Goal: Task Accomplishment & Management: Use online tool/utility

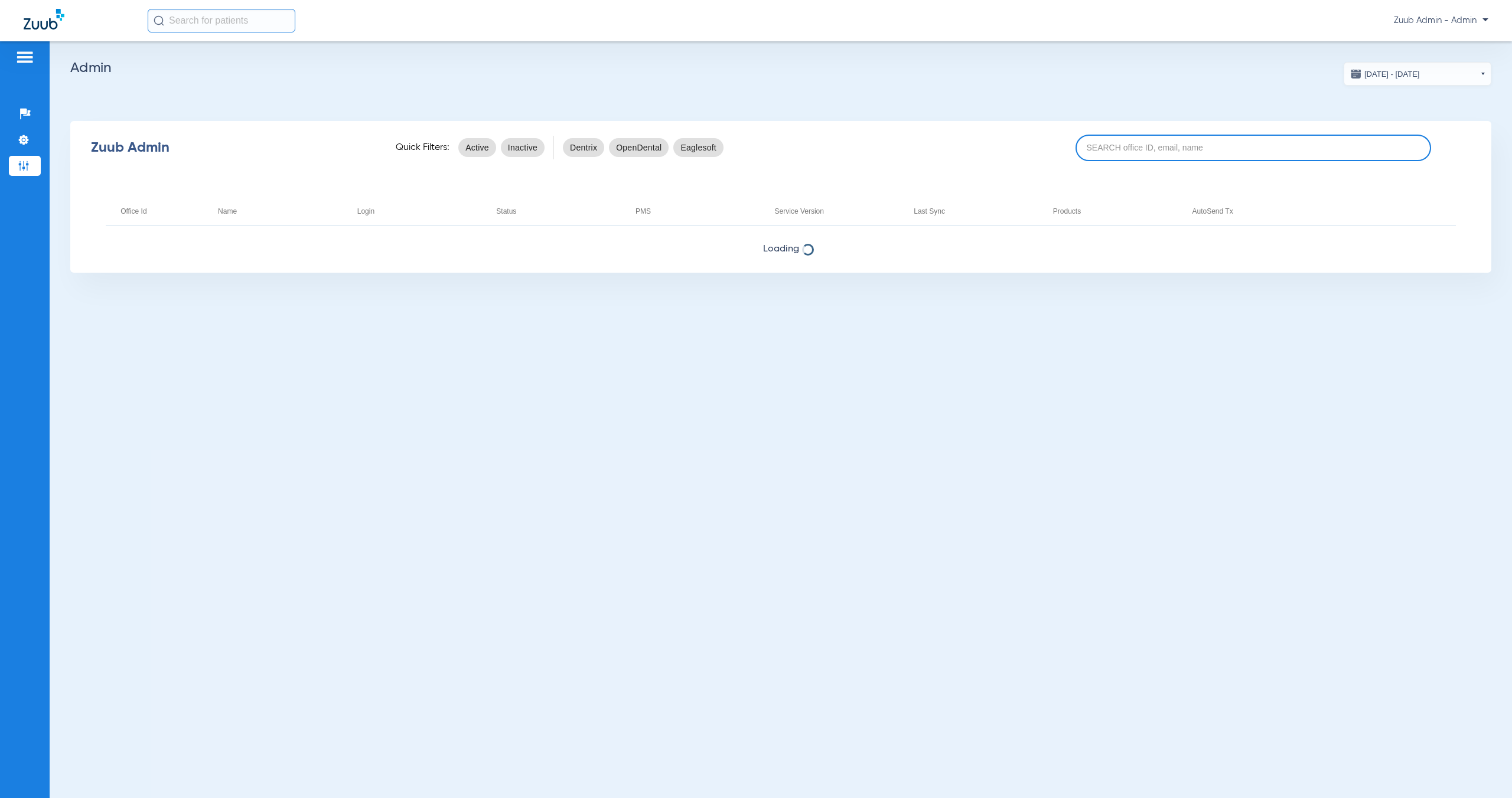
click at [1144, 152] on input at bounding box center [1253, 148] width 356 height 26
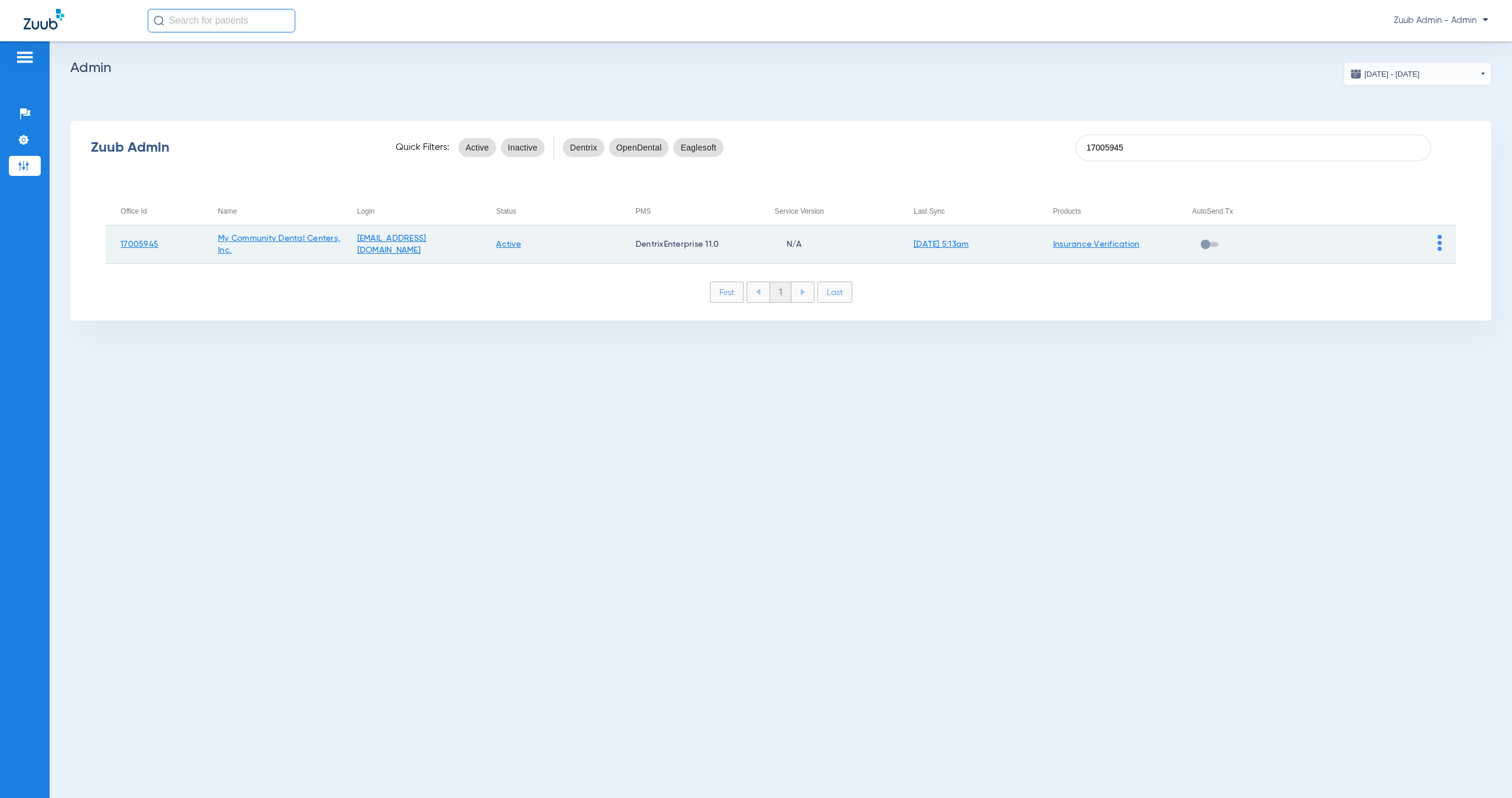
type input "17005945"
click at [1440, 245] on img at bounding box center [1439, 243] width 4 height 16
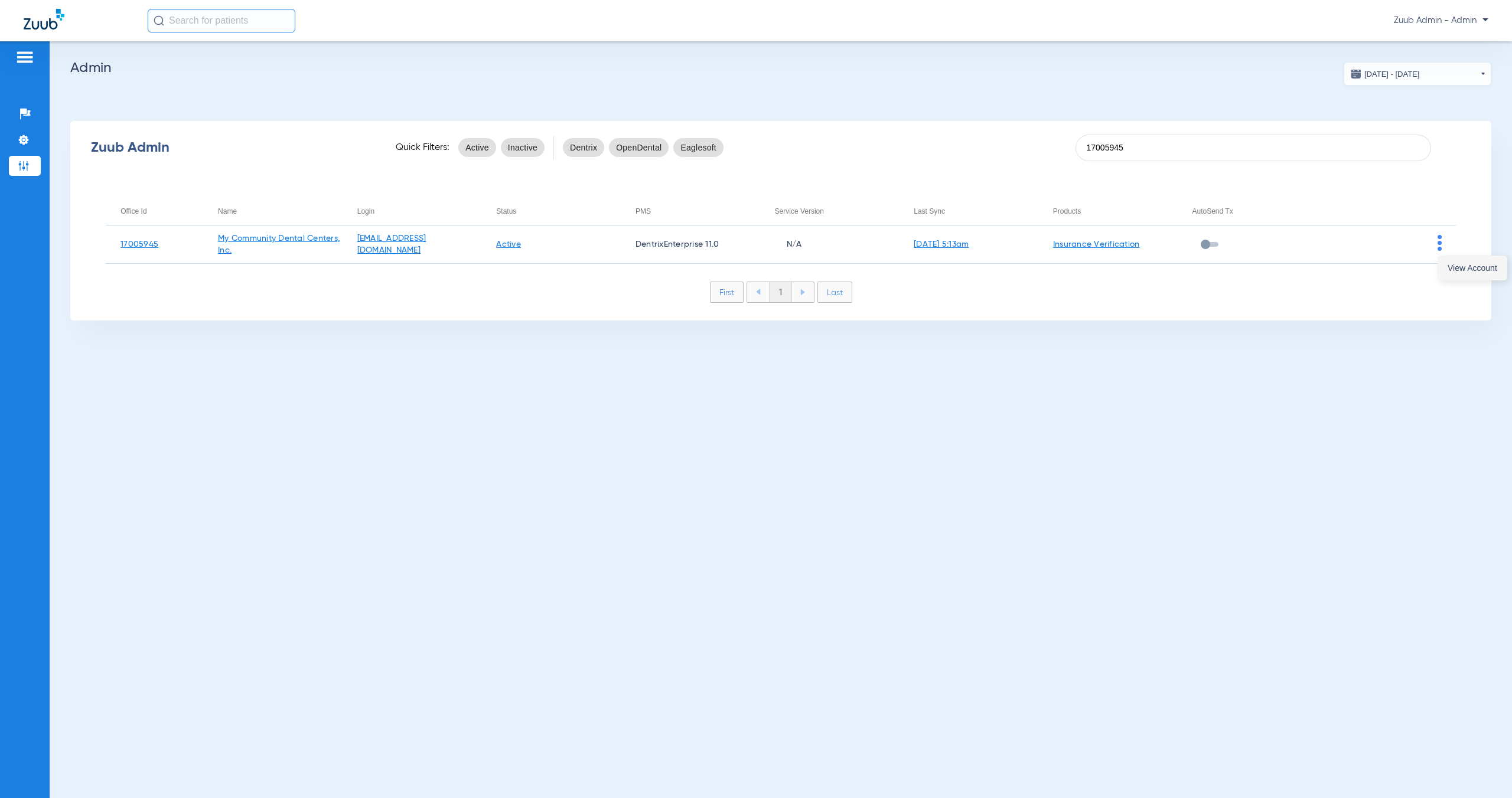
click at [1449, 269] on span "View Account" at bounding box center [1472, 268] width 49 height 8
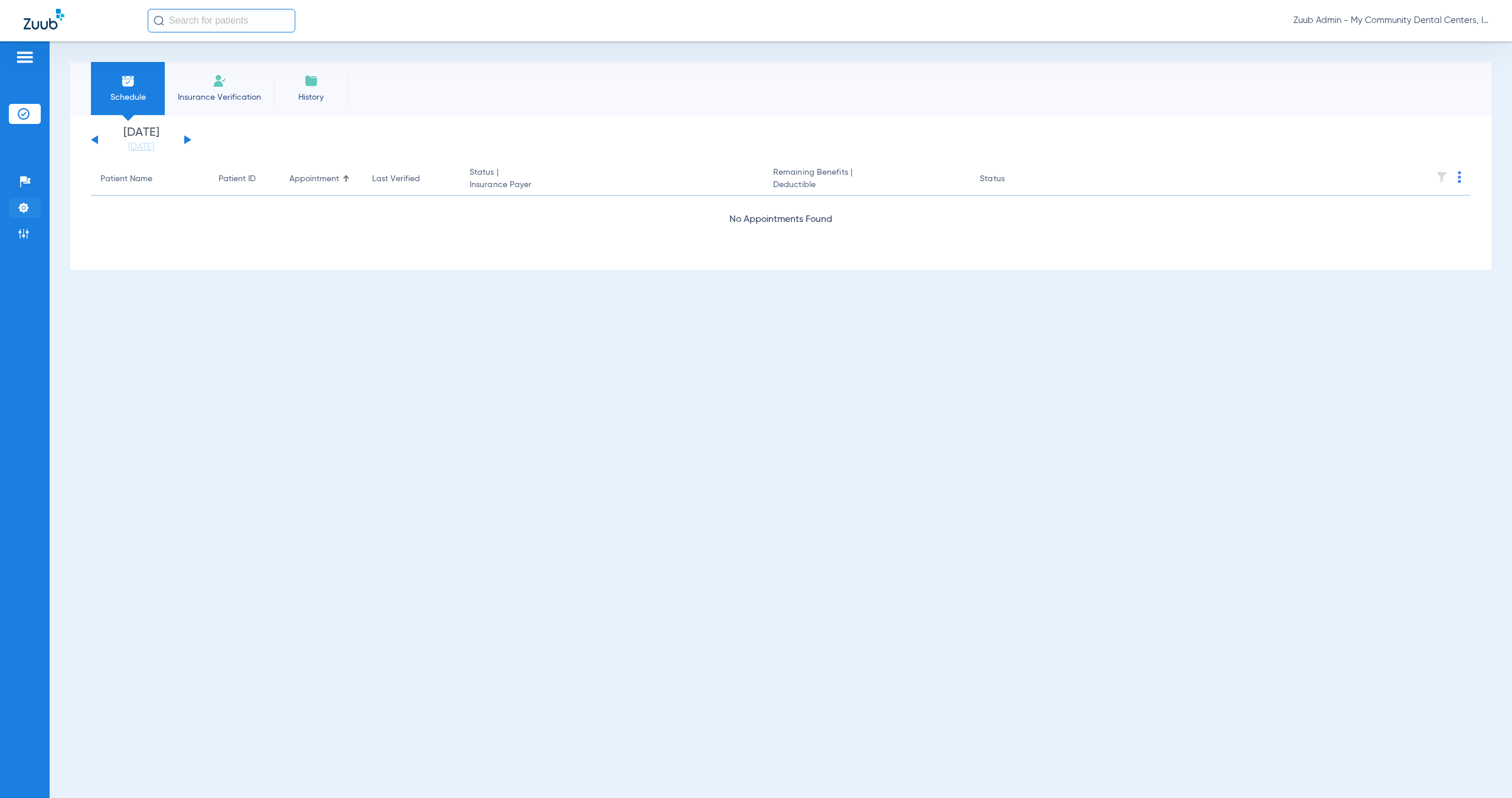
click at [31, 207] on li "Settings" at bounding box center [25, 207] width 32 height 20
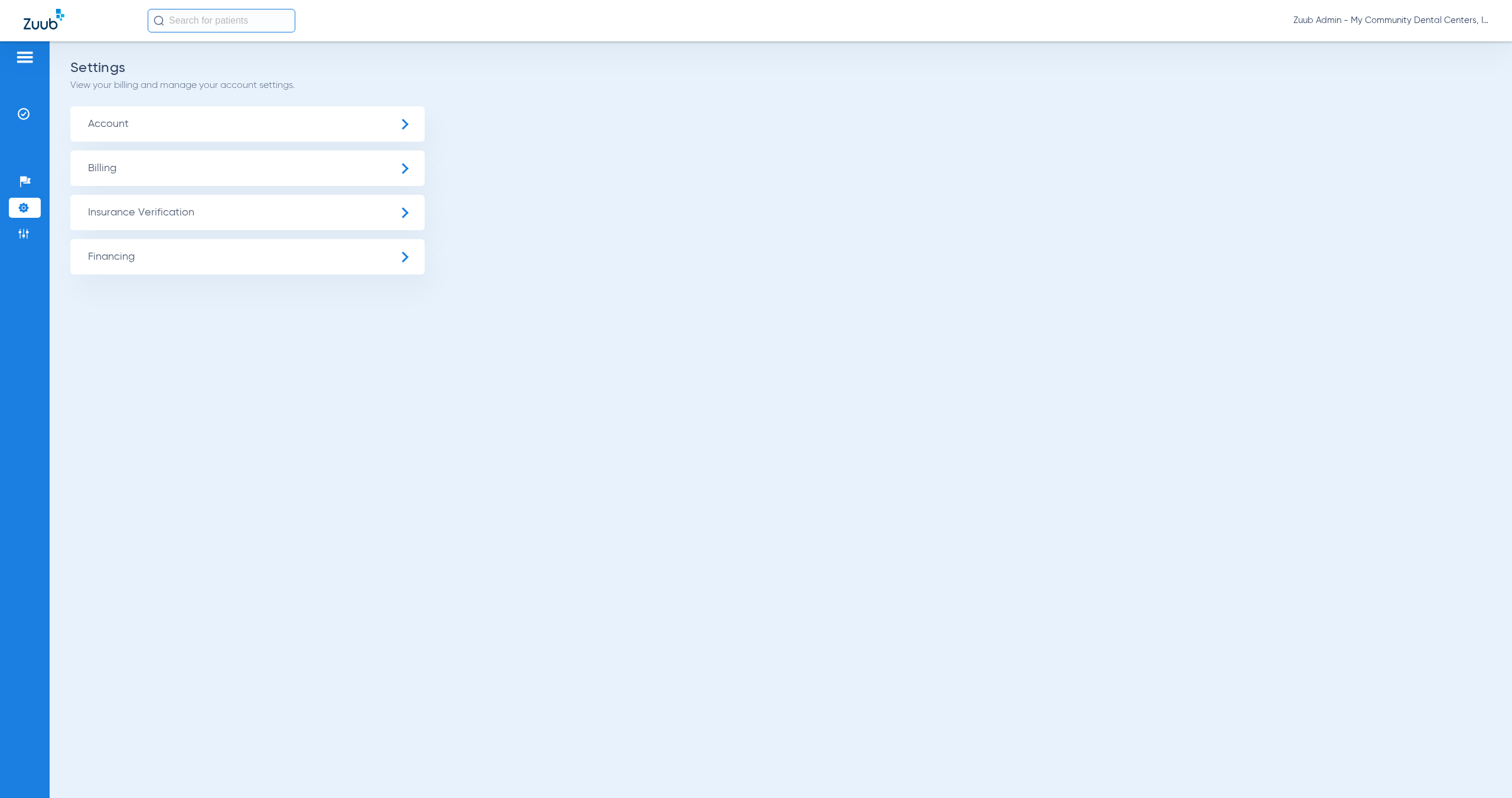
click at [199, 223] on span "Insurance Verification" at bounding box center [248, 212] width 354 height 36
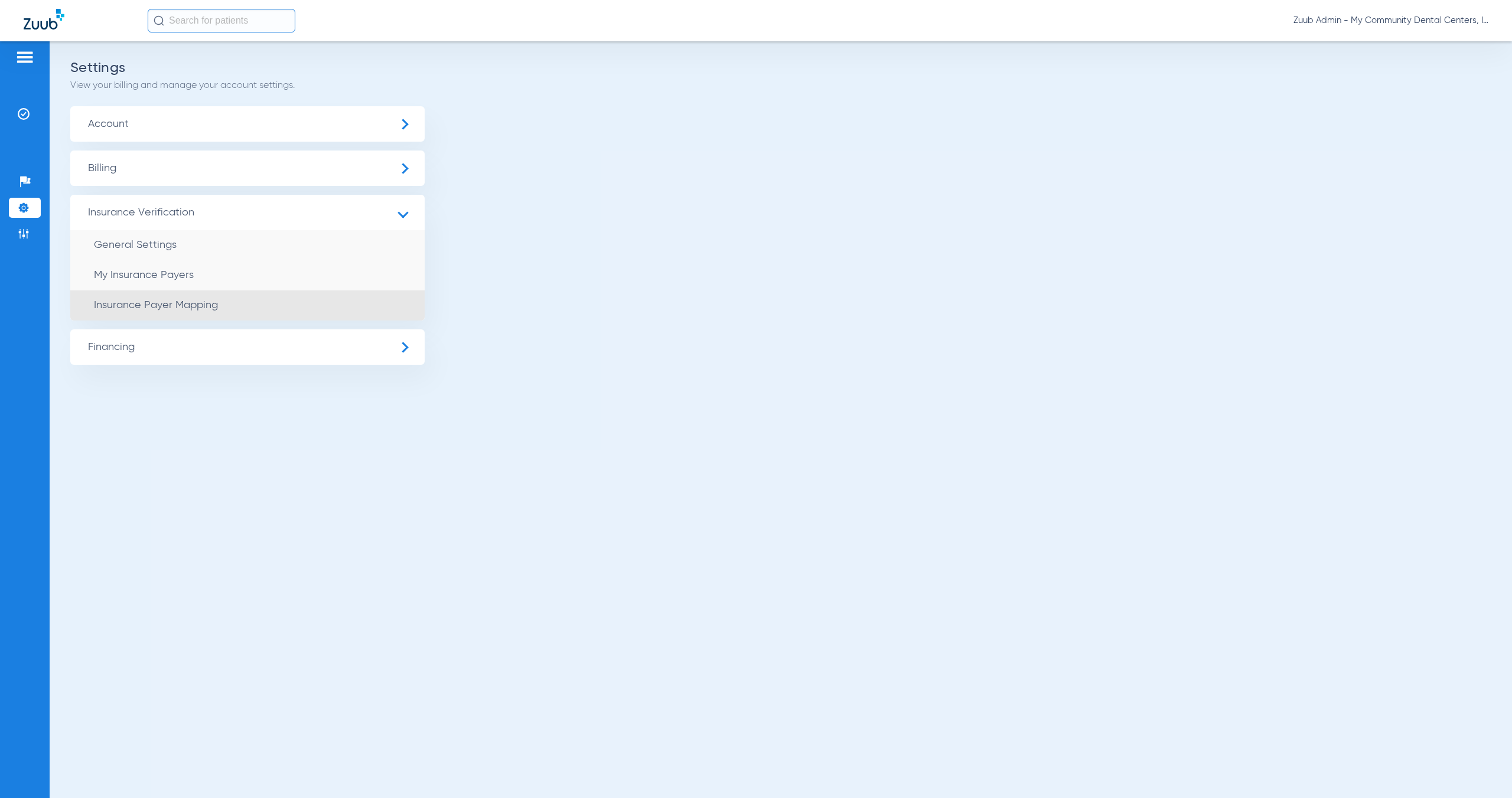
click at [294, 303] on li "Insurance Payer Mapping" at bounding box center [248, 305] width 354 height 30
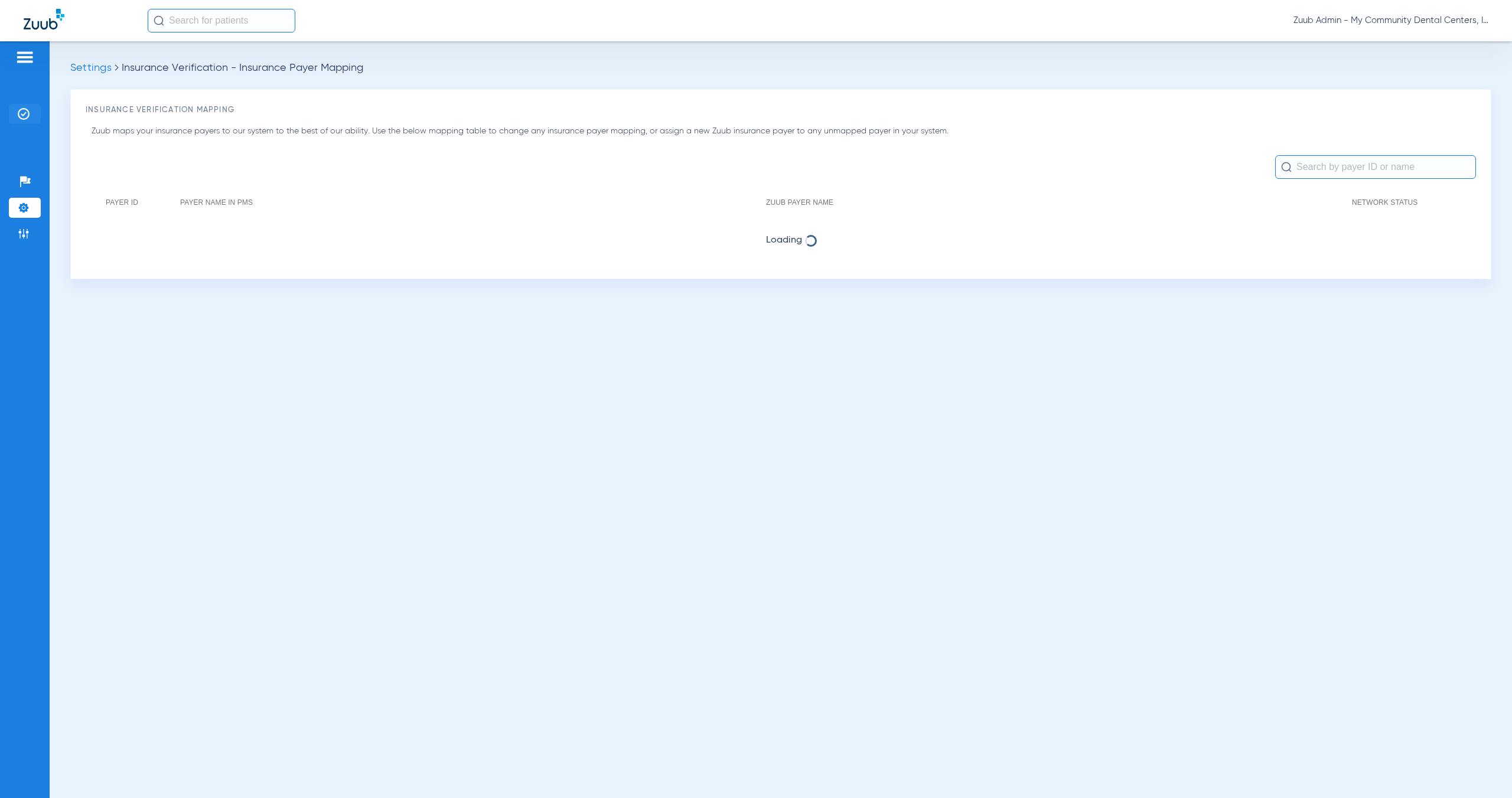
click at [25, 114] on img at bounding box center [24, 114] width 12 height 12
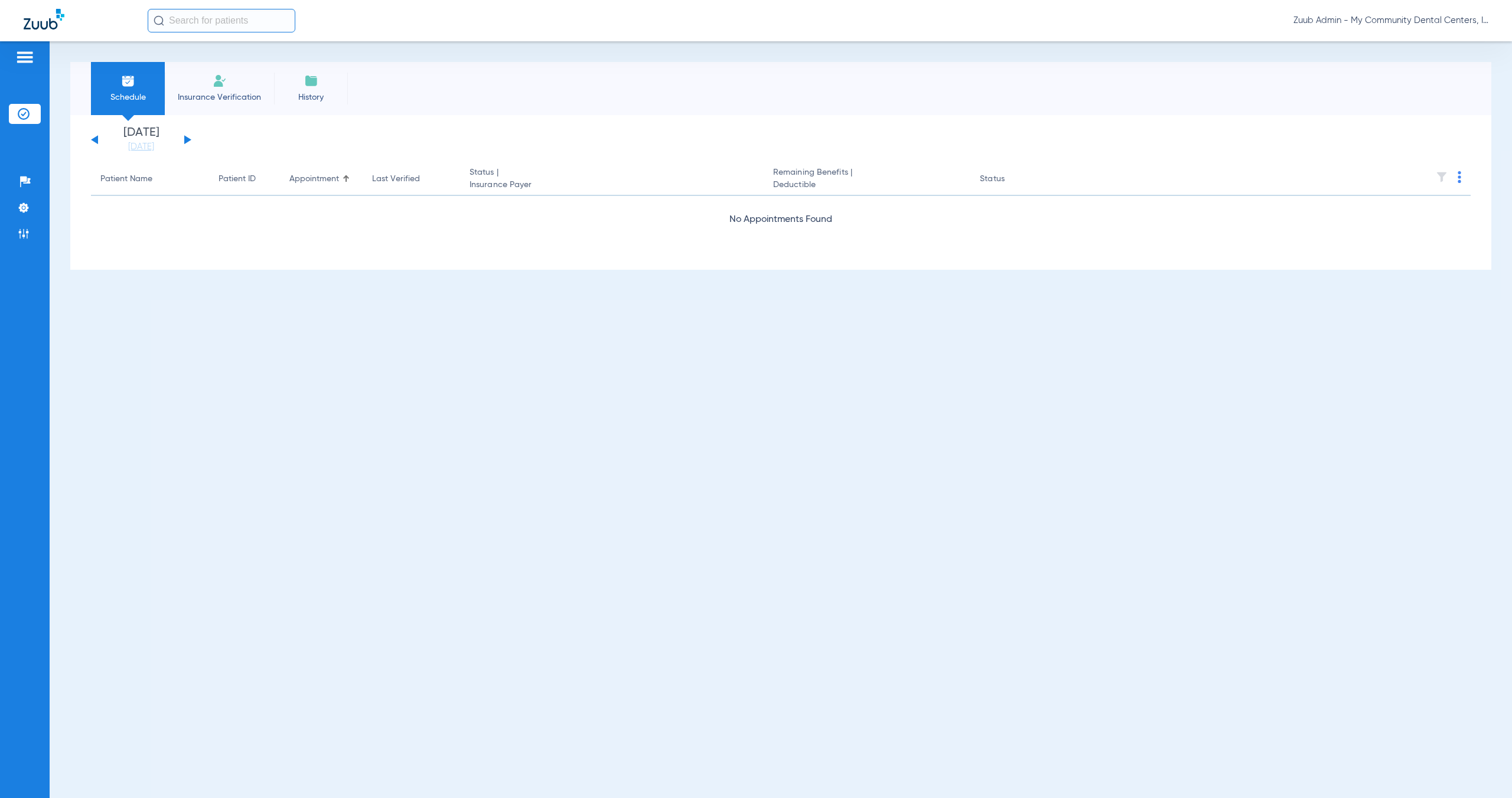
click at [98, 139] on button at bounding box center [95, 139] width 7 height 9
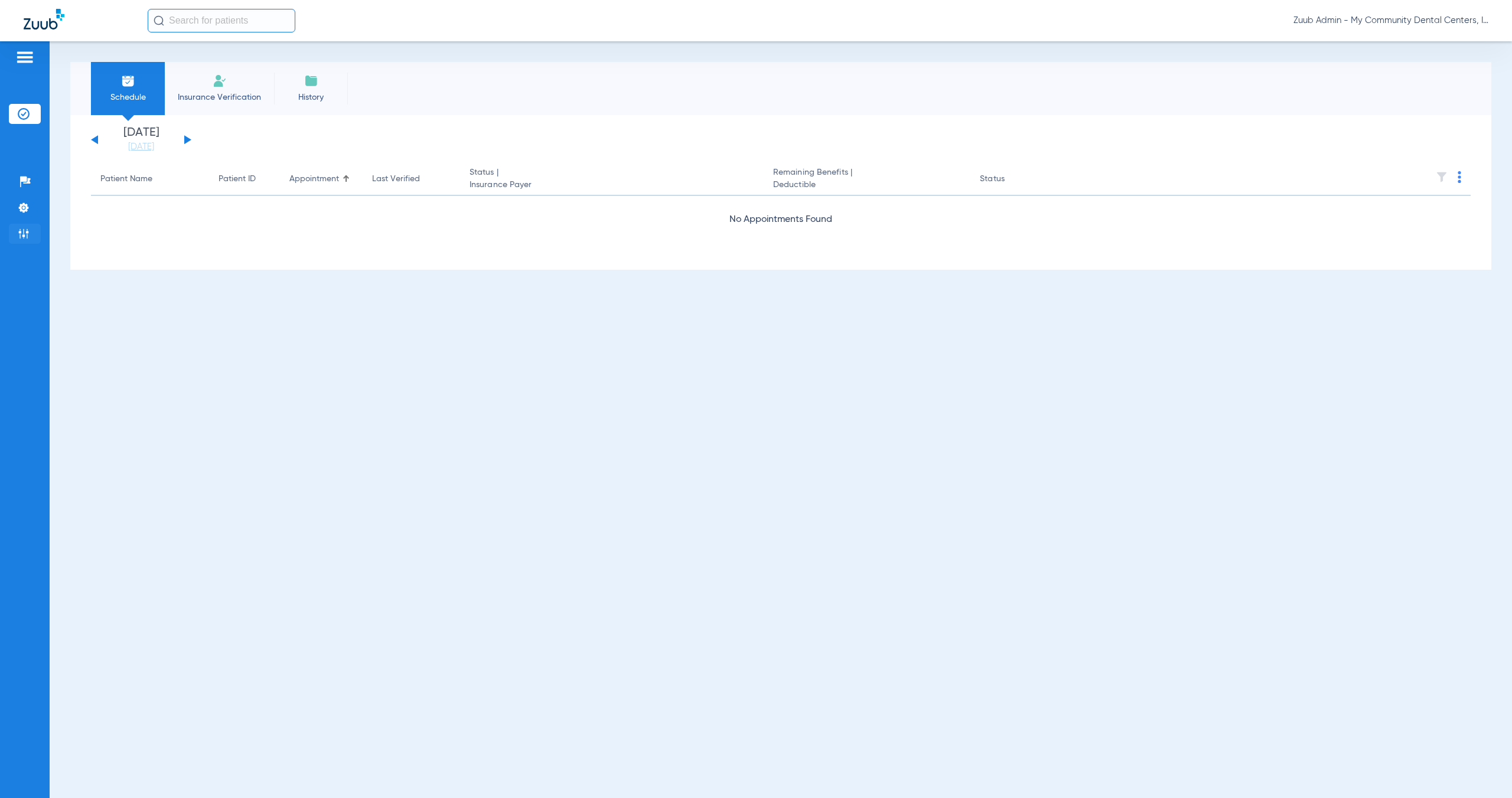
click at [22, 232] on img at bounding box center [24, 234] width 12 height 12
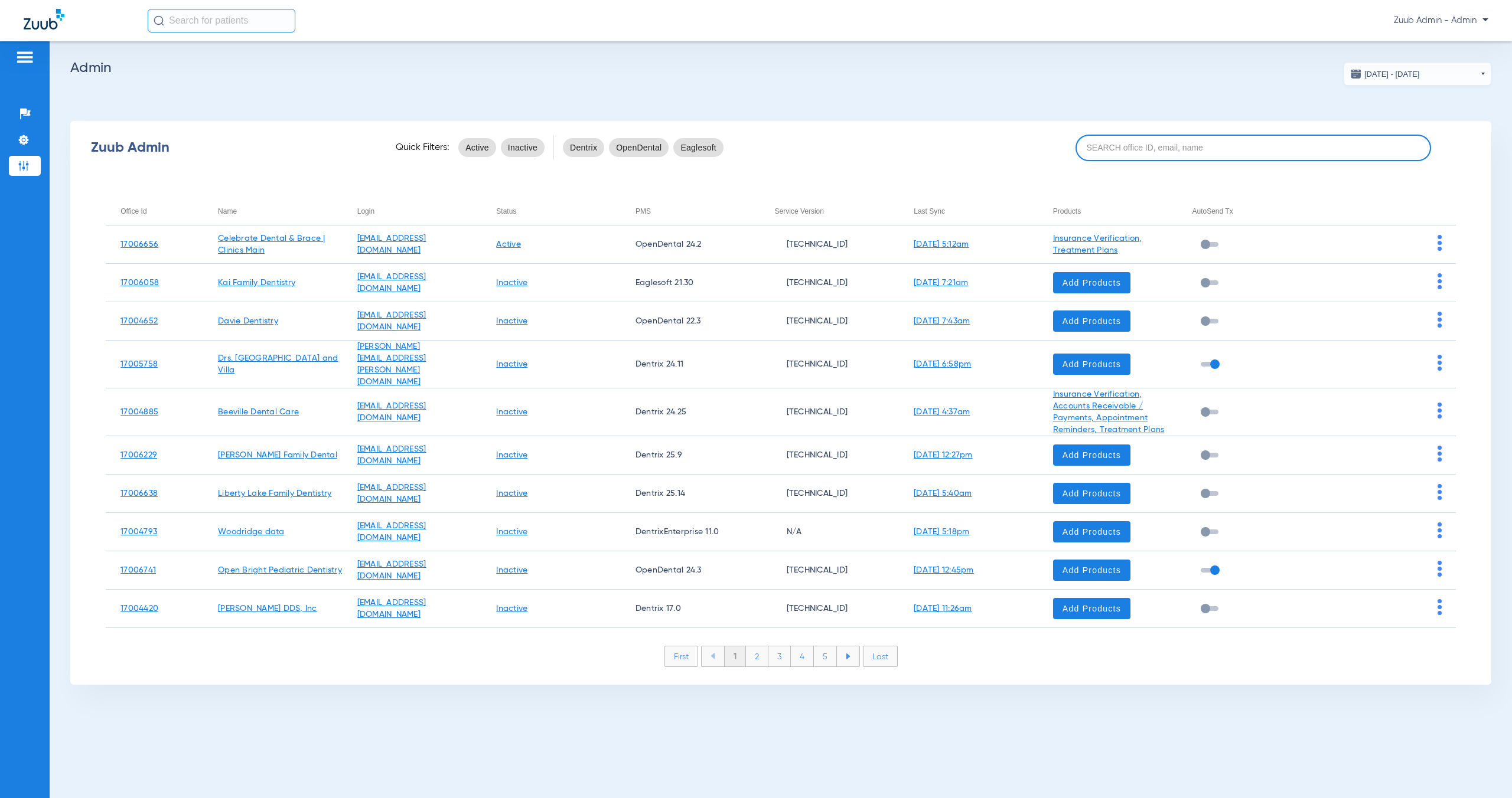
click at [1134, 144] on input at bounding box center [1253, 148] width 356 height 26
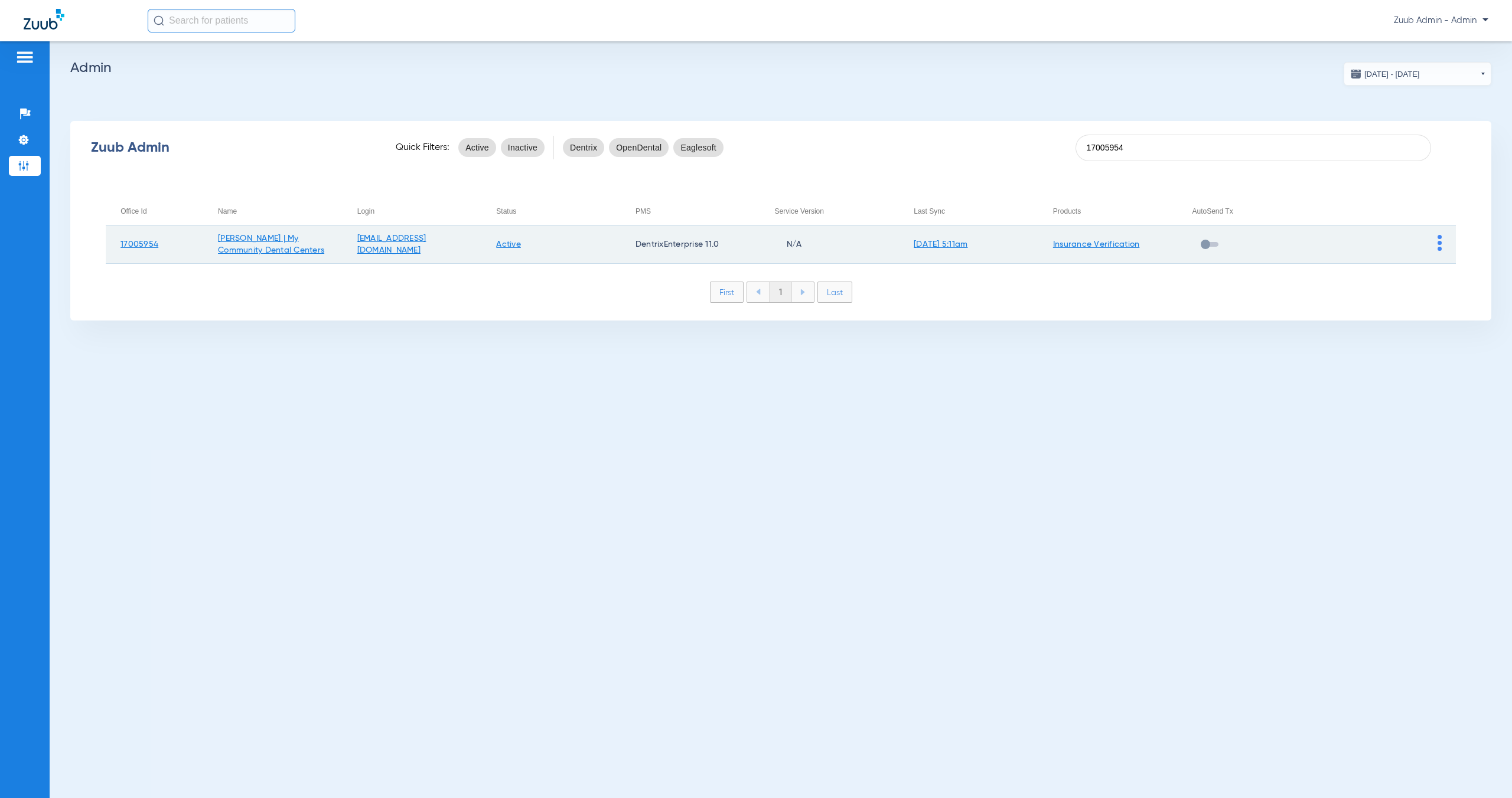
type input "17005954"
click at [1438, 249] on img at bounding box center [1439, 243] width 4 height 16
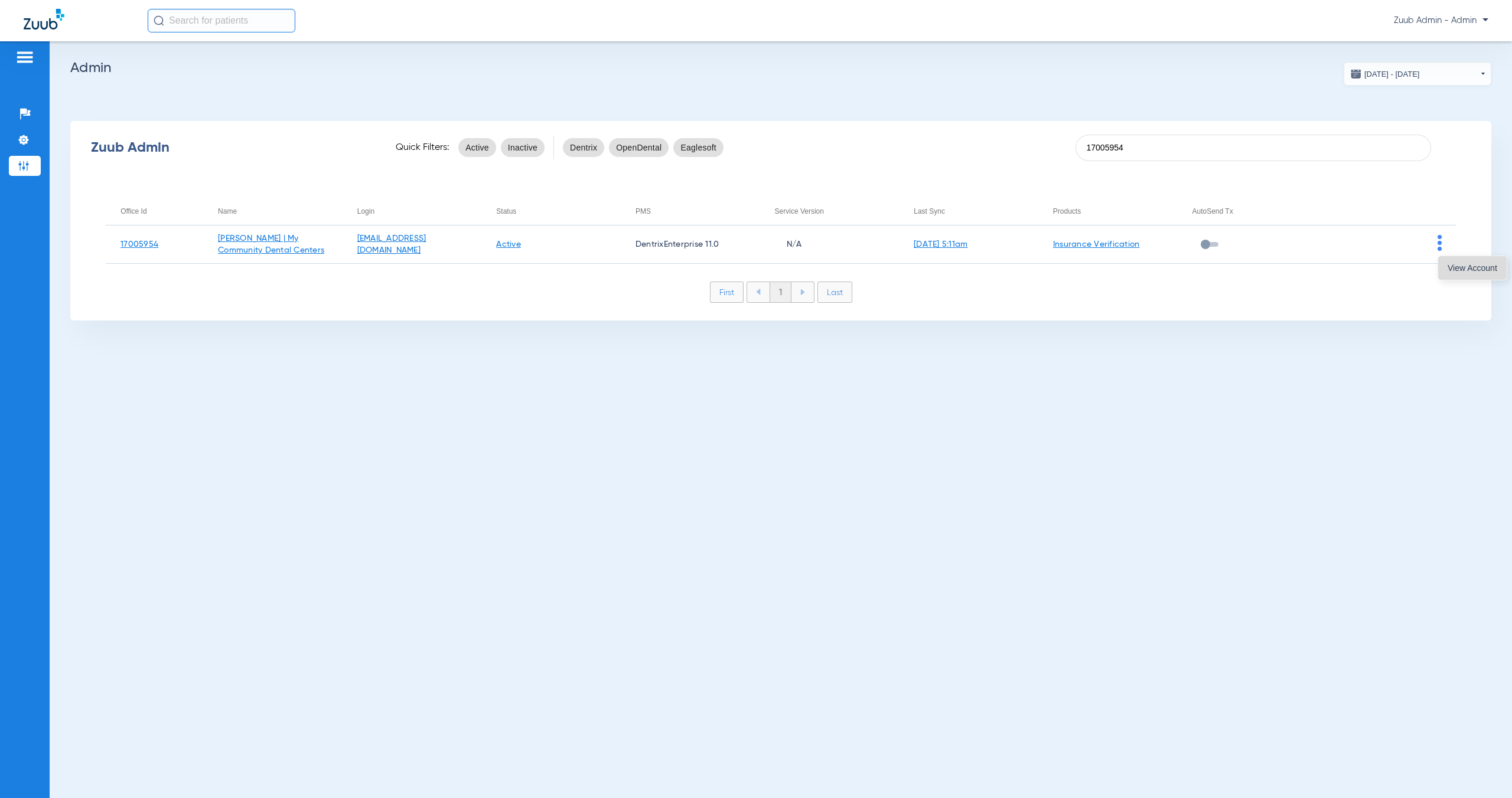
click at [1456, 274] on button "View Account" at bounding box center [1472, 267] width 69 height 23
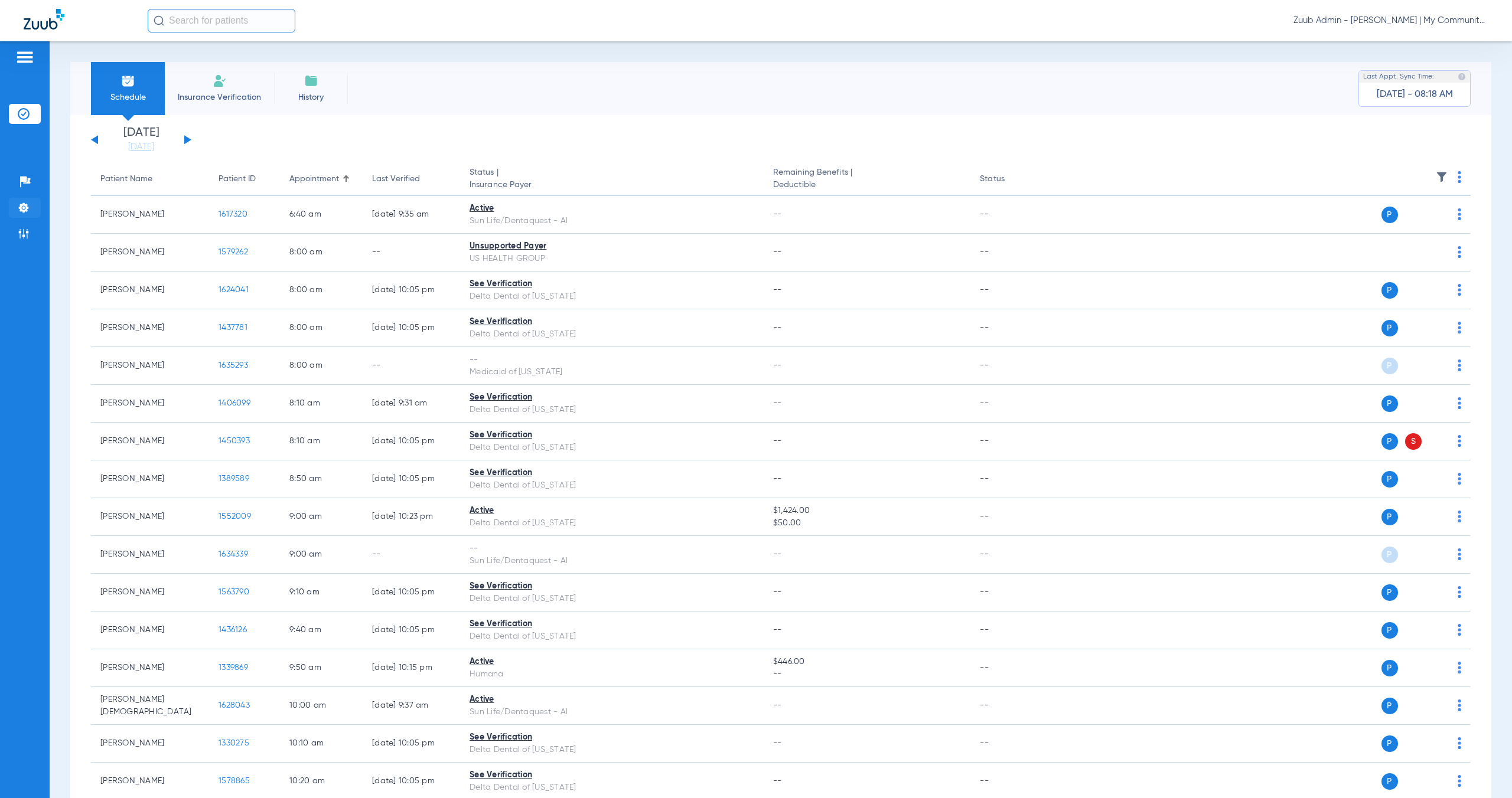
click at [29, 208] on img at bounding box center [24, 208] width 12 height 12
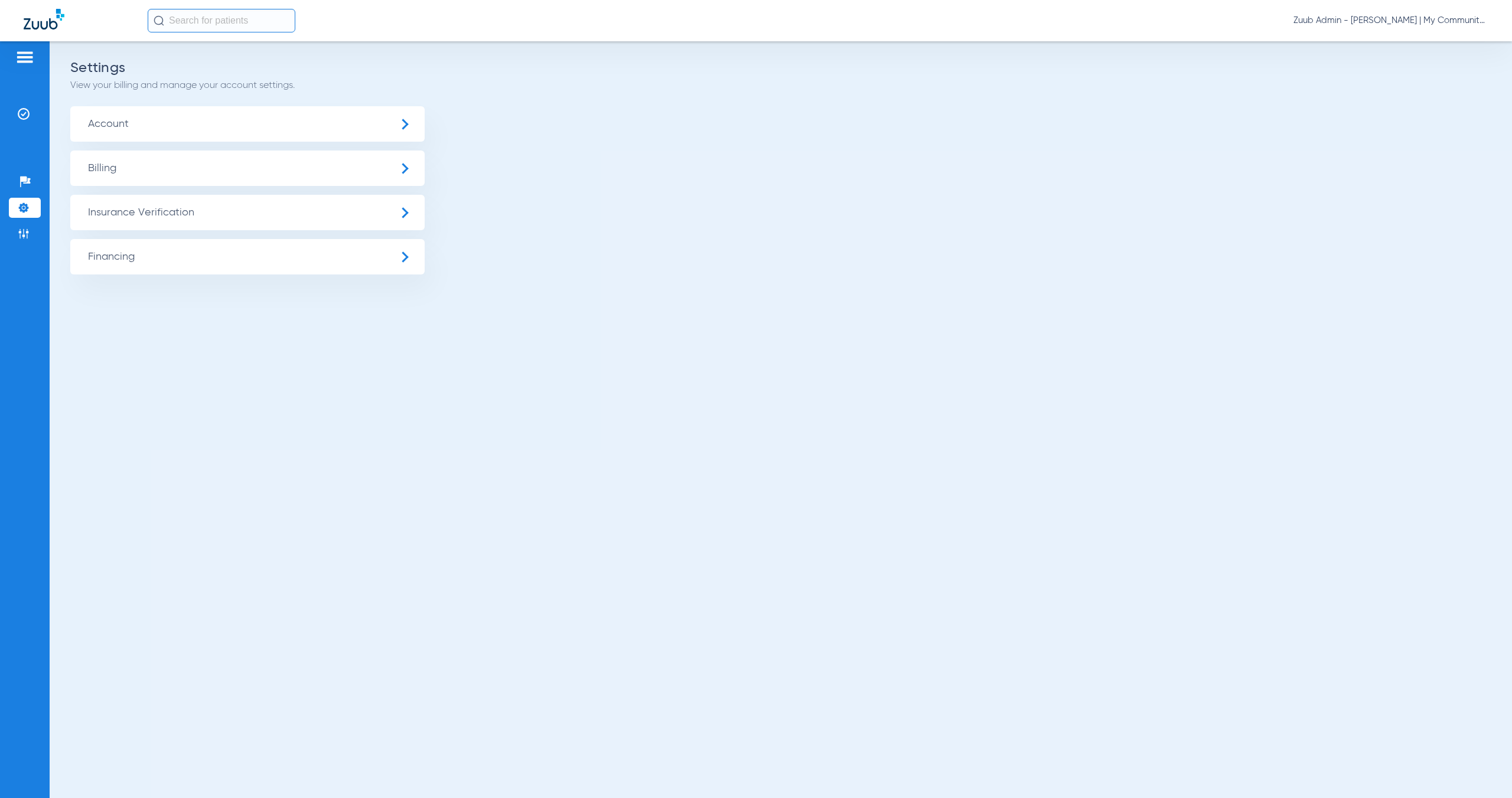
click at [244, 128] on span "Account" at bounding box center [248, 123] width 354 height 36
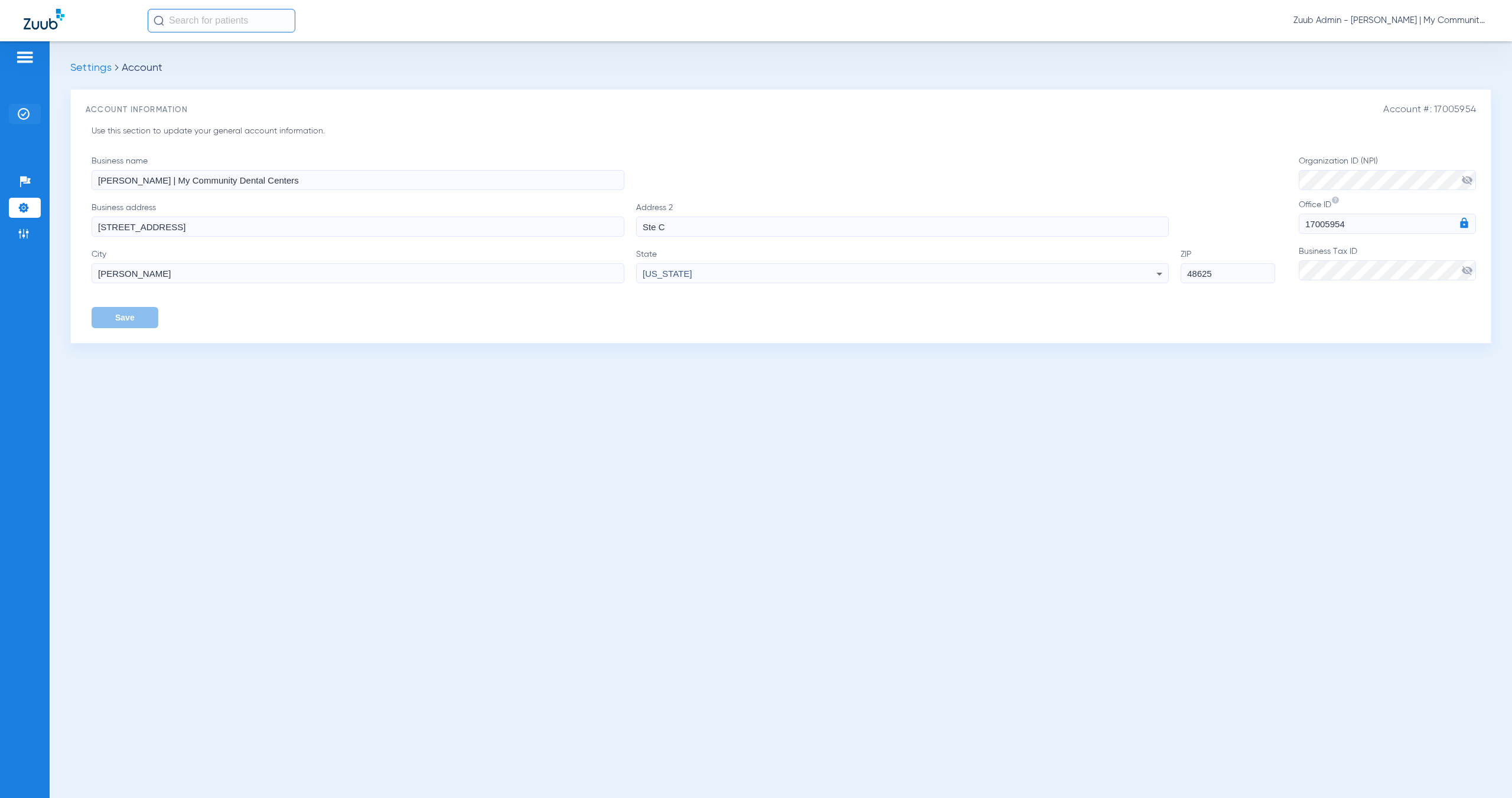
click at [23, 107] on li "Insurance Verification" at bounding box center [25, 113] width 32 height 20
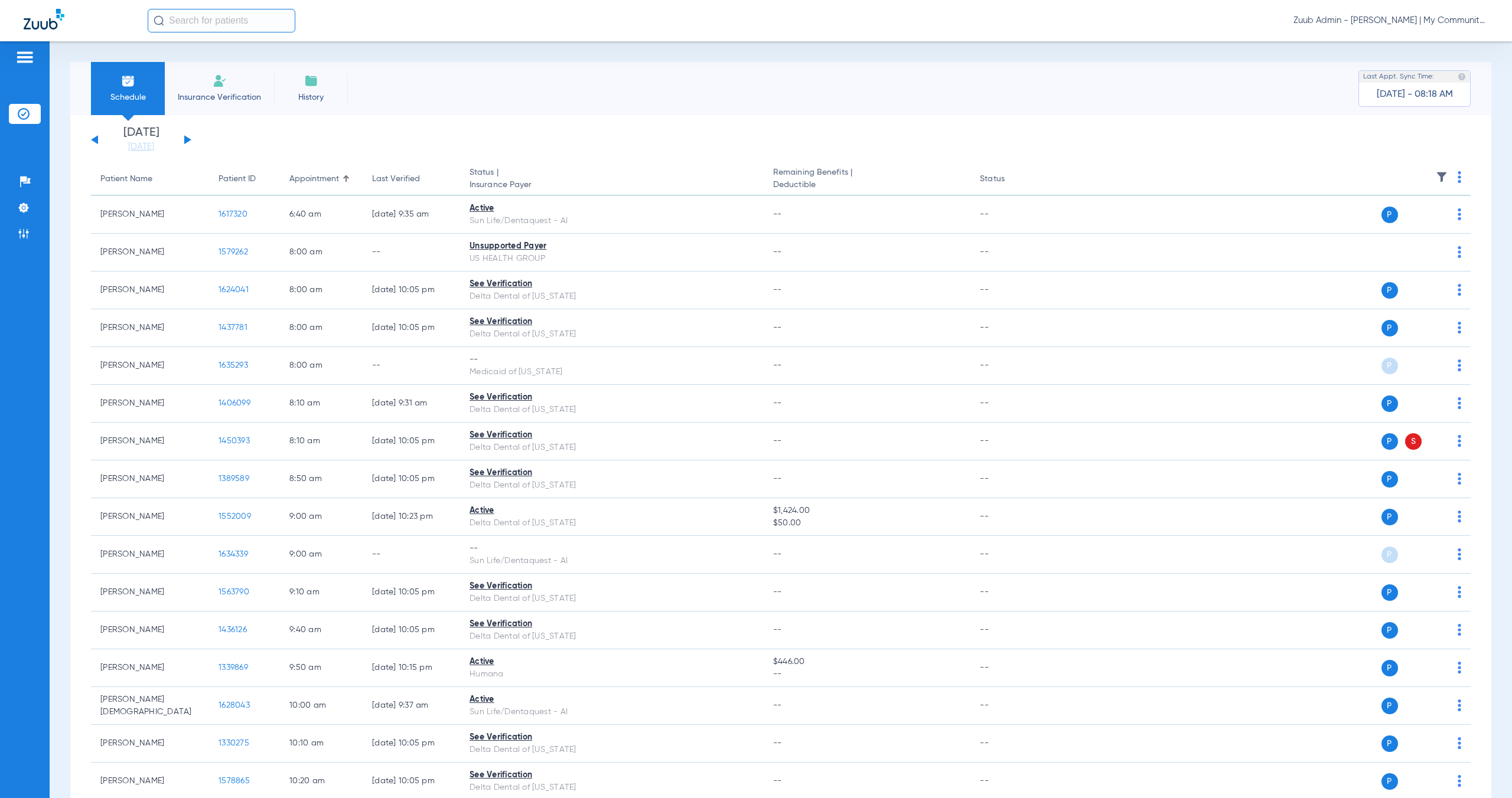
click at [1435, 178] on img at bounding box center [1441, 177] width 12 height 12
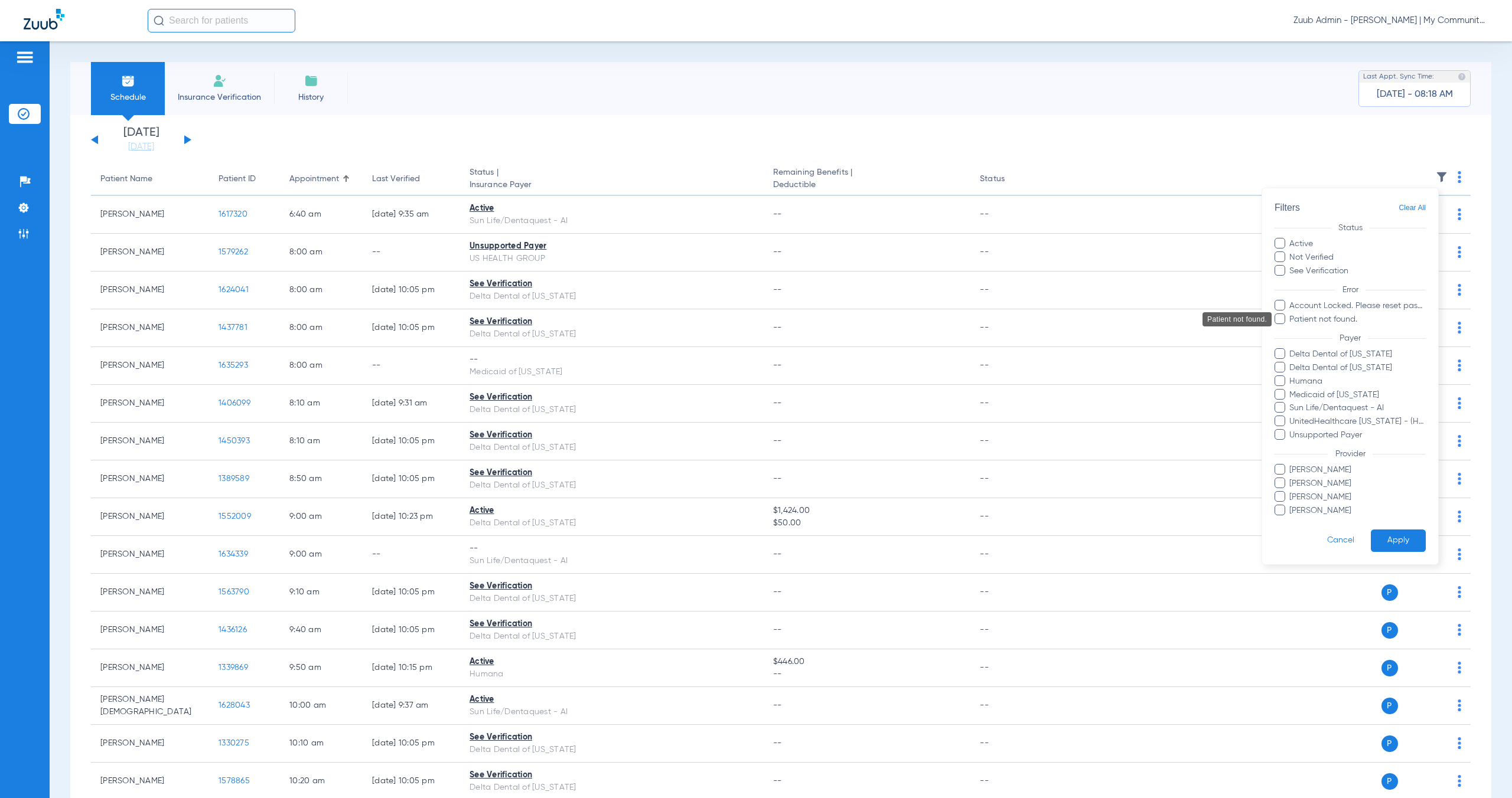
click at [1323, 316] on span "Patient not found." at bounding box center [1357, 319] width 137 height 13
click at [1291, 327] on input "Patient not found." at bounding box center [1291, 327] width 0 height 0
click at [1411, 549] on button "Apply" at bounding box center [1398, 540] width 55 height 23
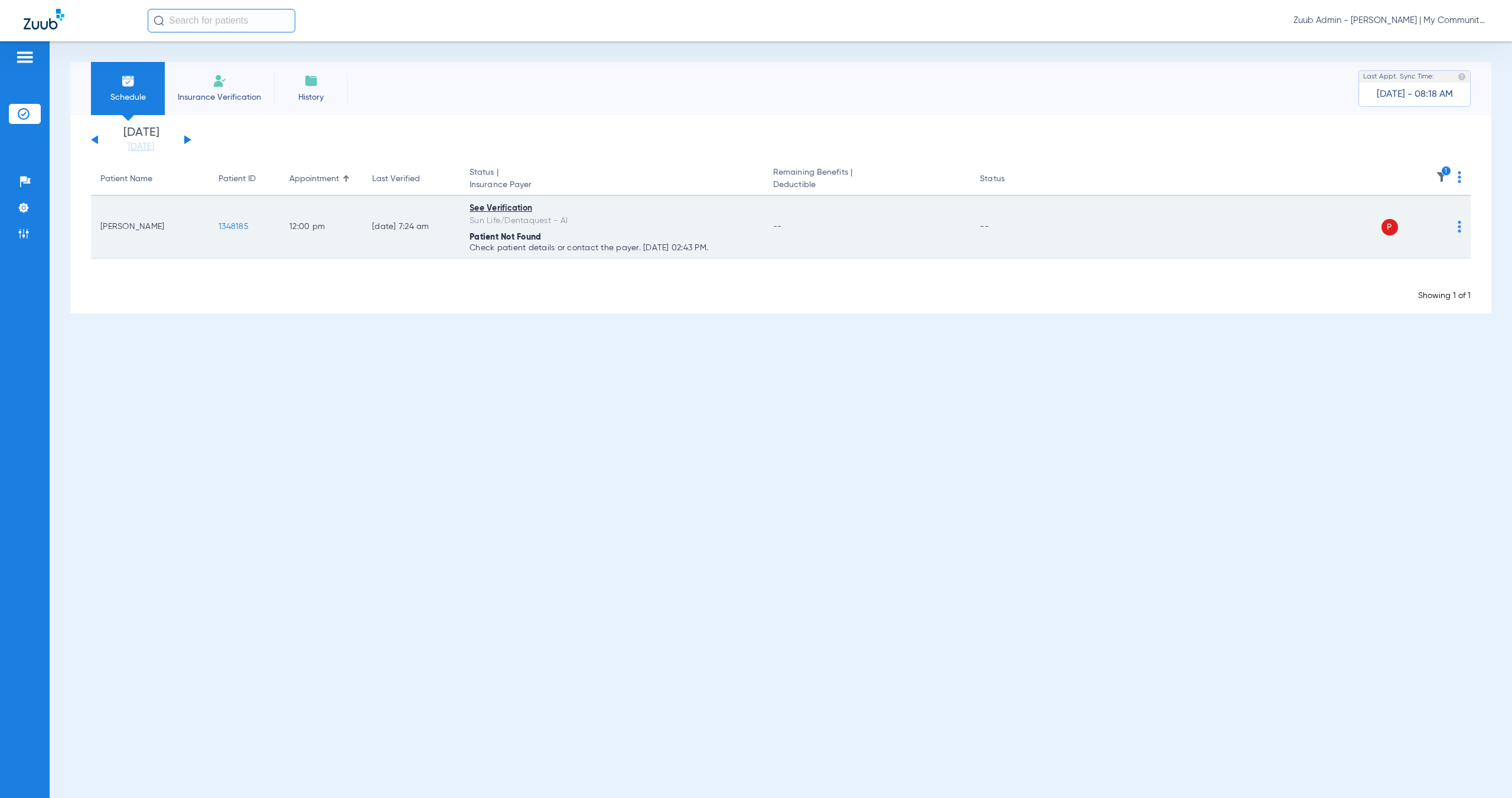
click at [233, 229] on span "1348185" at bounding box center [234, 226] width 30 height 8
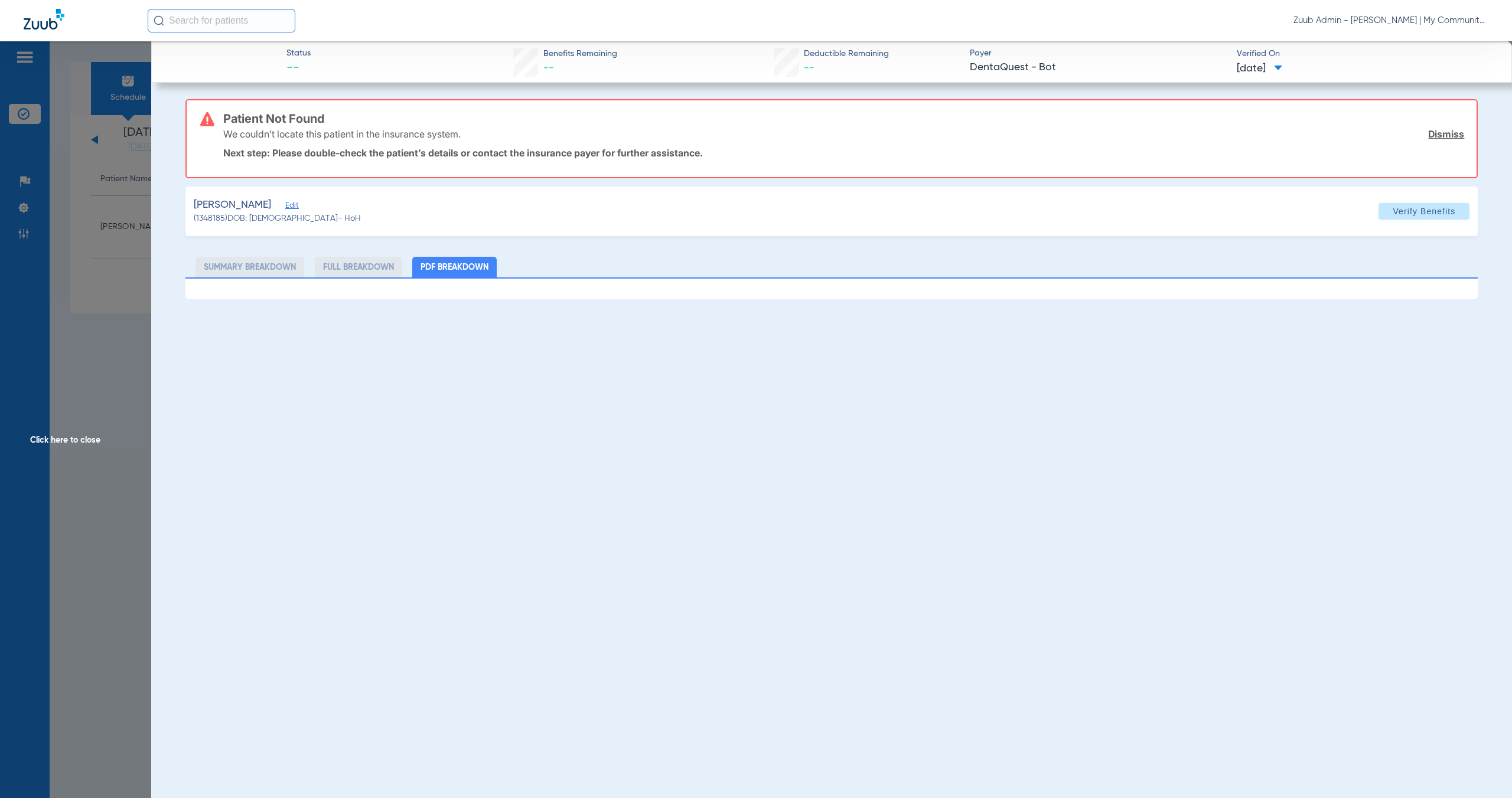
click at [285, 206] on span "Edit" at bounding box center [290, 207] width 11 height 11
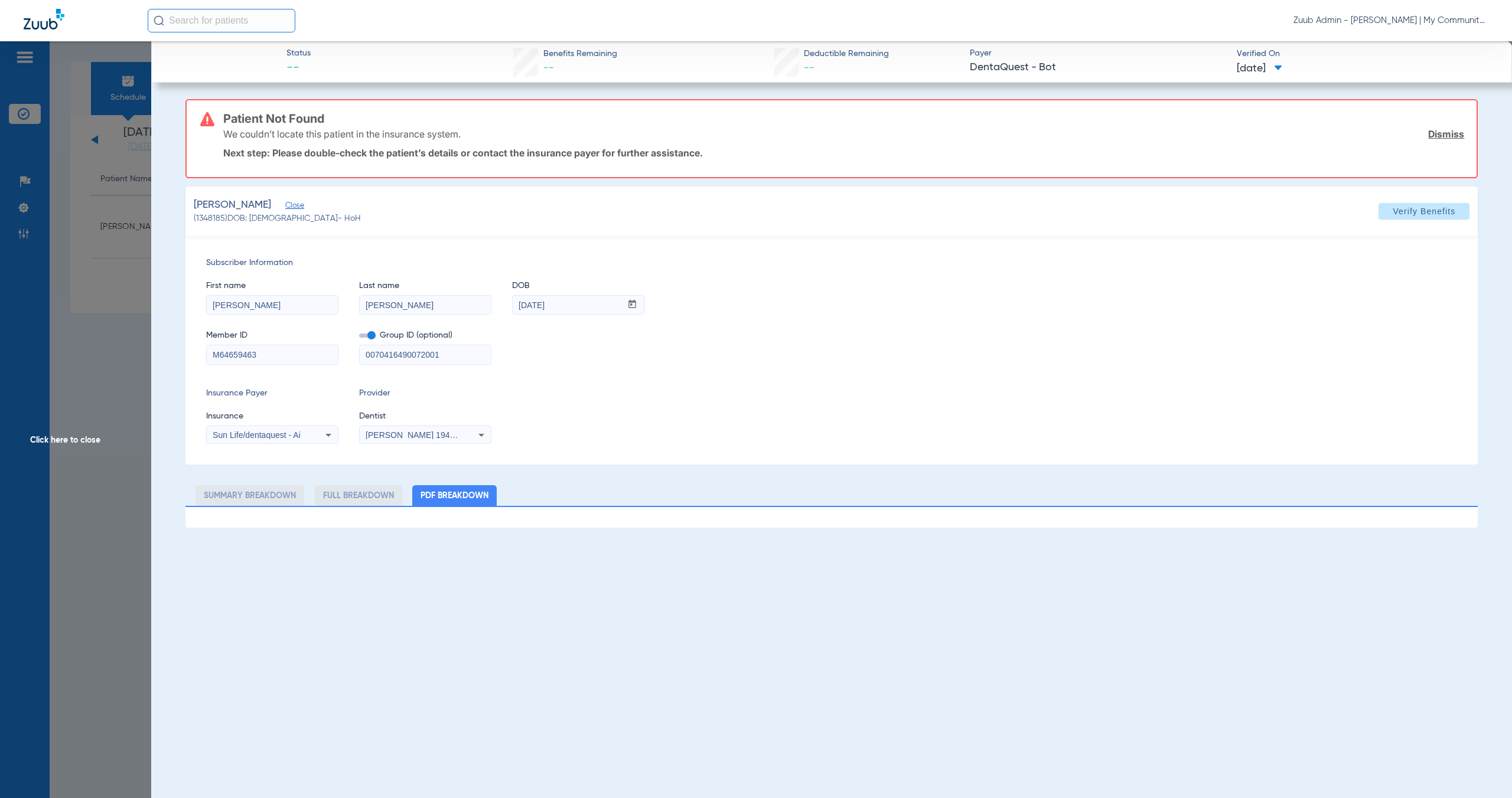
click at [61, 439] on span "Click here to close" at bounding box center [75, 440] width 151 height 798
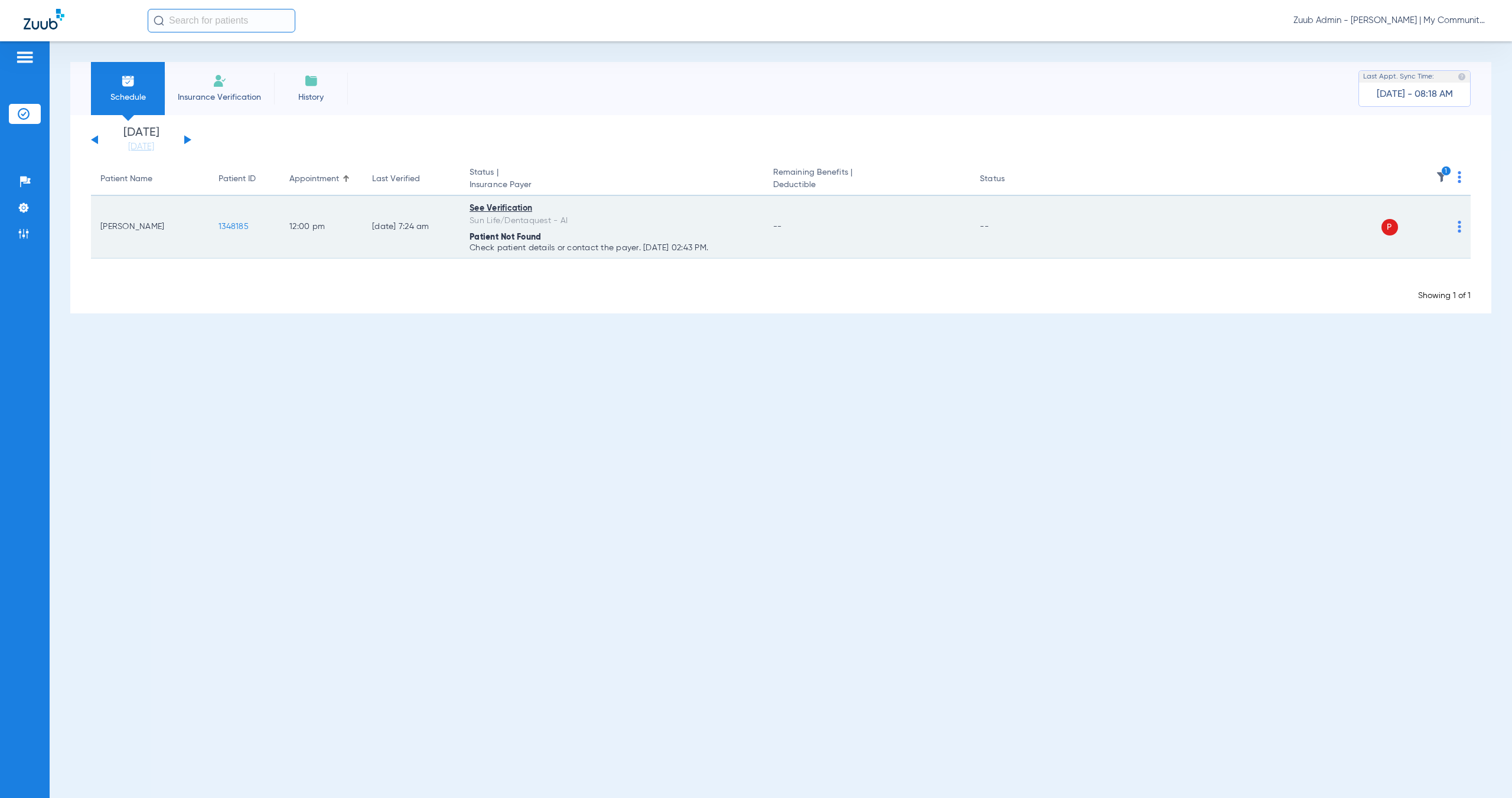
click at [241, 226] on span "1348185" at bounding box center [234, 226] width 30 height 8
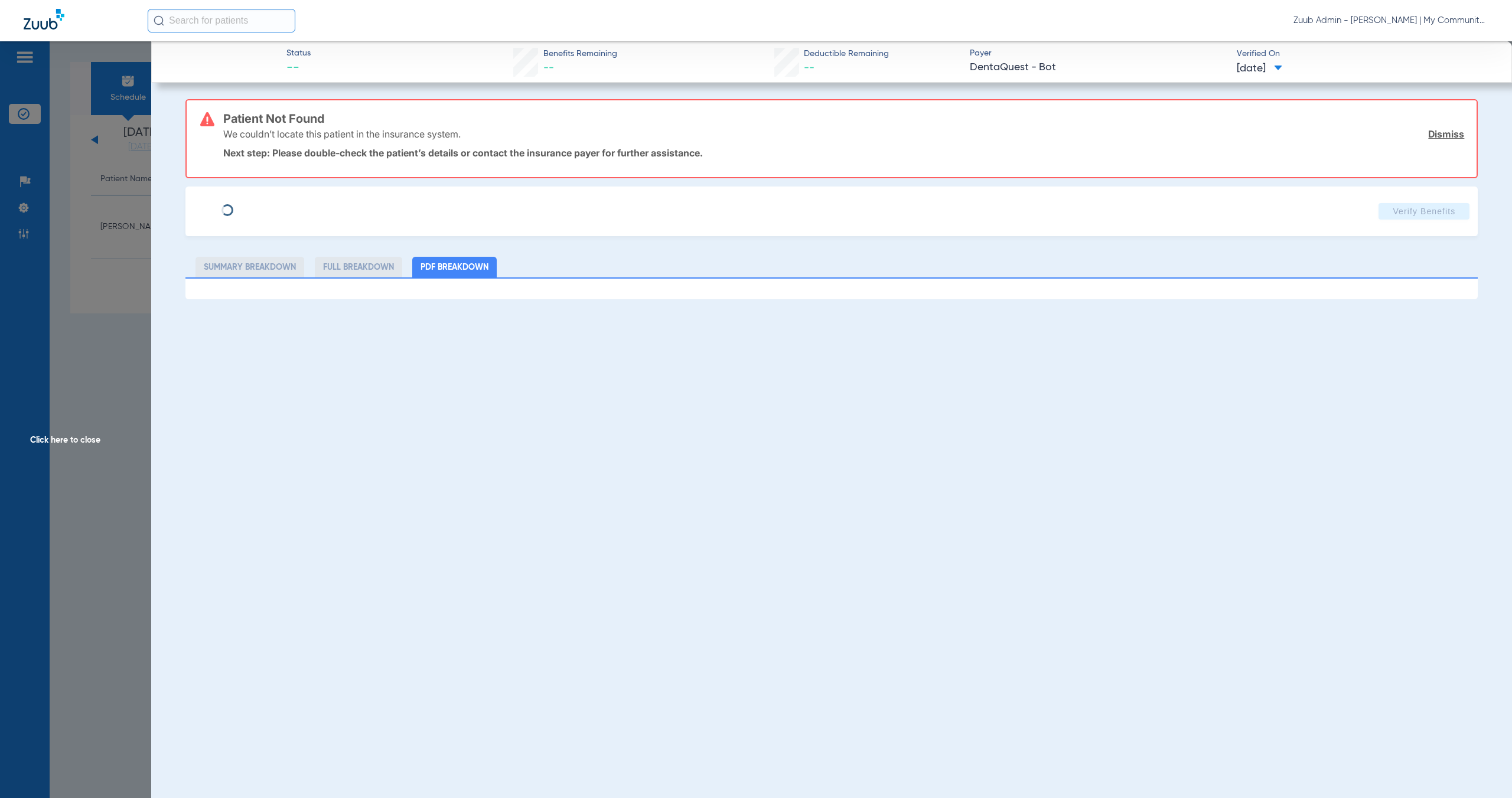
type input "[PERSON_NAME]"
type input "[DATE]"
type input "M64659463"
type input "0070416490072001"
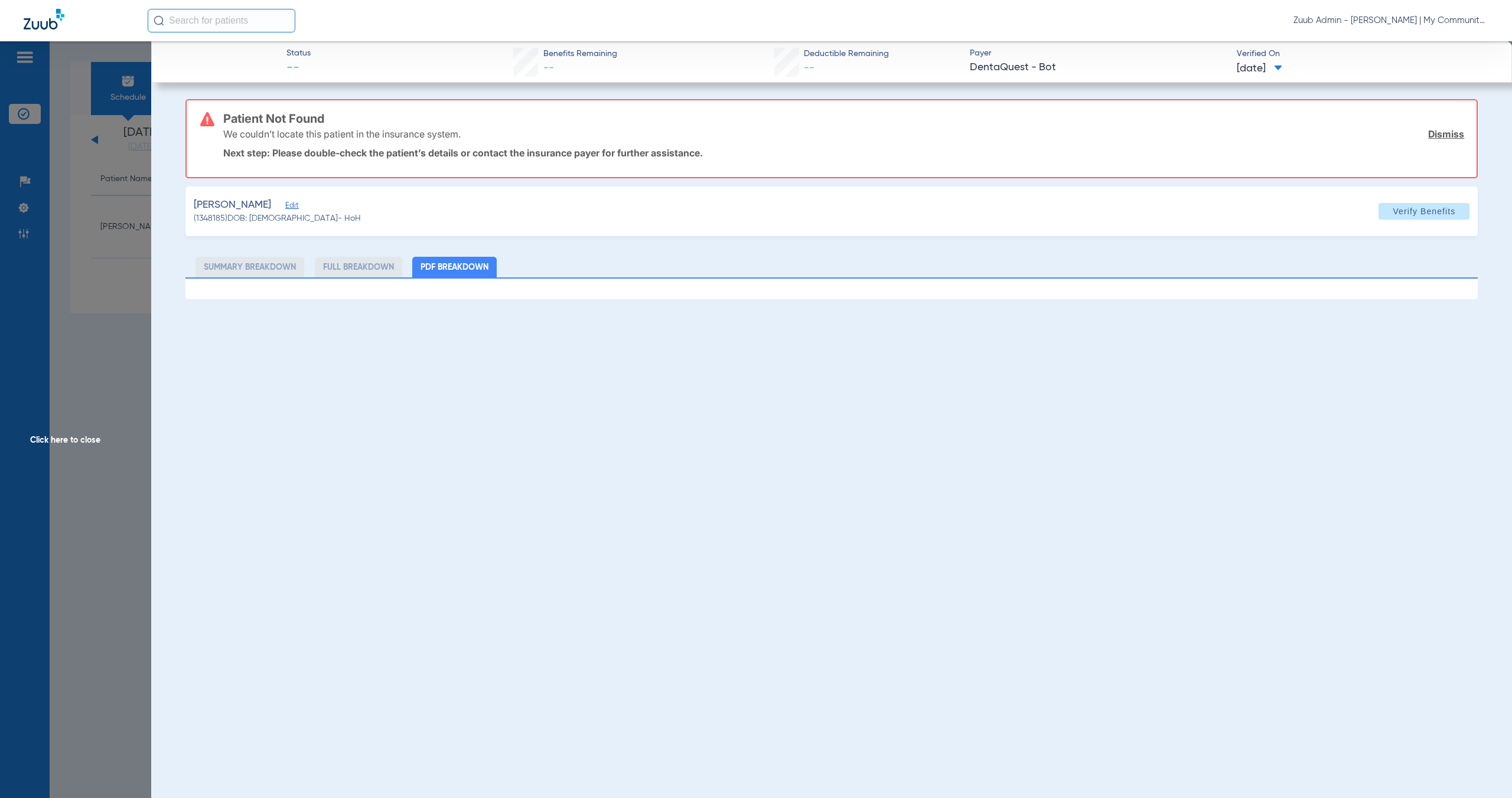
click at [289, 208] on span "Edit" at bounding box center [290, 207] width 11 height 11
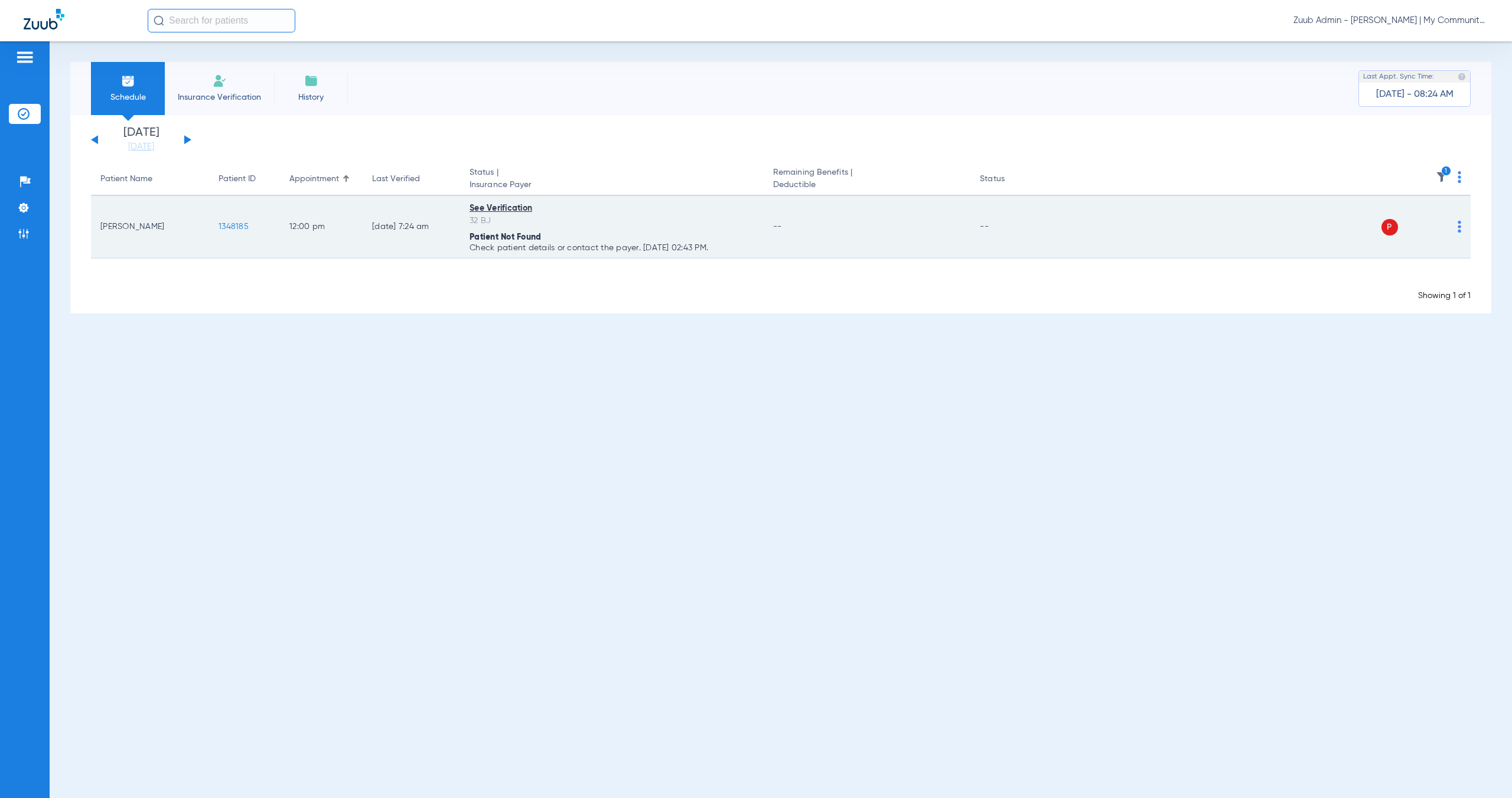
click at [239, 226] on span "1348185" at bounding box center [234, 226] width 30 height 8
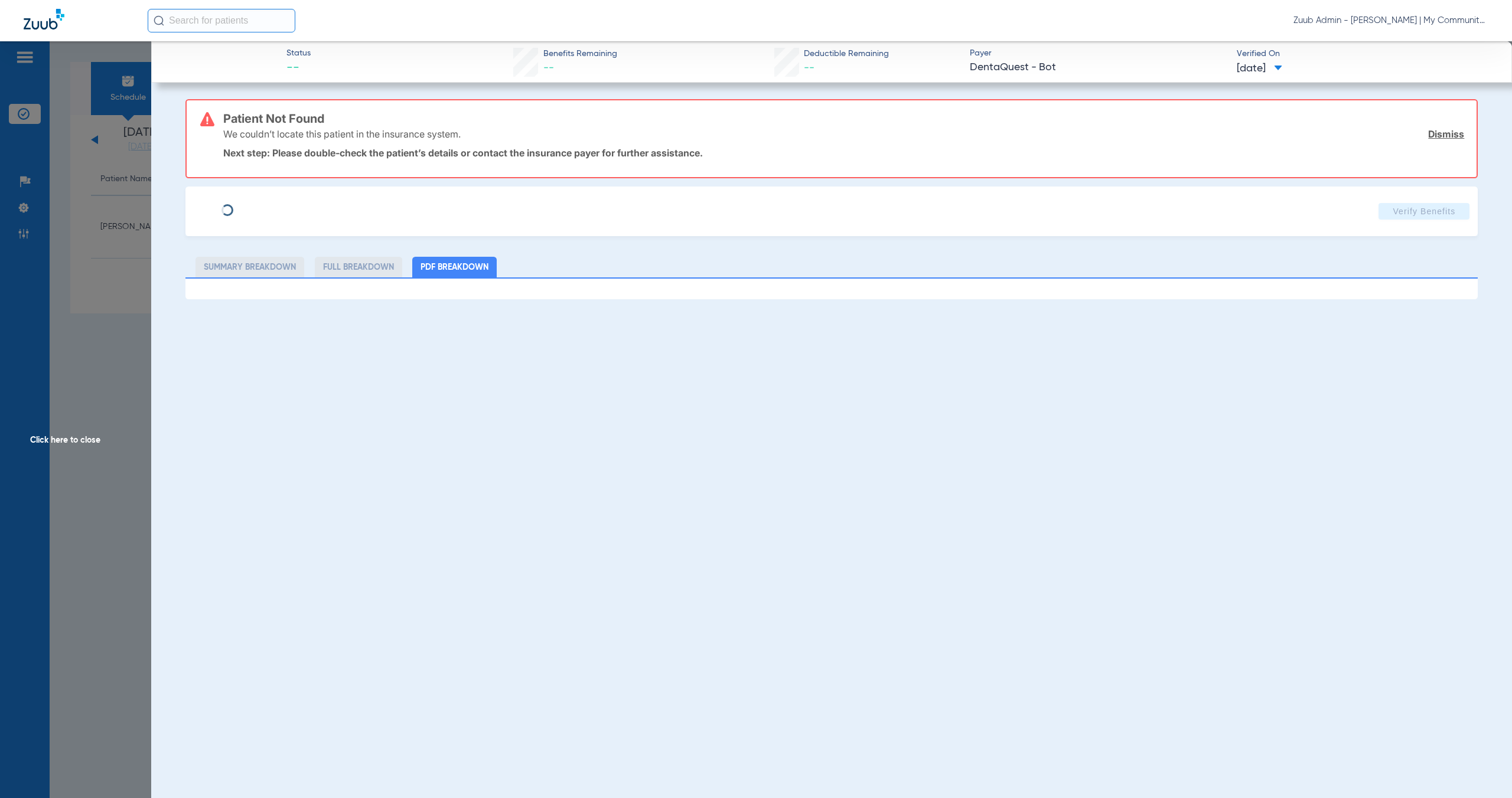
type input "[PERSON_NAME]"
type input "[DATE]"
type input "M64659463"
type input "0070416490072001"
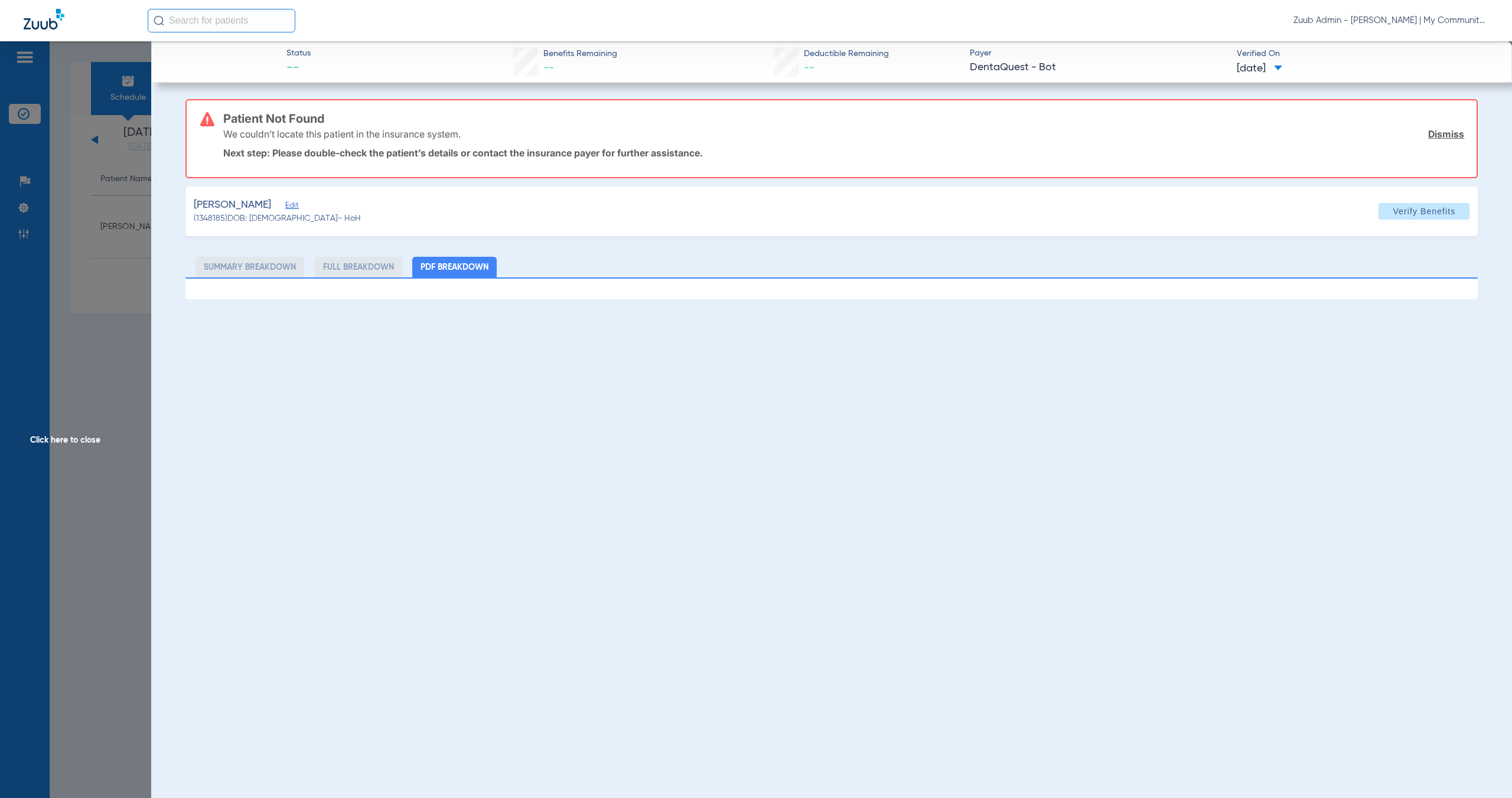
click at [286, 204] on span "Edit" at bounding box center [290, 207] width 11 height 11
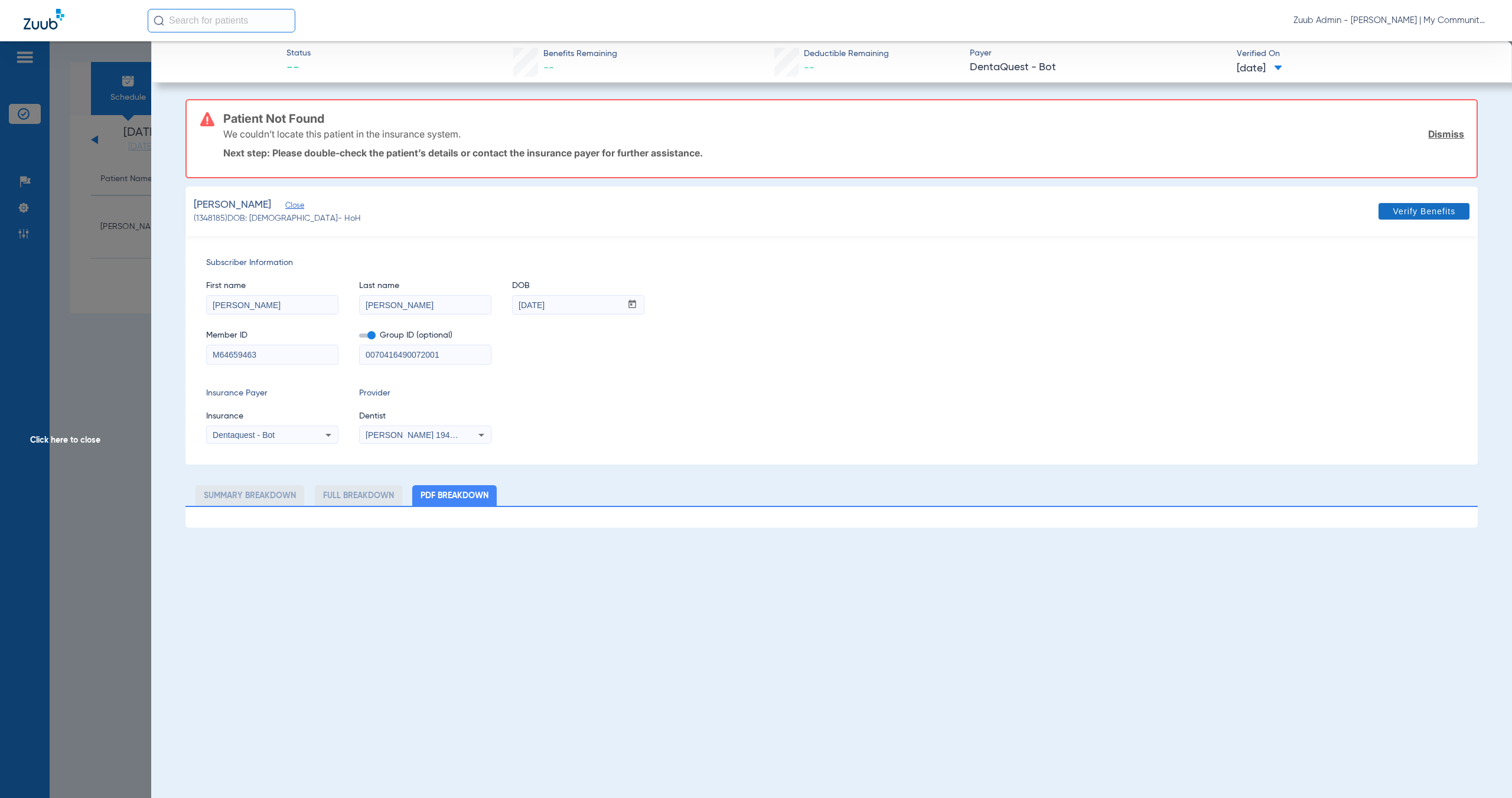
click at [1442, 211] on span "Verify Benefits" at bounding box center [1424, 211] width 63 height 10
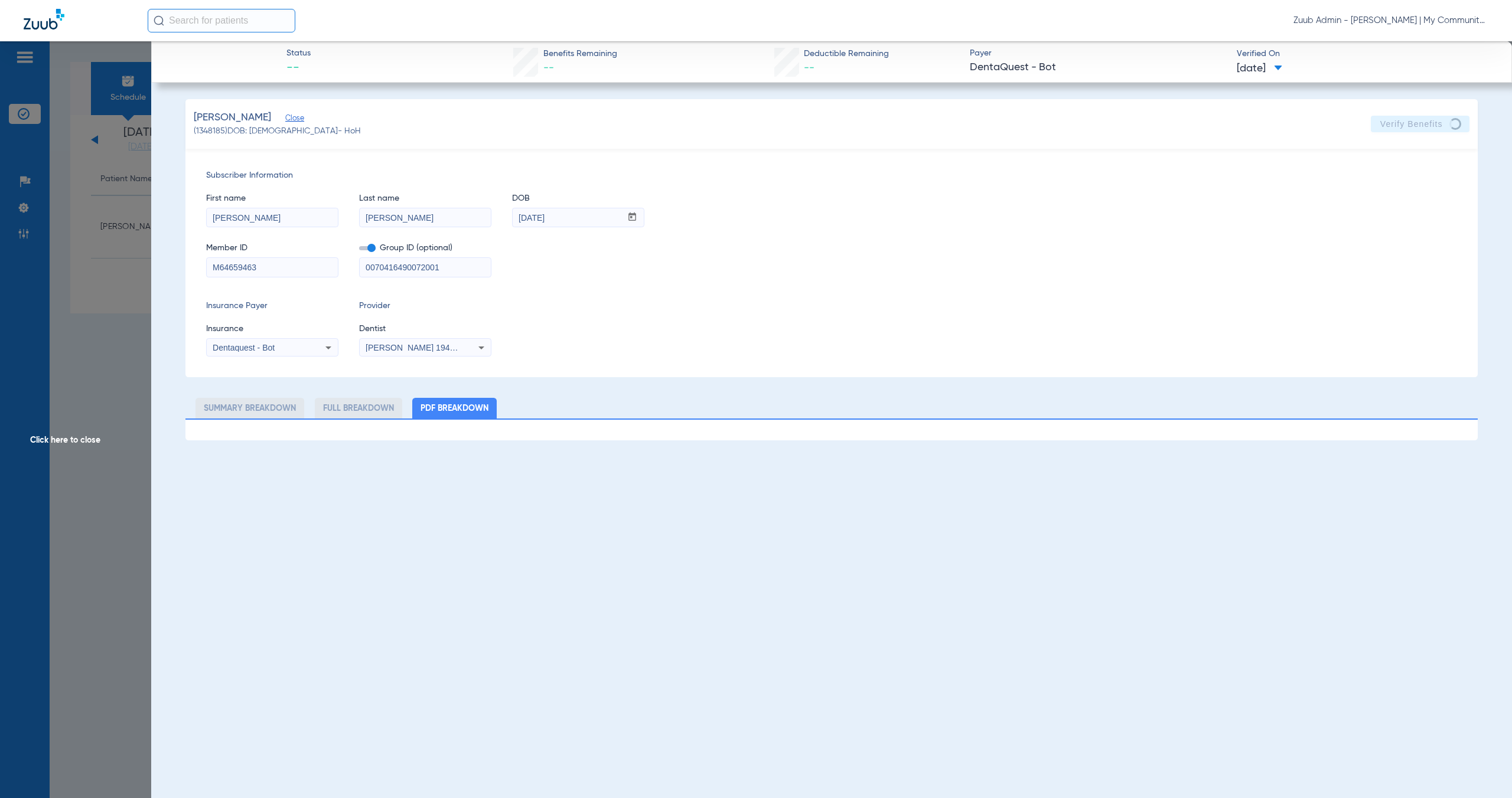
click at [70, 441] on span "Click here to close" at bounding box center [75, 440] width 151 height 798
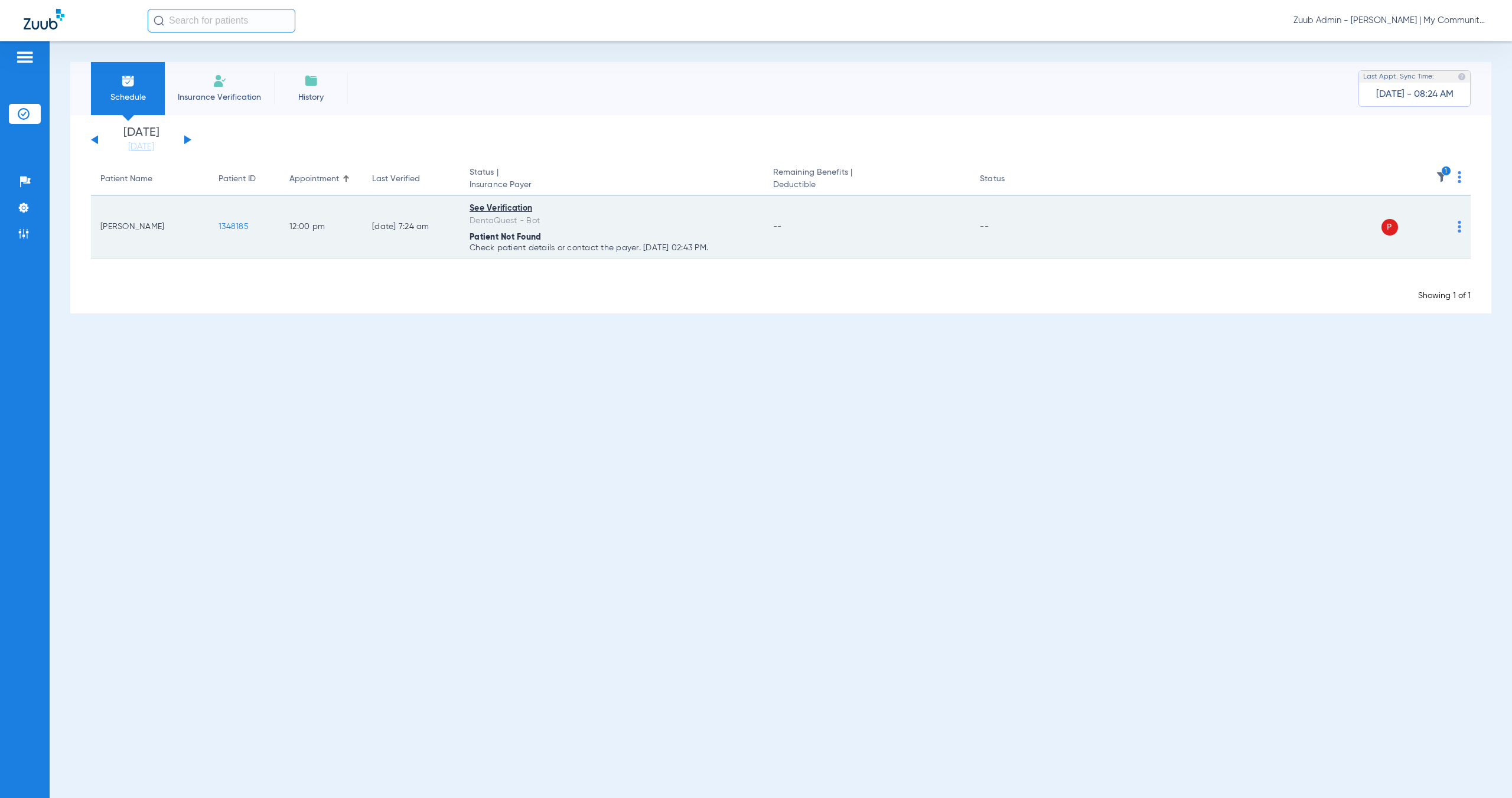
click at [242, 226] on span "1348185" at bounding box center [234, 226] width 30 height 8
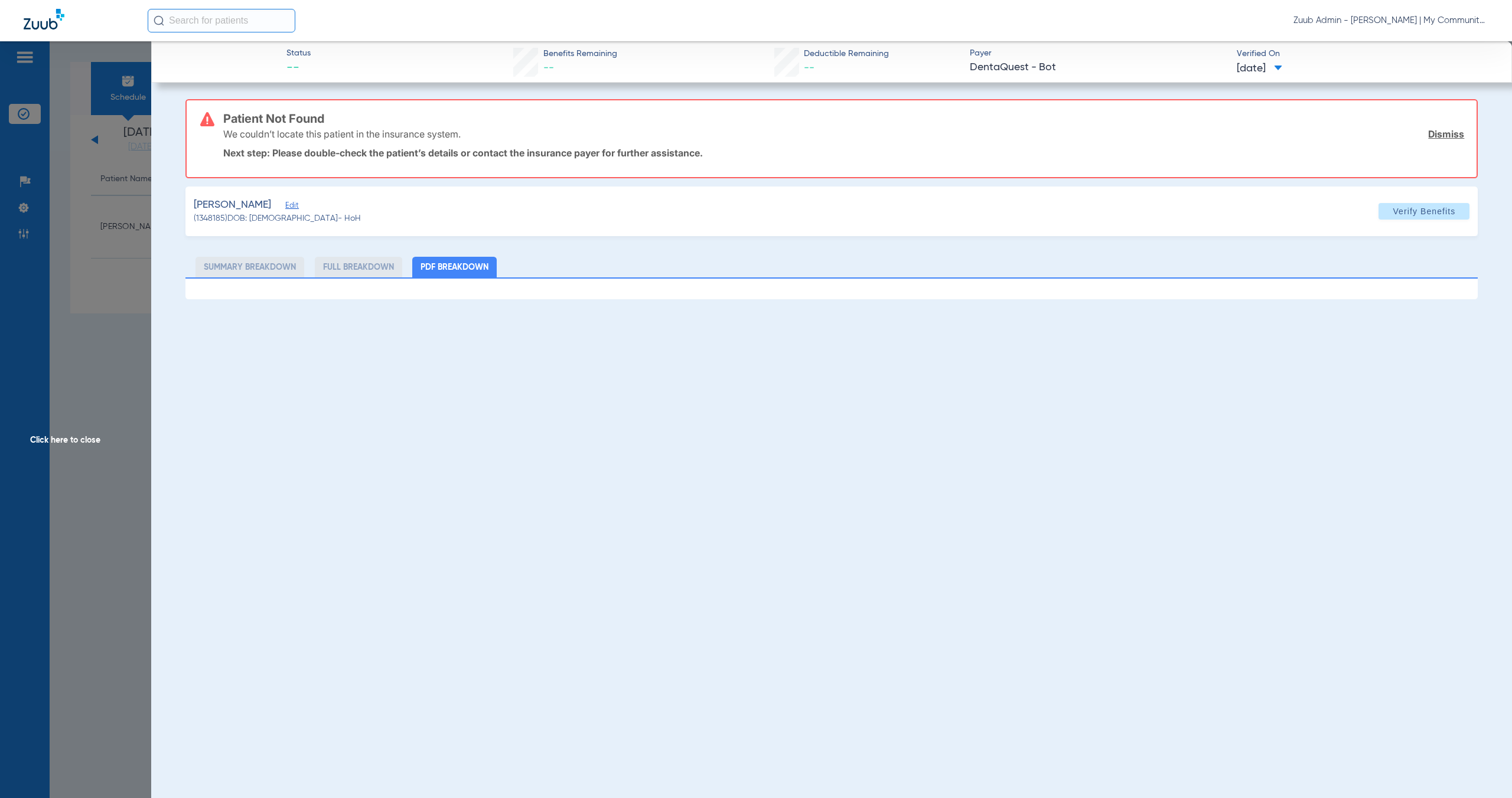
click at [79, 440] on span "Click here to close" at bounding box center [75, 440] width 151 height 798
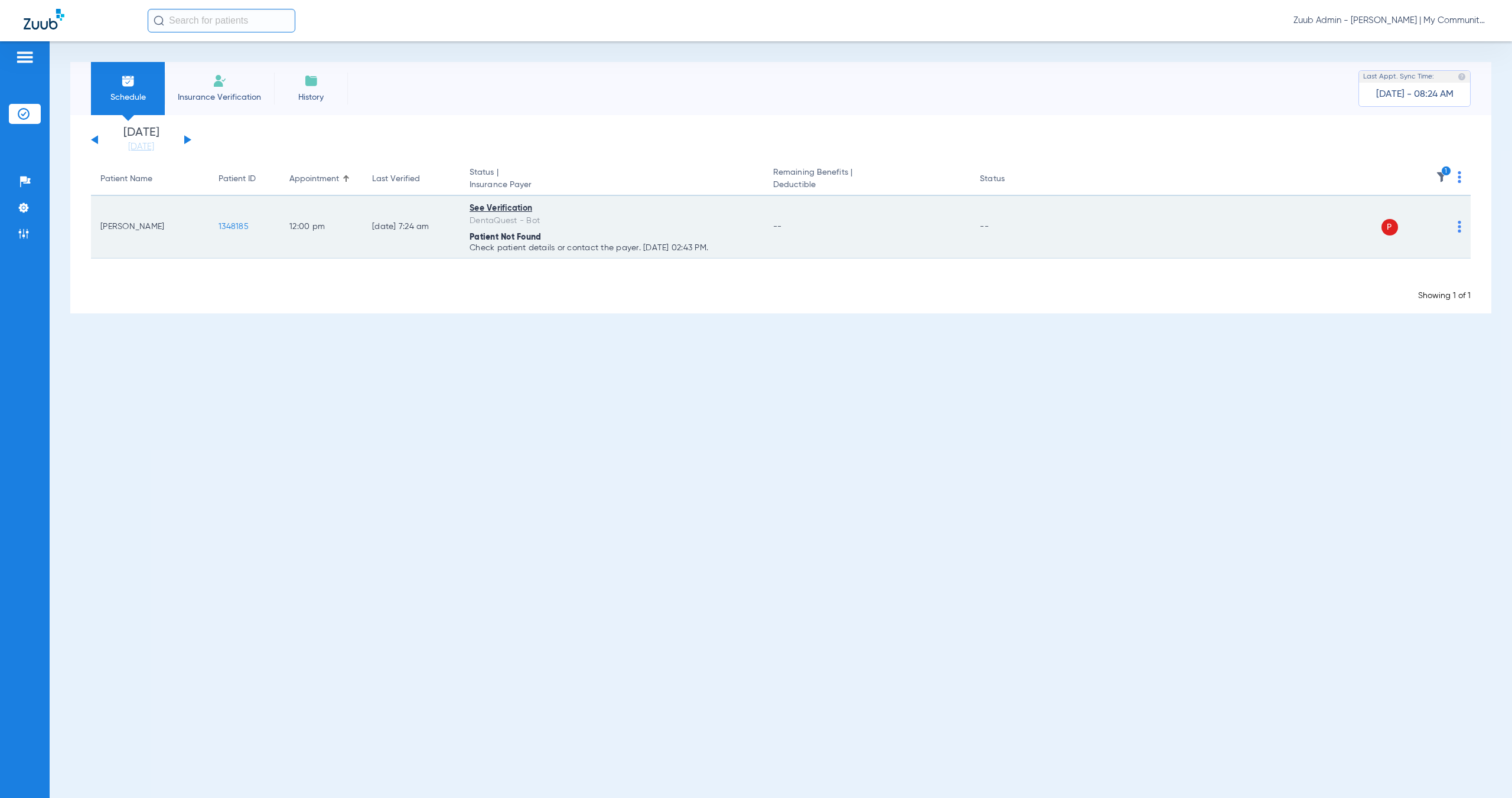
click at [1458, 226] on img at bounding box center [1459, 226] width 4 height 12
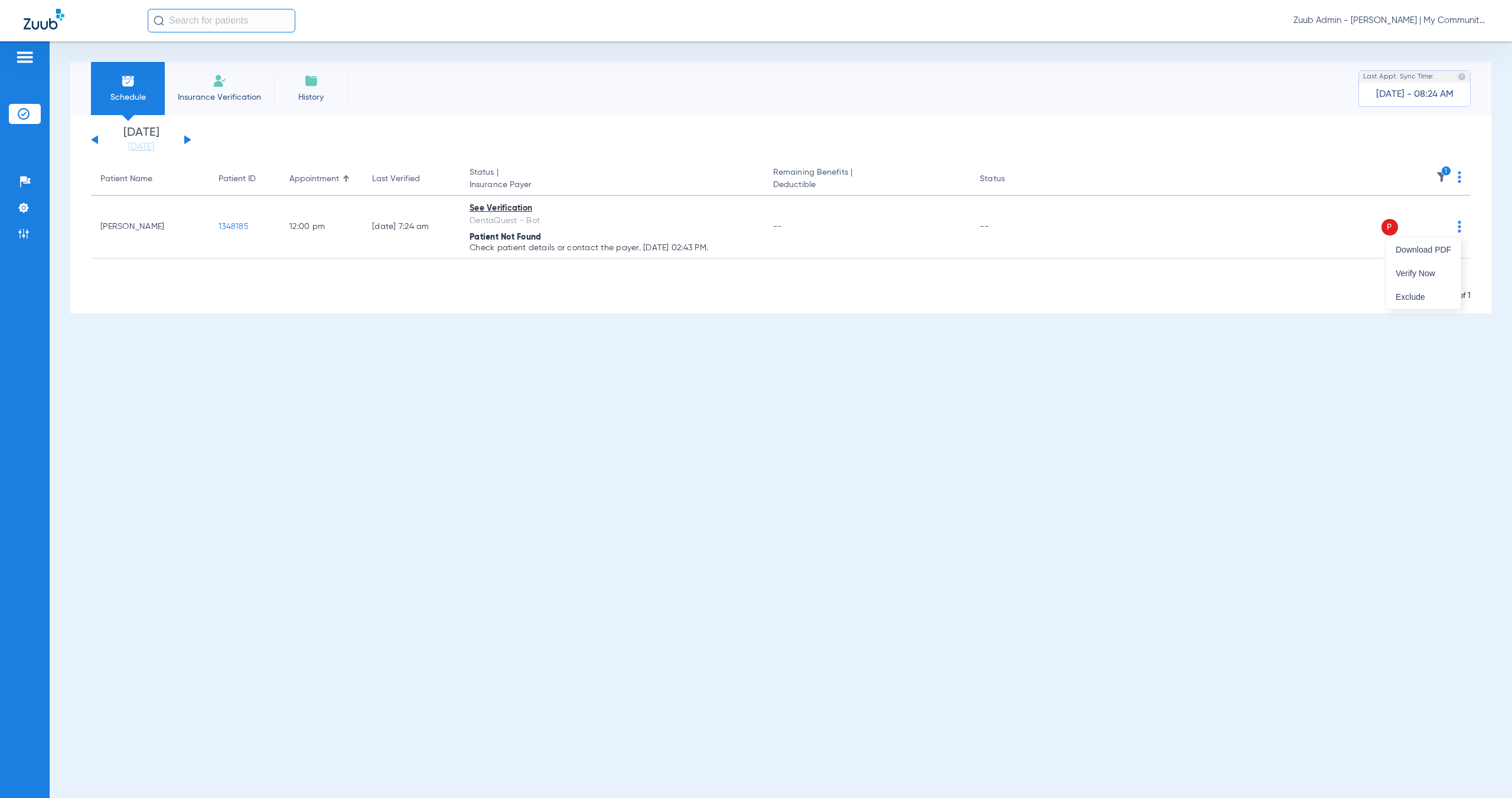
click at [1443, 266] on button "Verify Now" at bounding box center [1423, 273] width 74 height 23
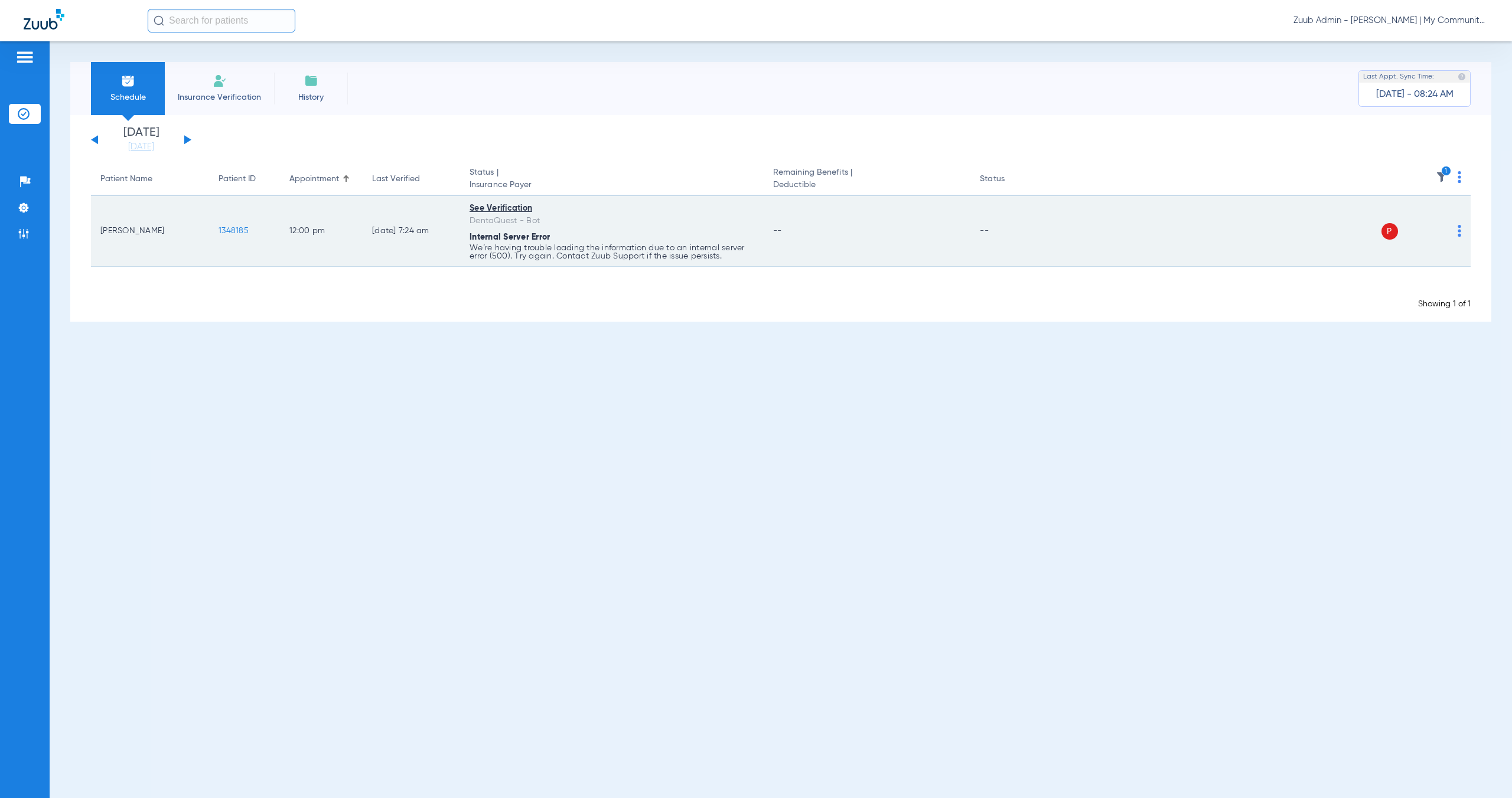
click at [230, 232] on span "1348185" at bounding box center [234, 231] width 30 height 8
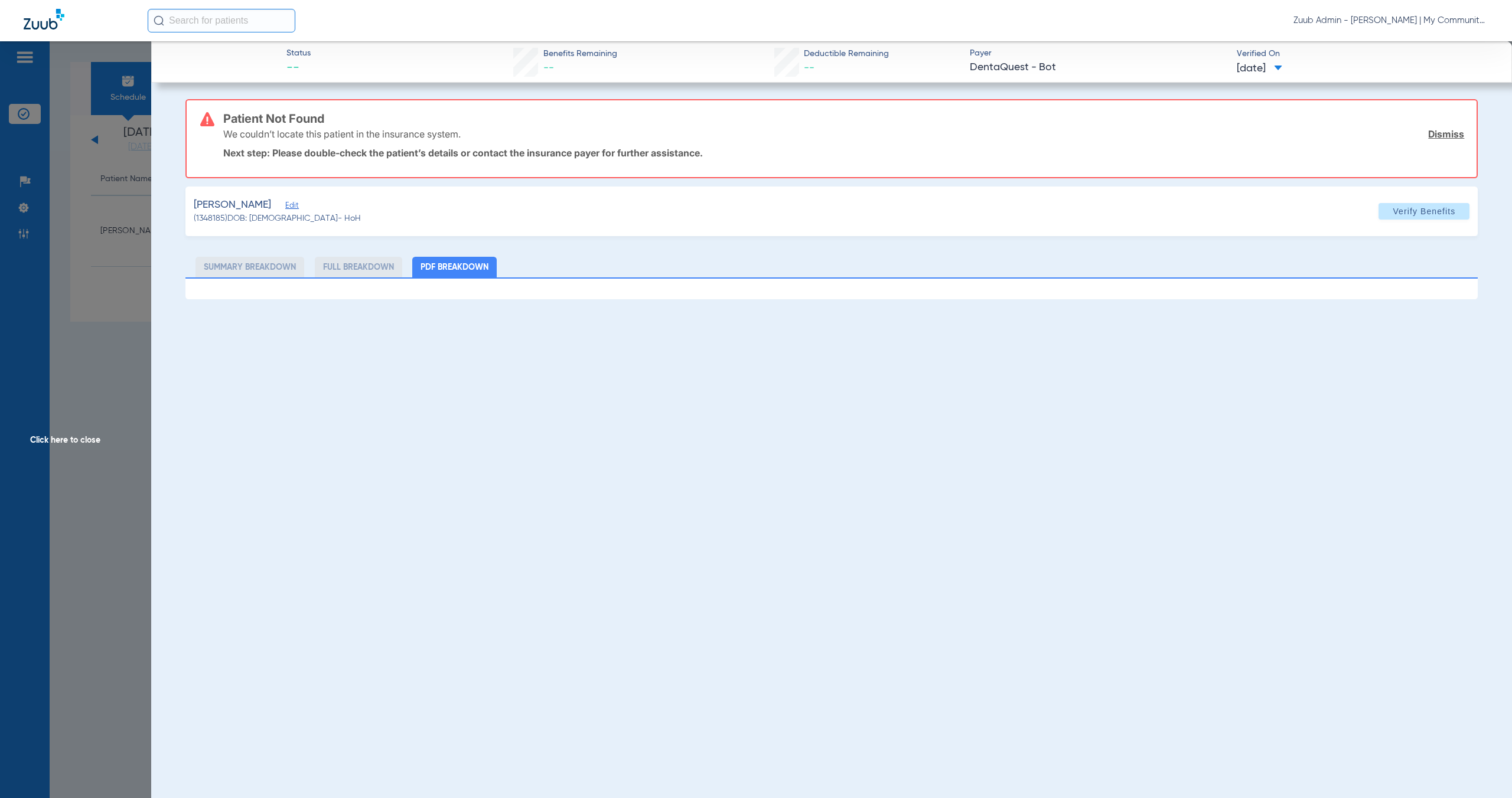
click at [87, 441] on span "Click here to close" at bounding box center [75, 440] width 151 height 798
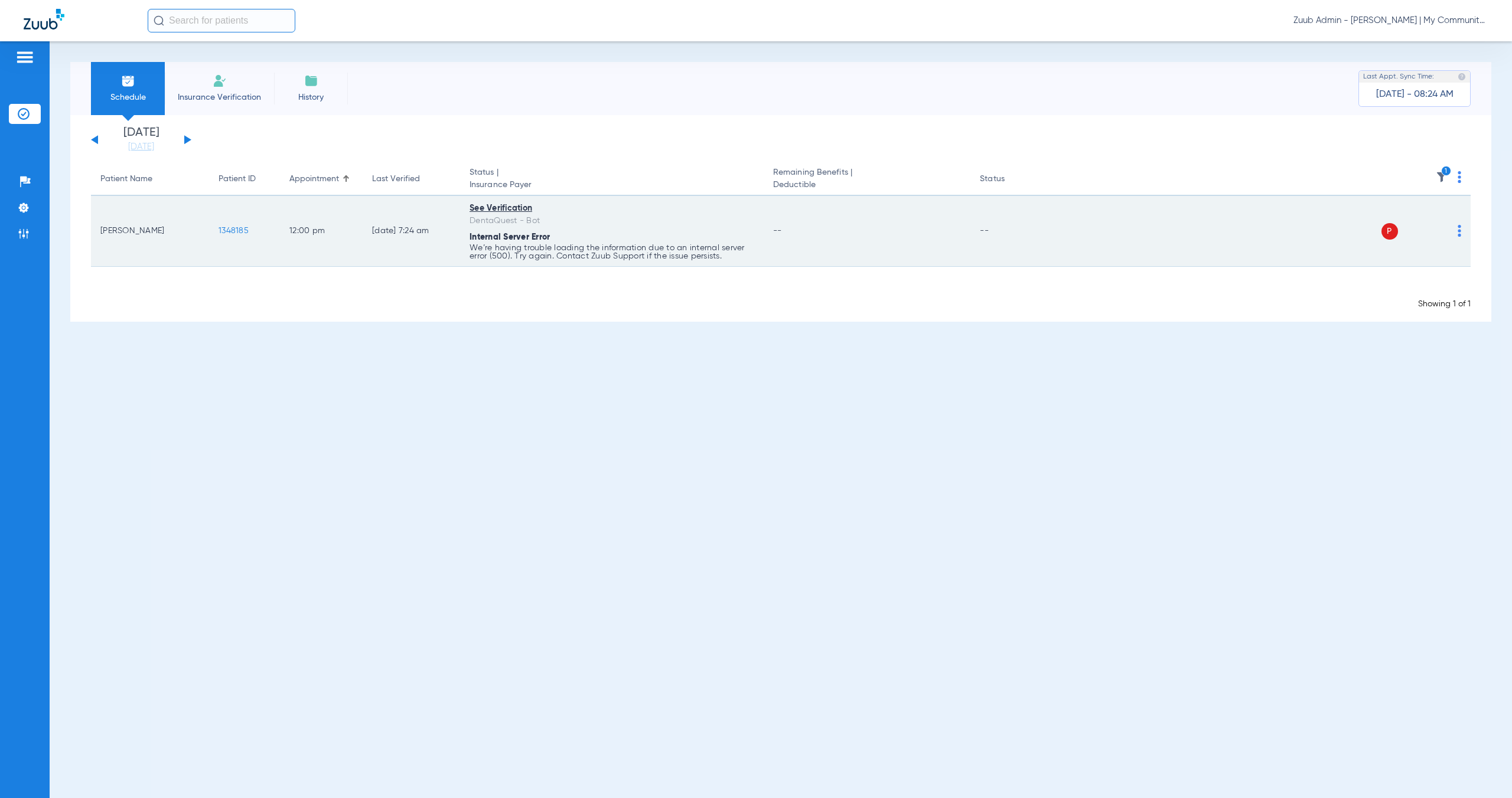
click at [1459, 234] on img at bounding box center [1459, 231] width 4 height 12
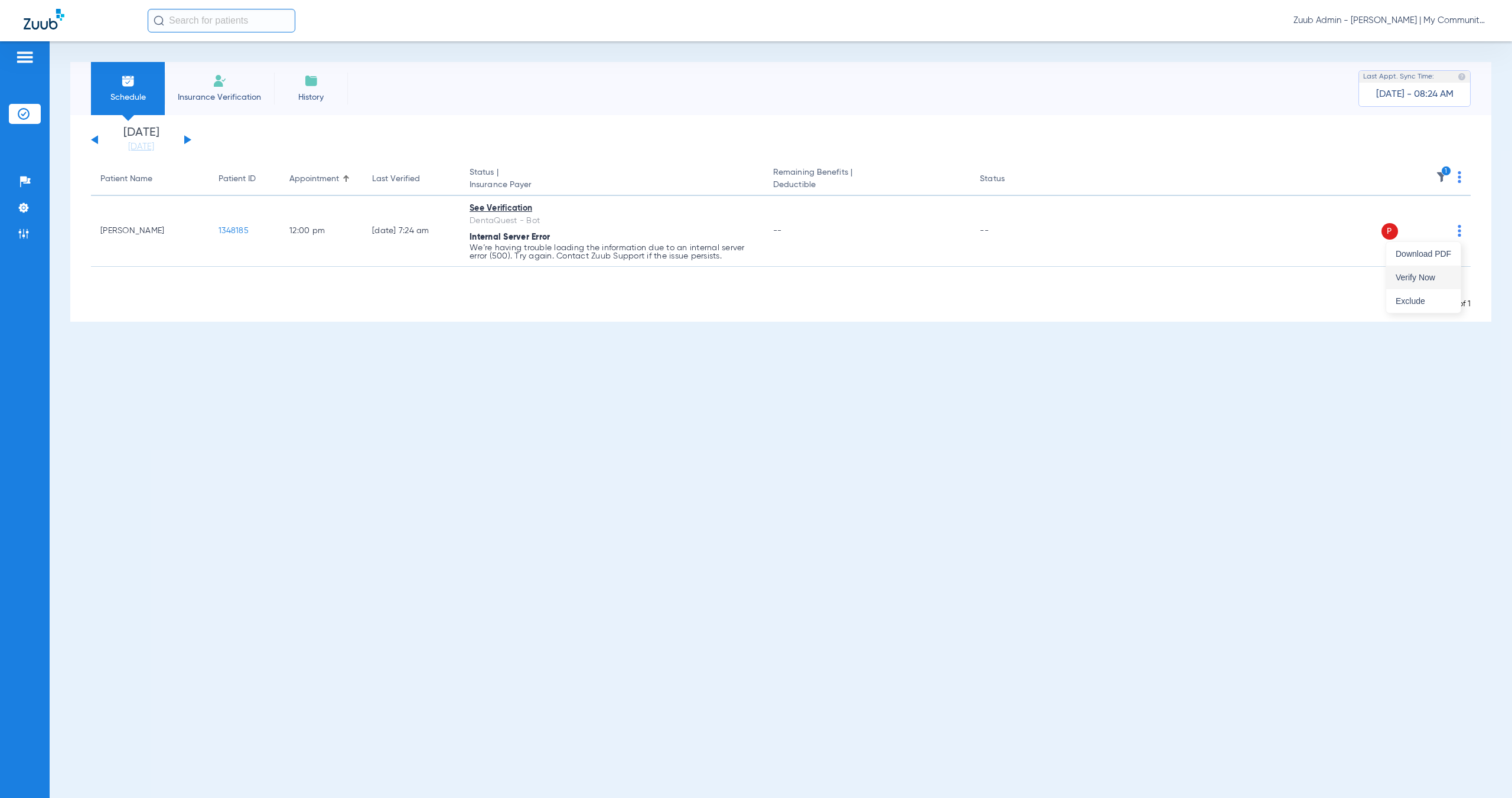
click at [1450, 273] on span "Verify Now" at bounding box center [1423, 278] width 55 height 8
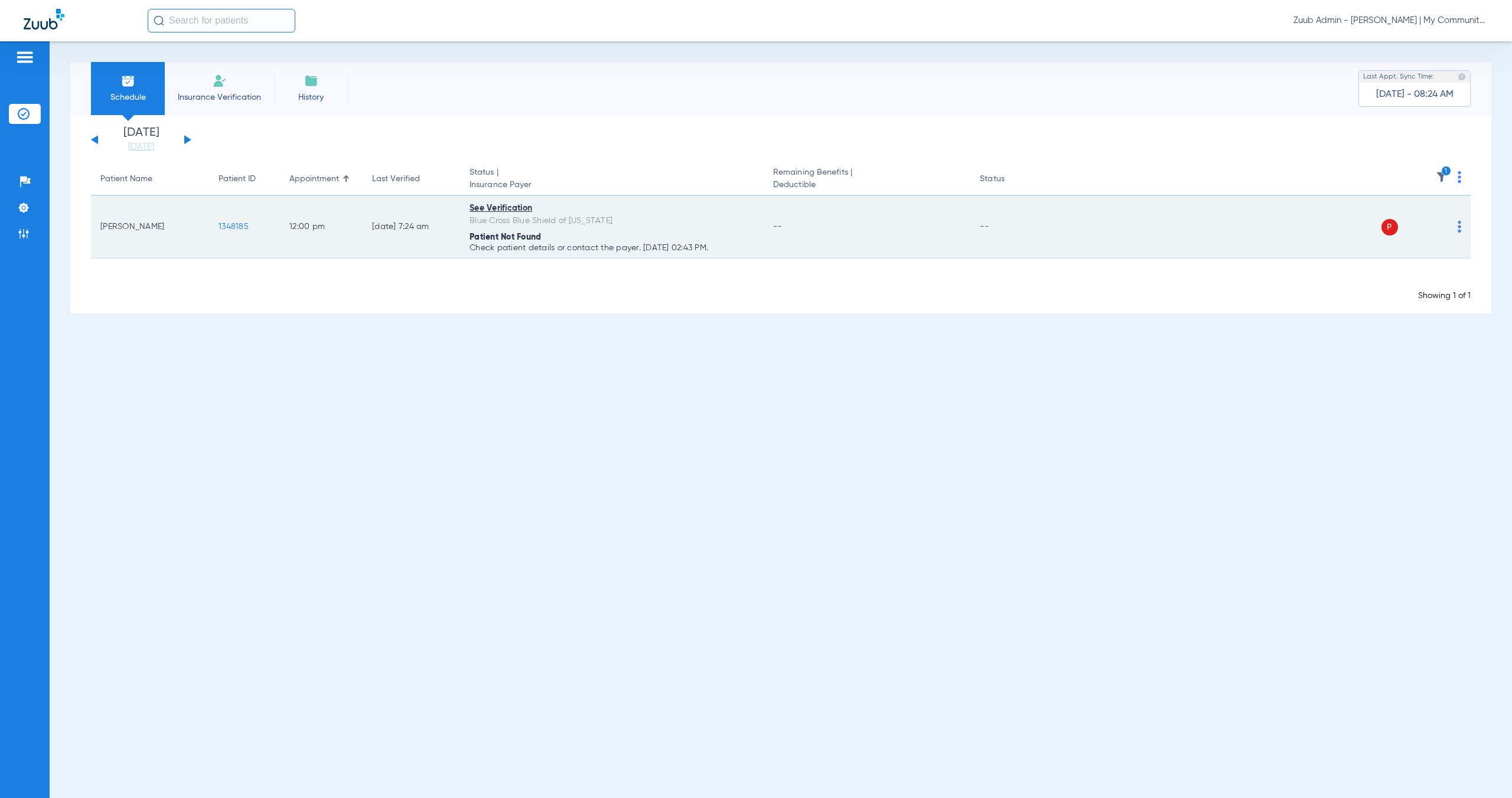
click at [229, 225] on span "1348185" at bounding box center [234, 226] width 30 height 8
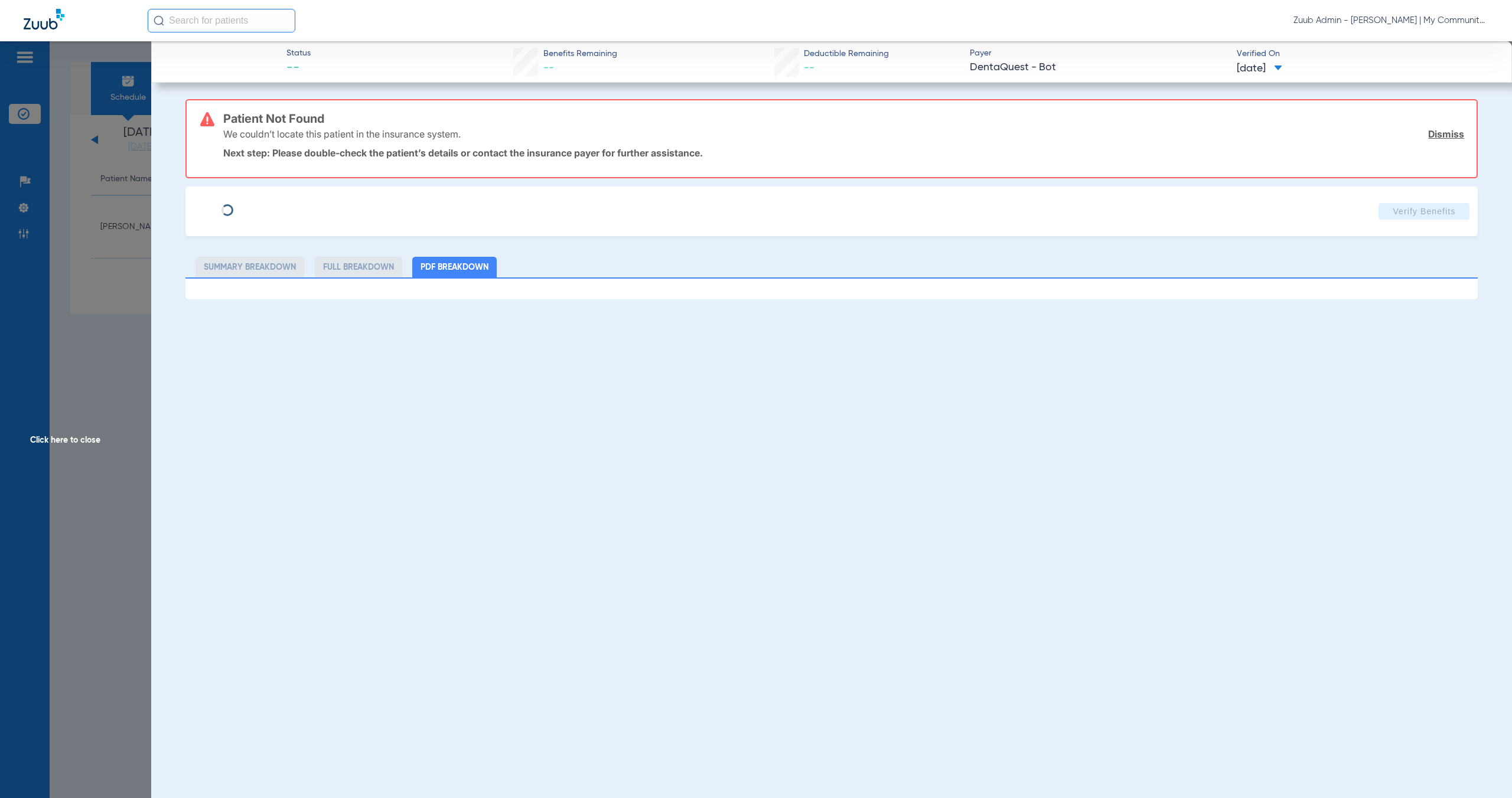
type input "[PERSON_NAME]"
type input "[DATE]"
type input "M64659463"
type input "0070416490072001"
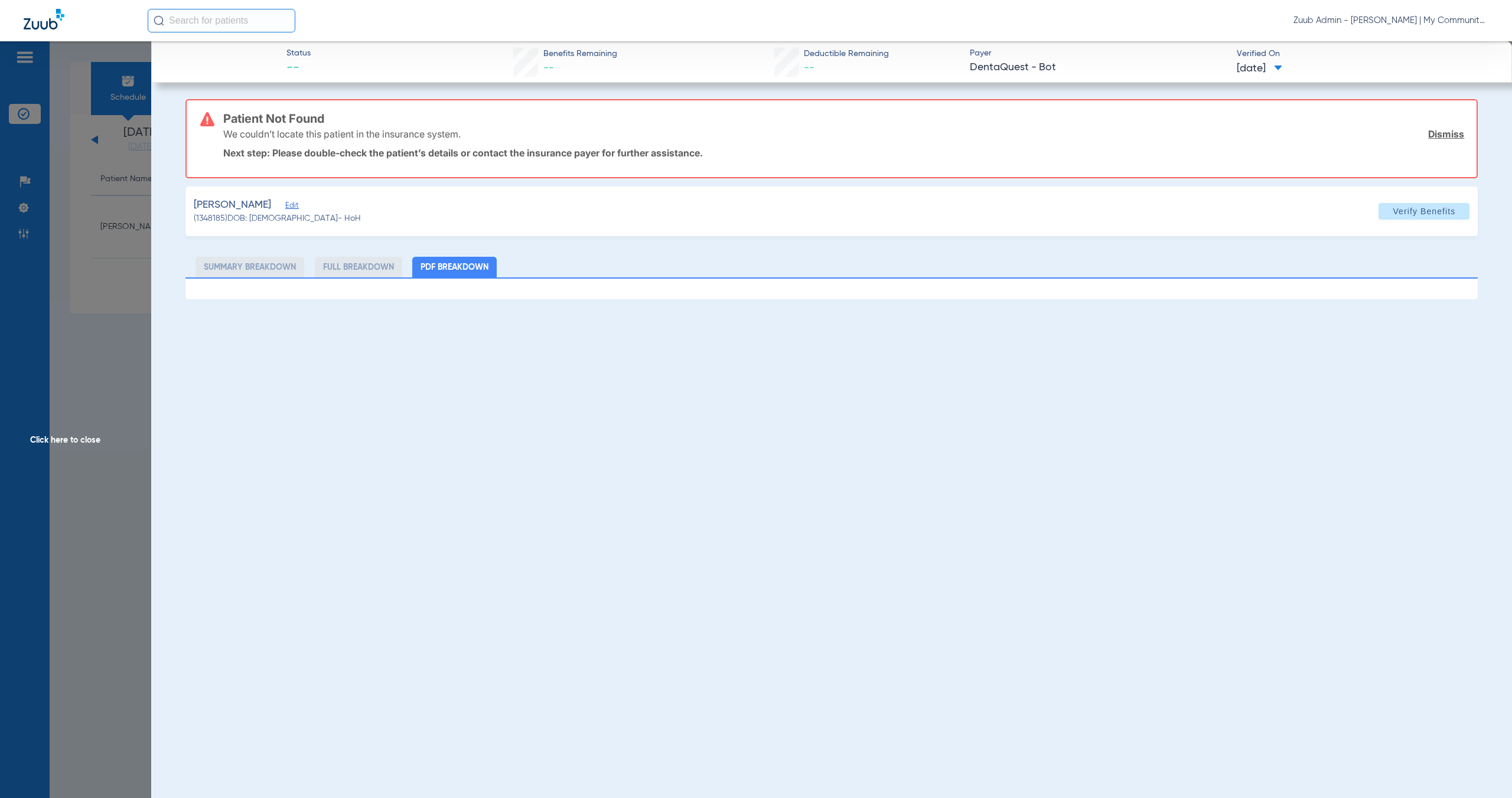
click at [288, 207] on div "[PERSON_NAME]" at bounding box center [277, 205] width 167 height 14
click at [288, 207] on span "Edit" at bounding box center [290, 207] width 11 height 11
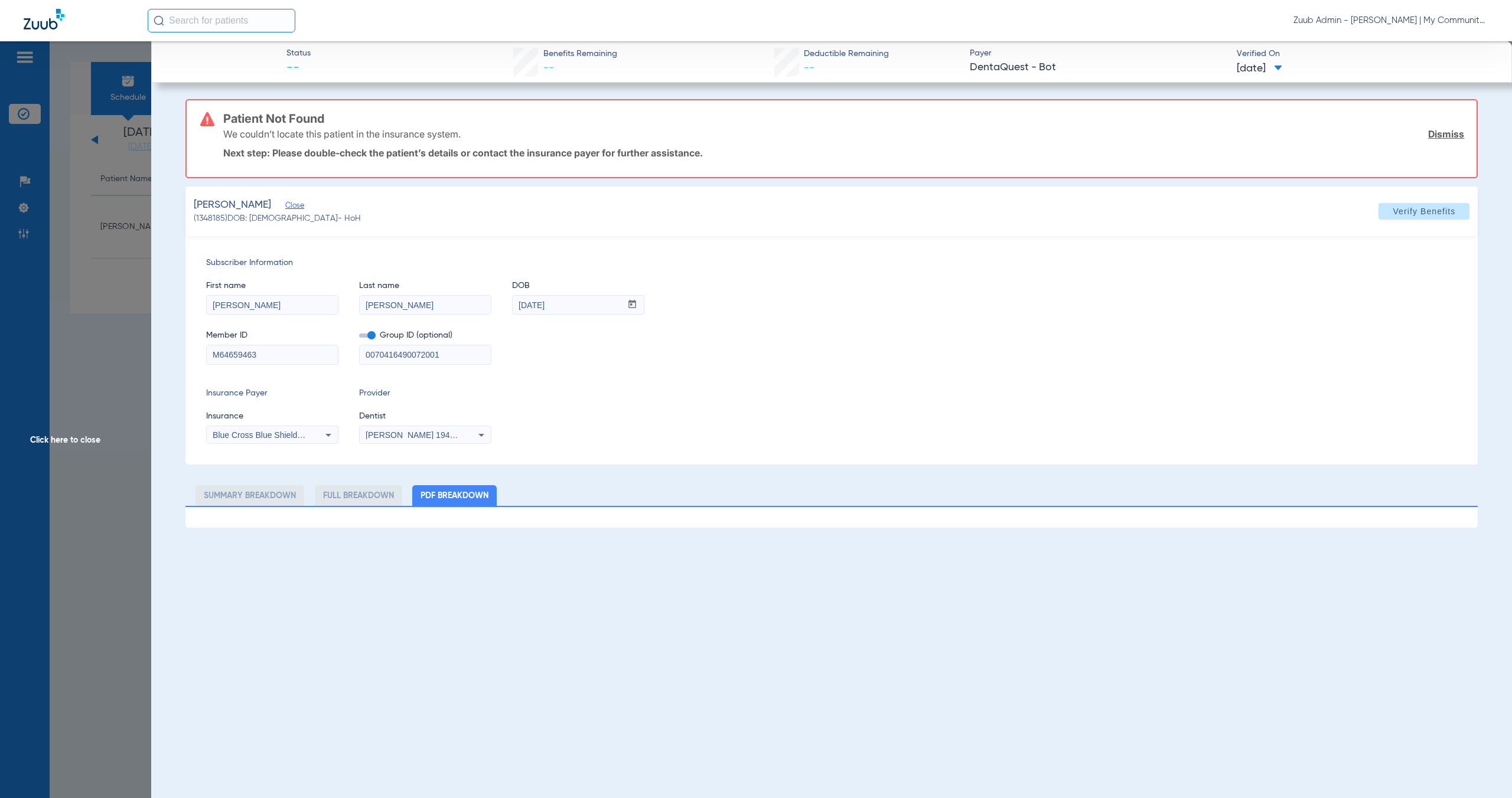
click at [299, 437] on span "Blue Cross Blue Shield Of [US_STATE]" at bounding box center [284, 435] width 144 height 10
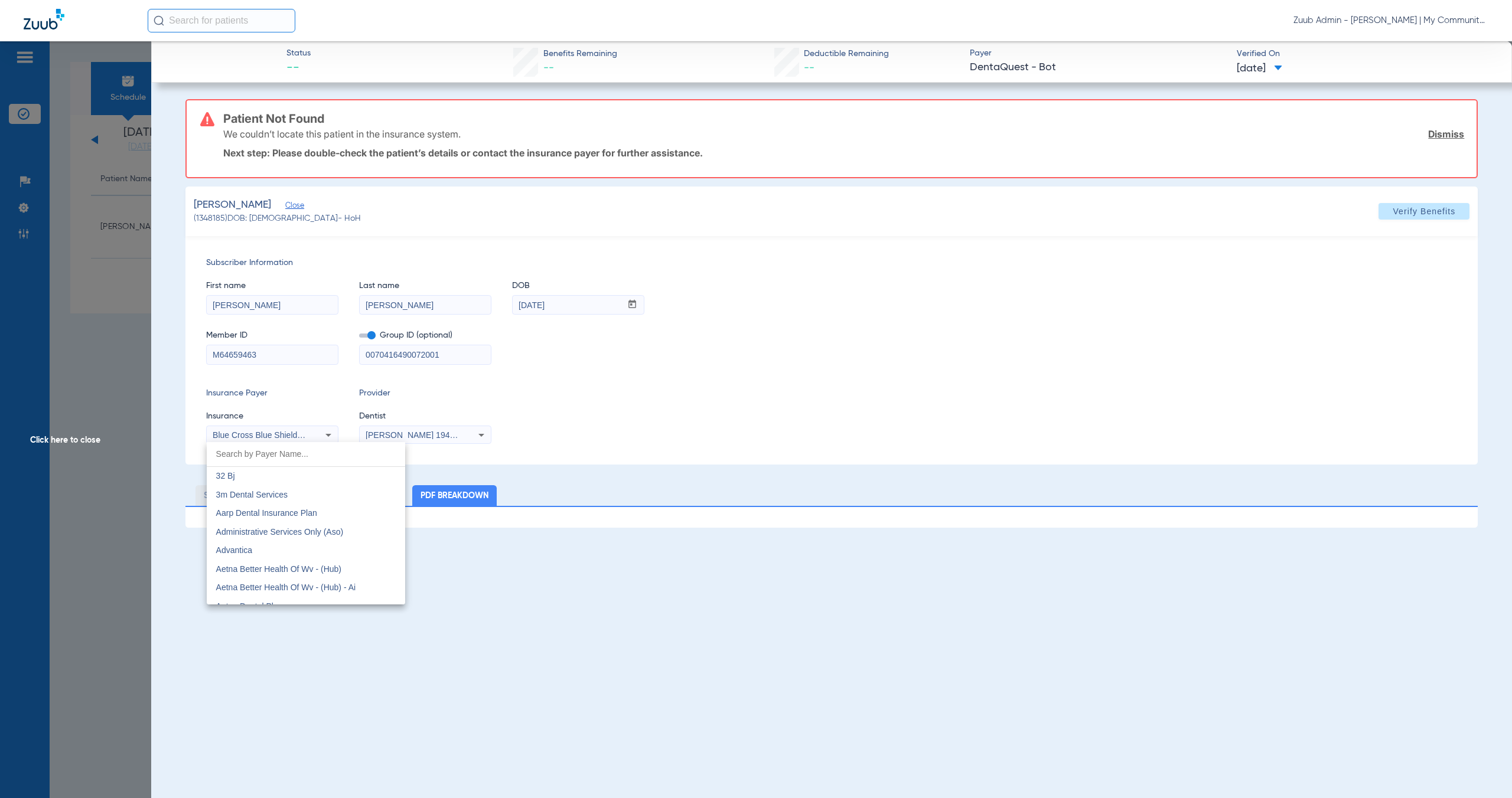
scroll to position [1071, 0]
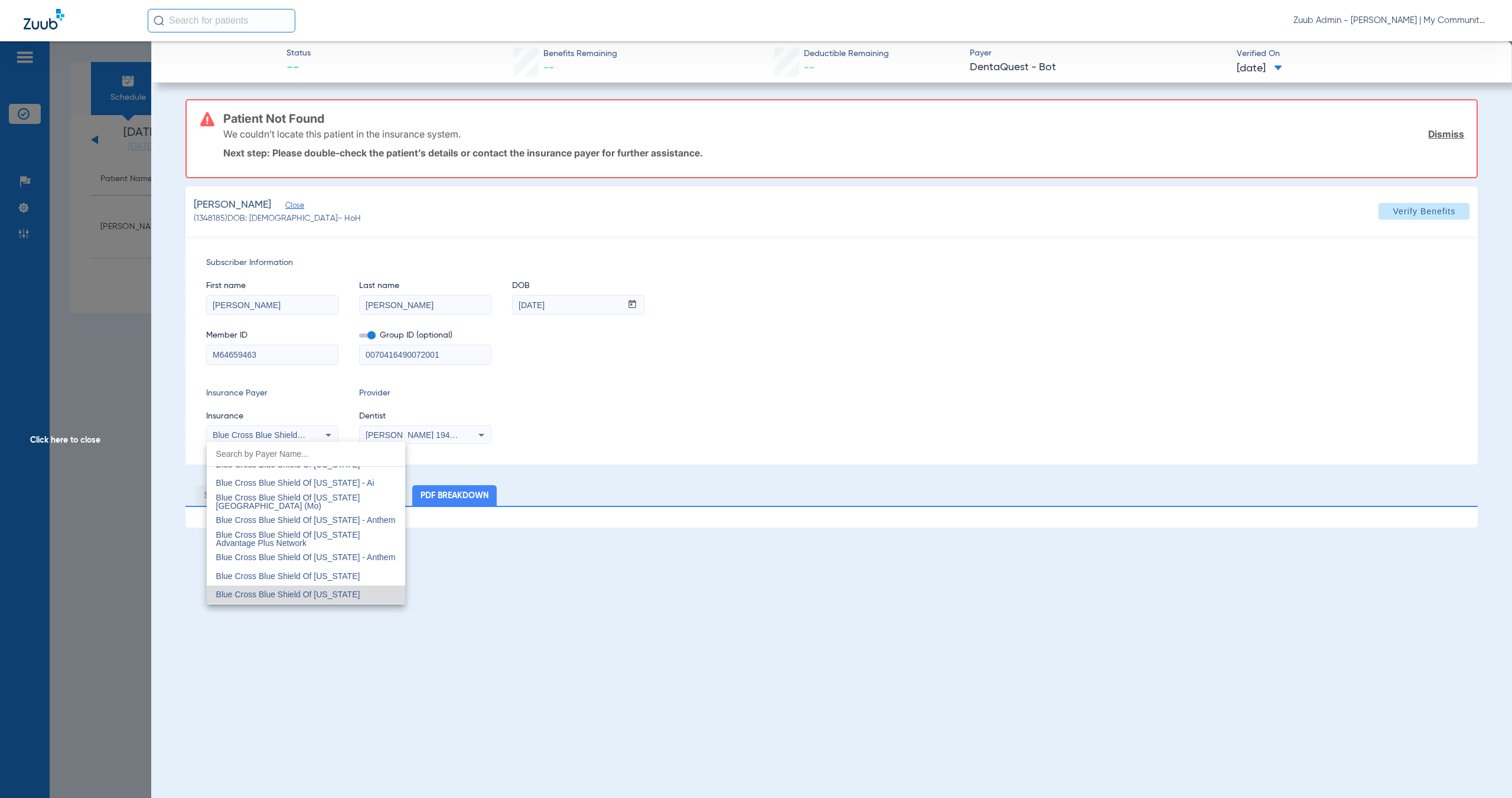
click at [98, 443] on div at bounding box center [756, 399] width 1512 height 798
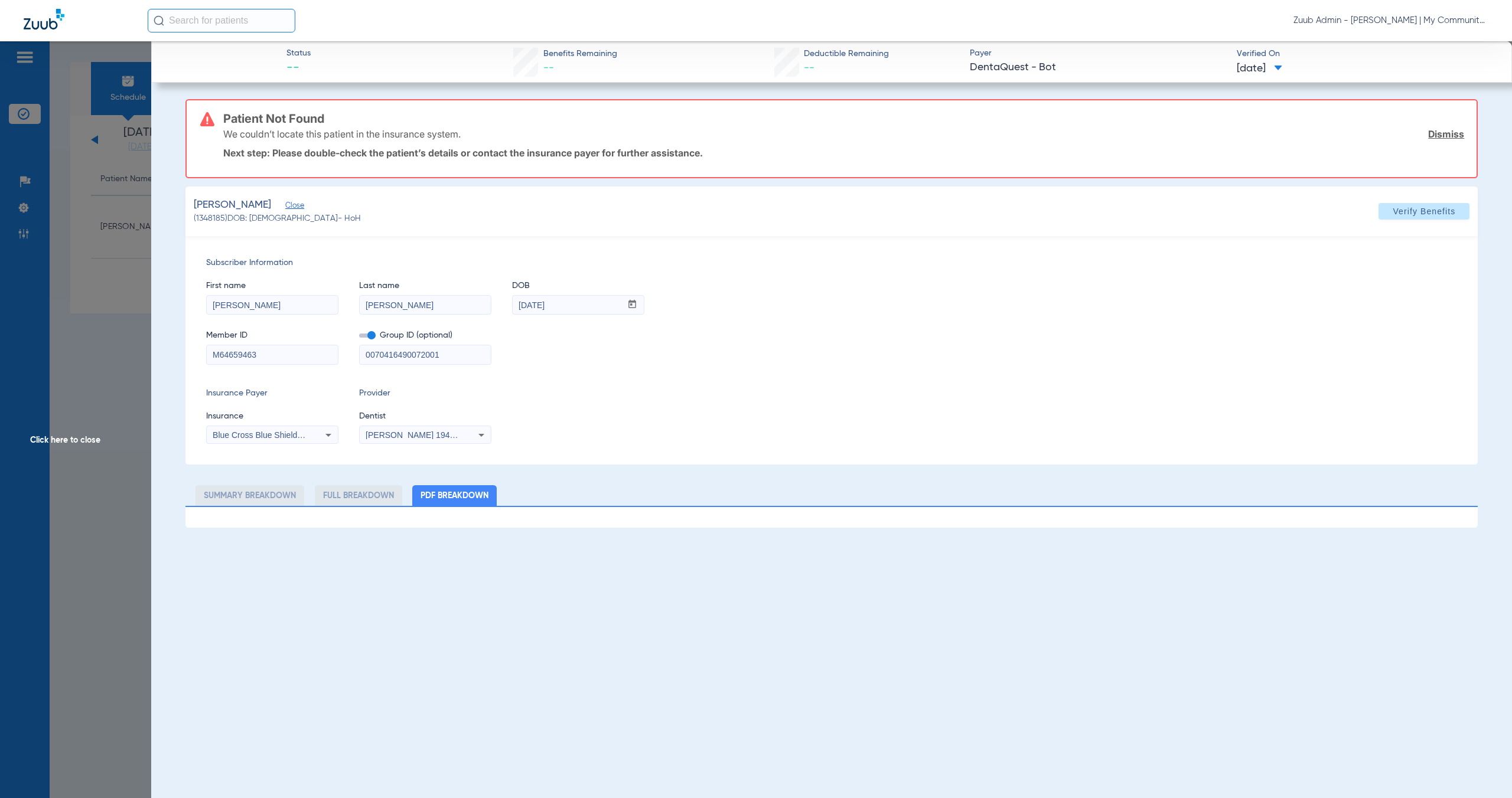
click at [98, 443] on span "Click here to close" at bounding box center [75, 440] width 151 height 798
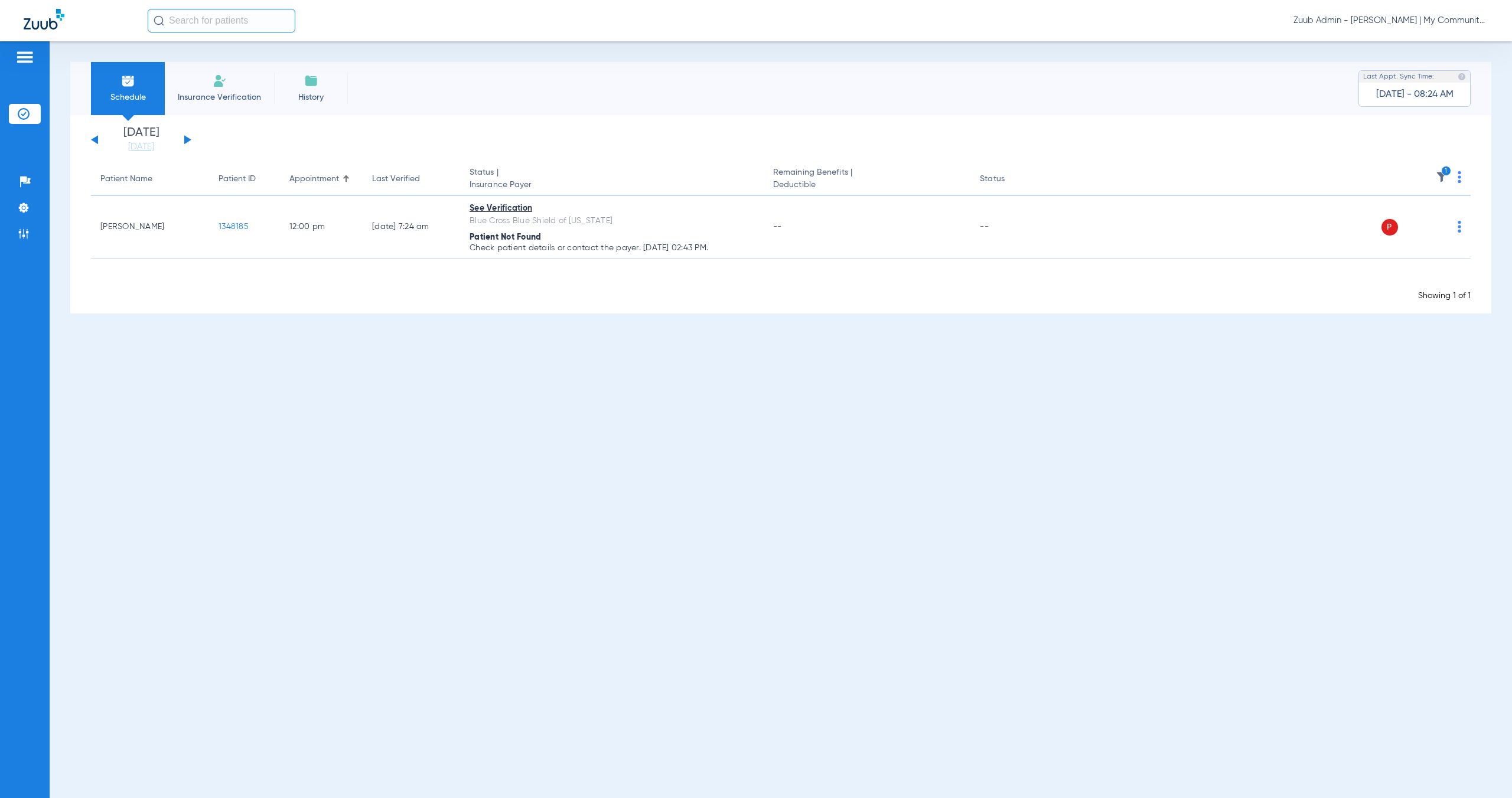
click at [239, 81] on li "Insurance Verification" at bounding box center [219, 89] width 109 height 53
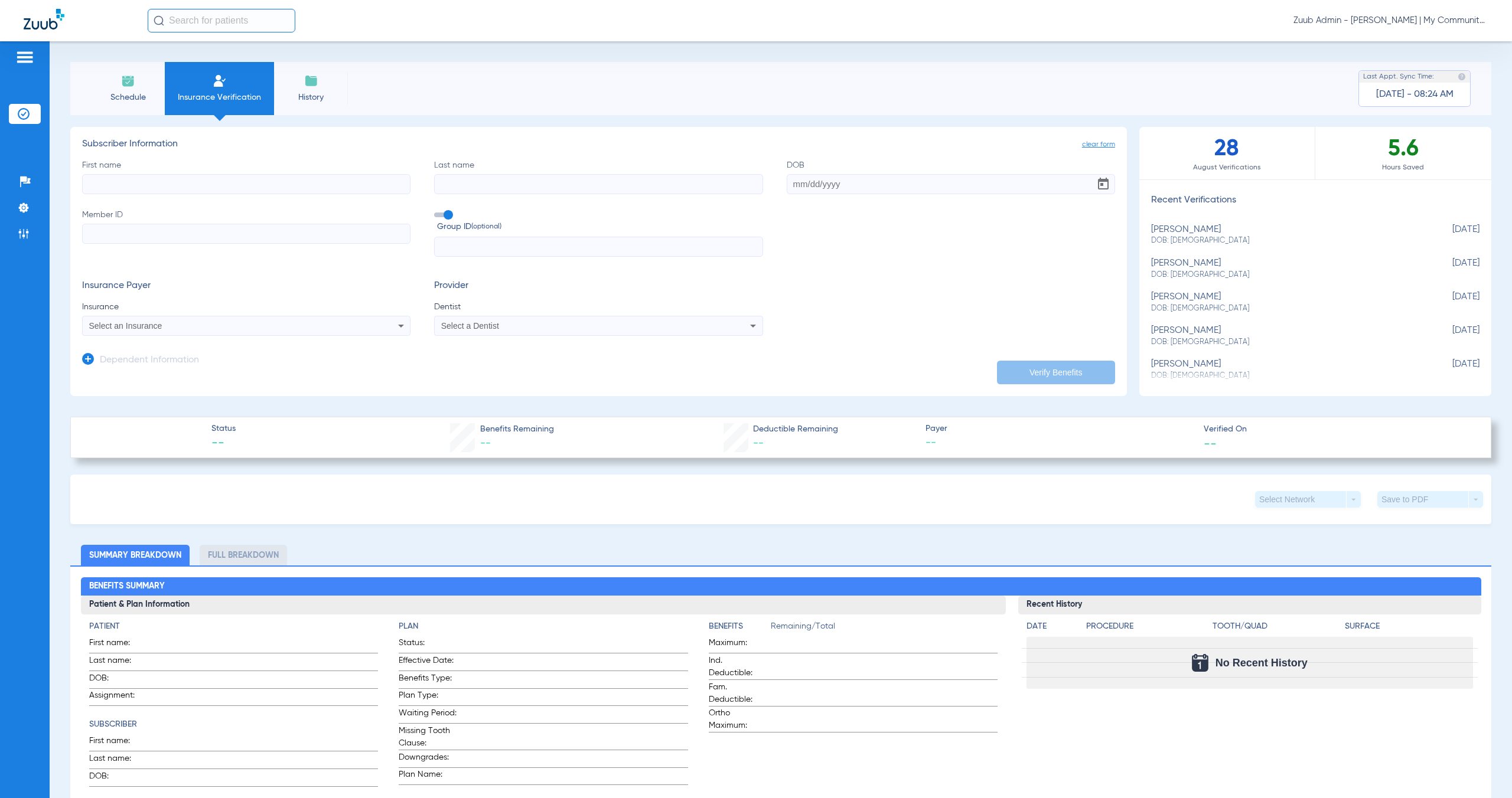
click at [125, 87] on img at bounding box center [128, 81] width 14 height 14
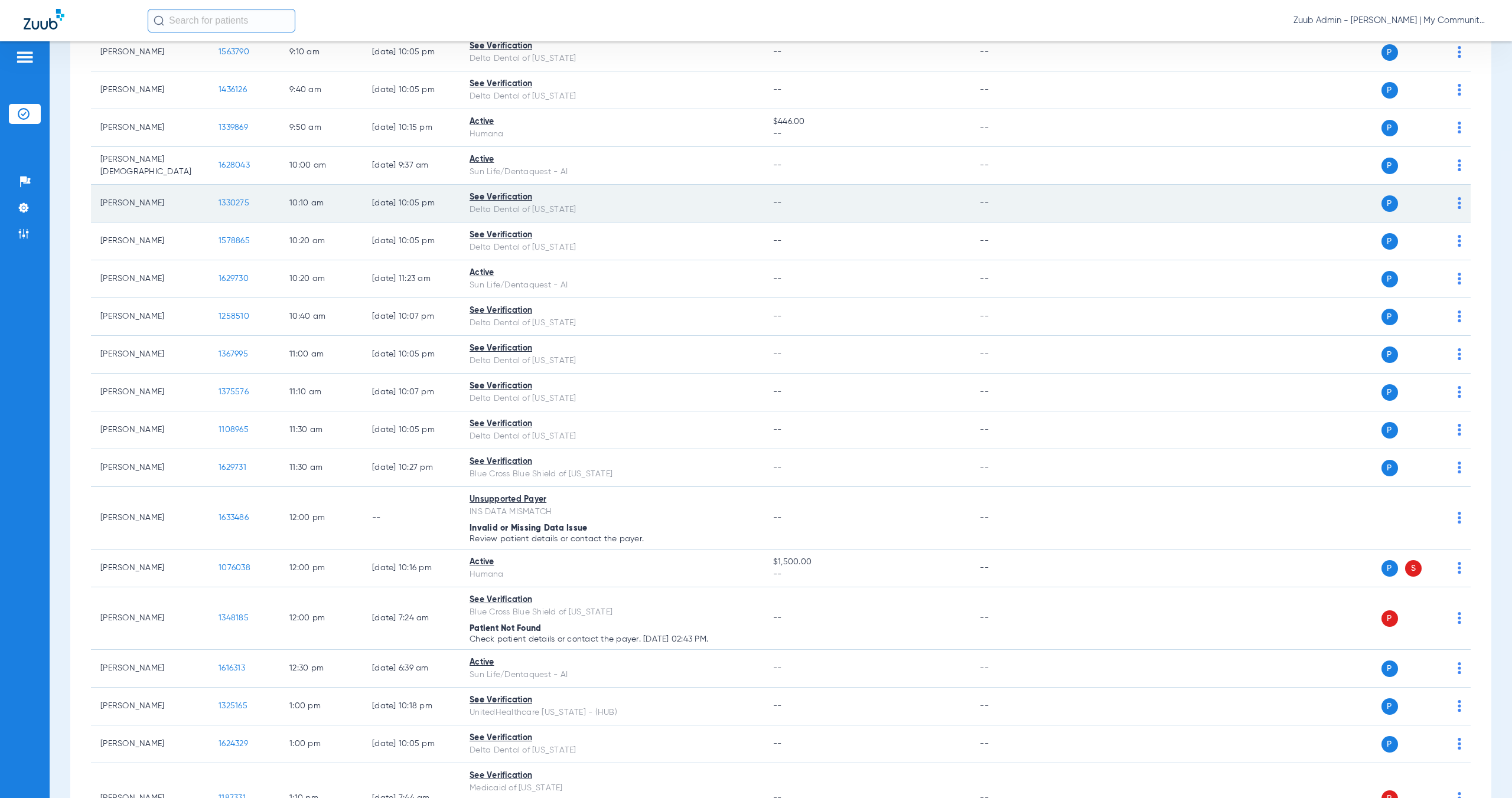
scroll to position [540, 0]
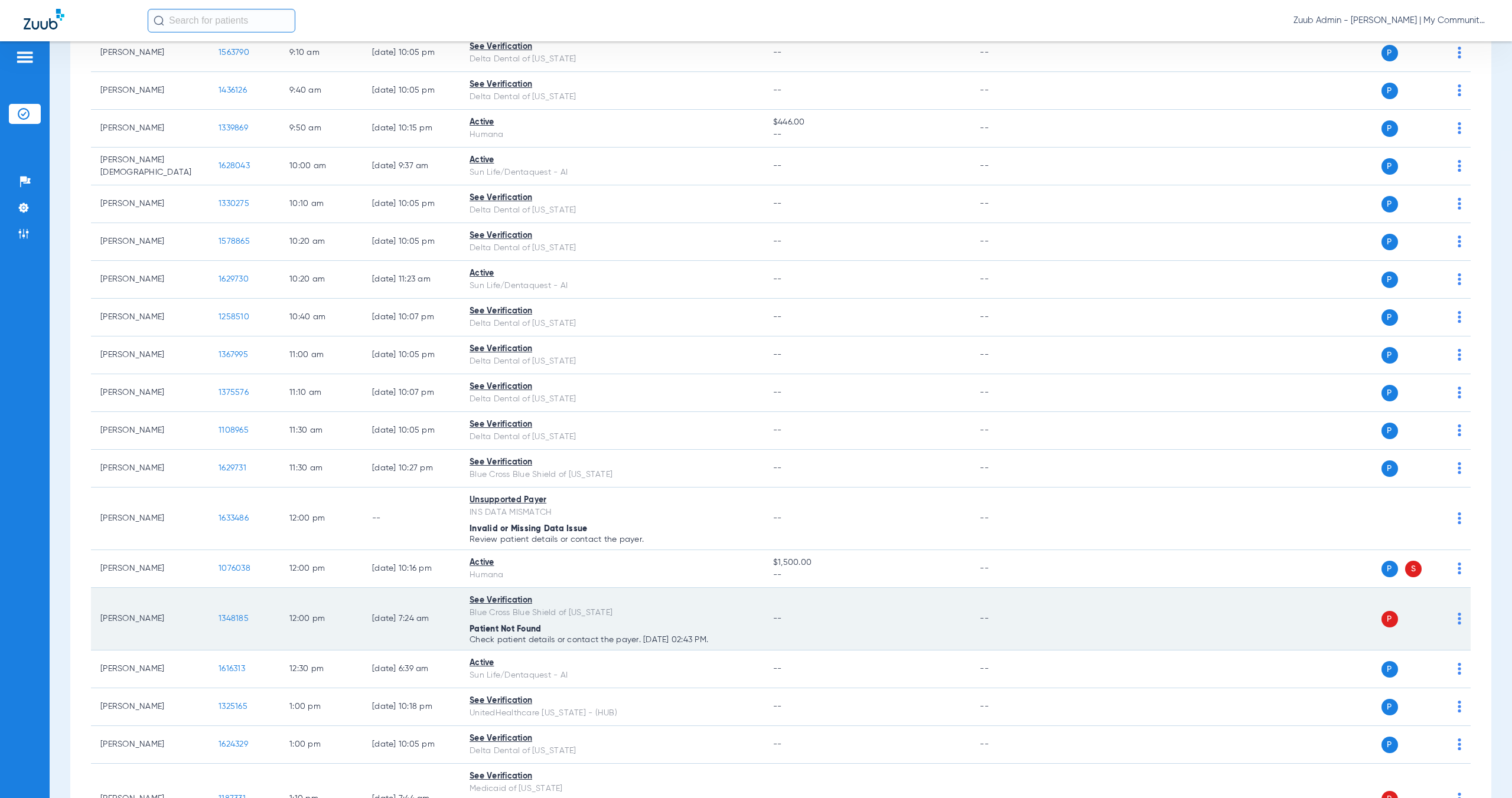
click at [229, 616] on span "1348185" at bounding box center [234, 619] width 30 height 8
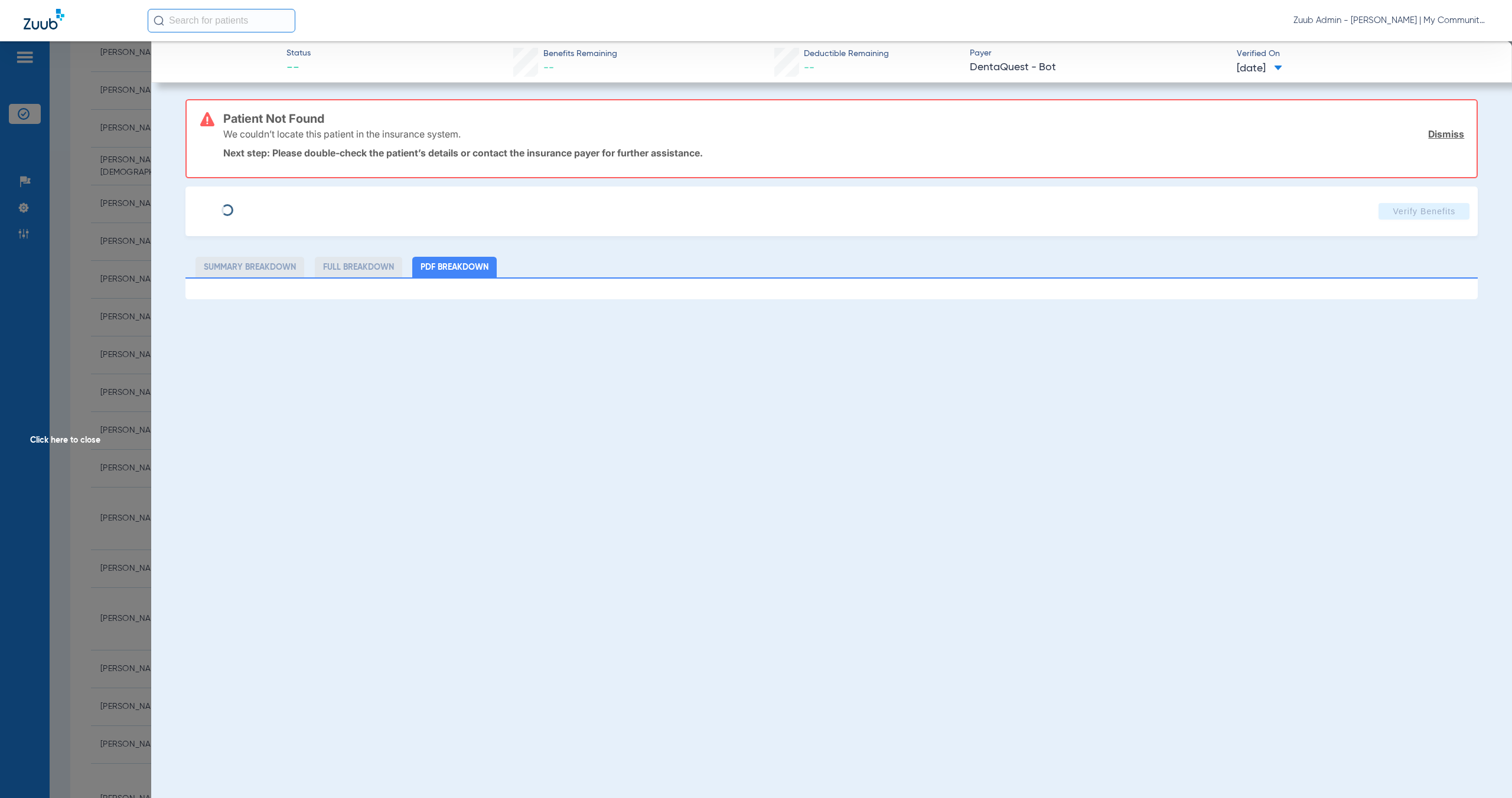
click at [278, 227] on div "Verify Benefits" at bounding box center [832, 211] width 1293 height 49
type input "Abigail"
type input "Easlick"
type input "12/28/1991"
type input "M64659463"
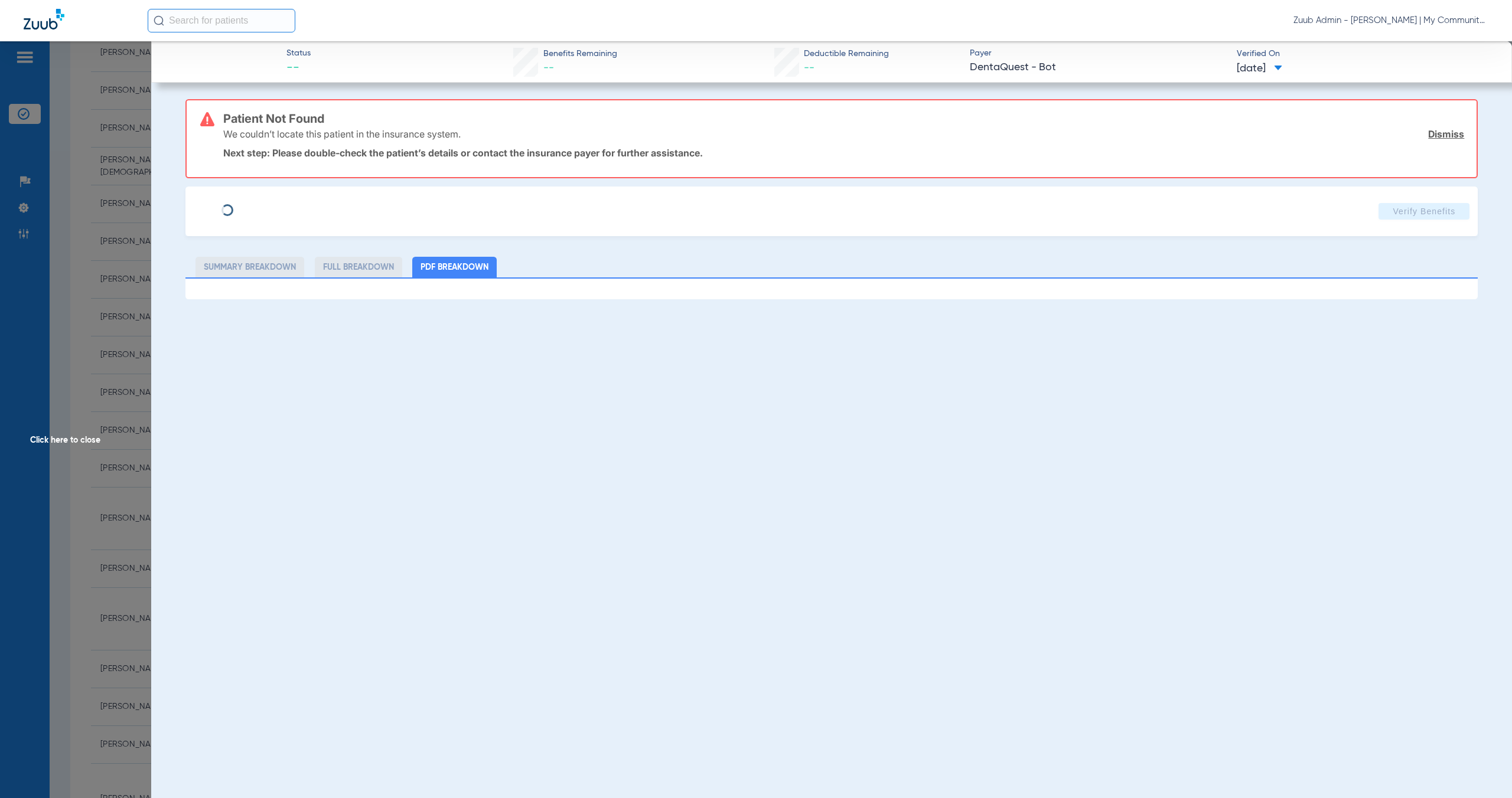
type input "0070416490072001"
click at [285, 205] on span "Edit" at bounding box center [290, 207] width 11 height 11
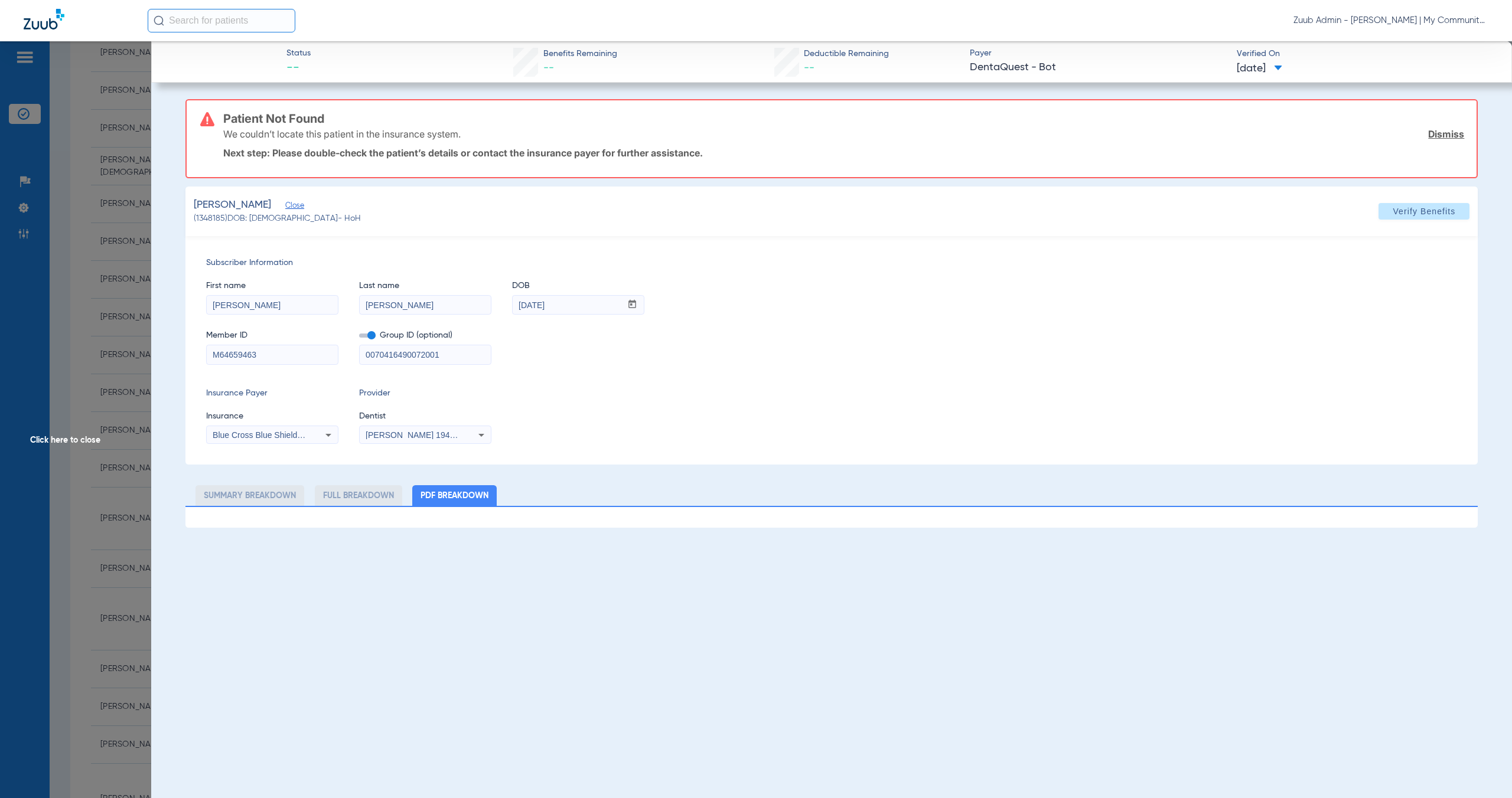
click at [289, 434] on span "Blue Cross Blue Shield Of Michigan" at bounding box center [284, 435] width 144 height 10
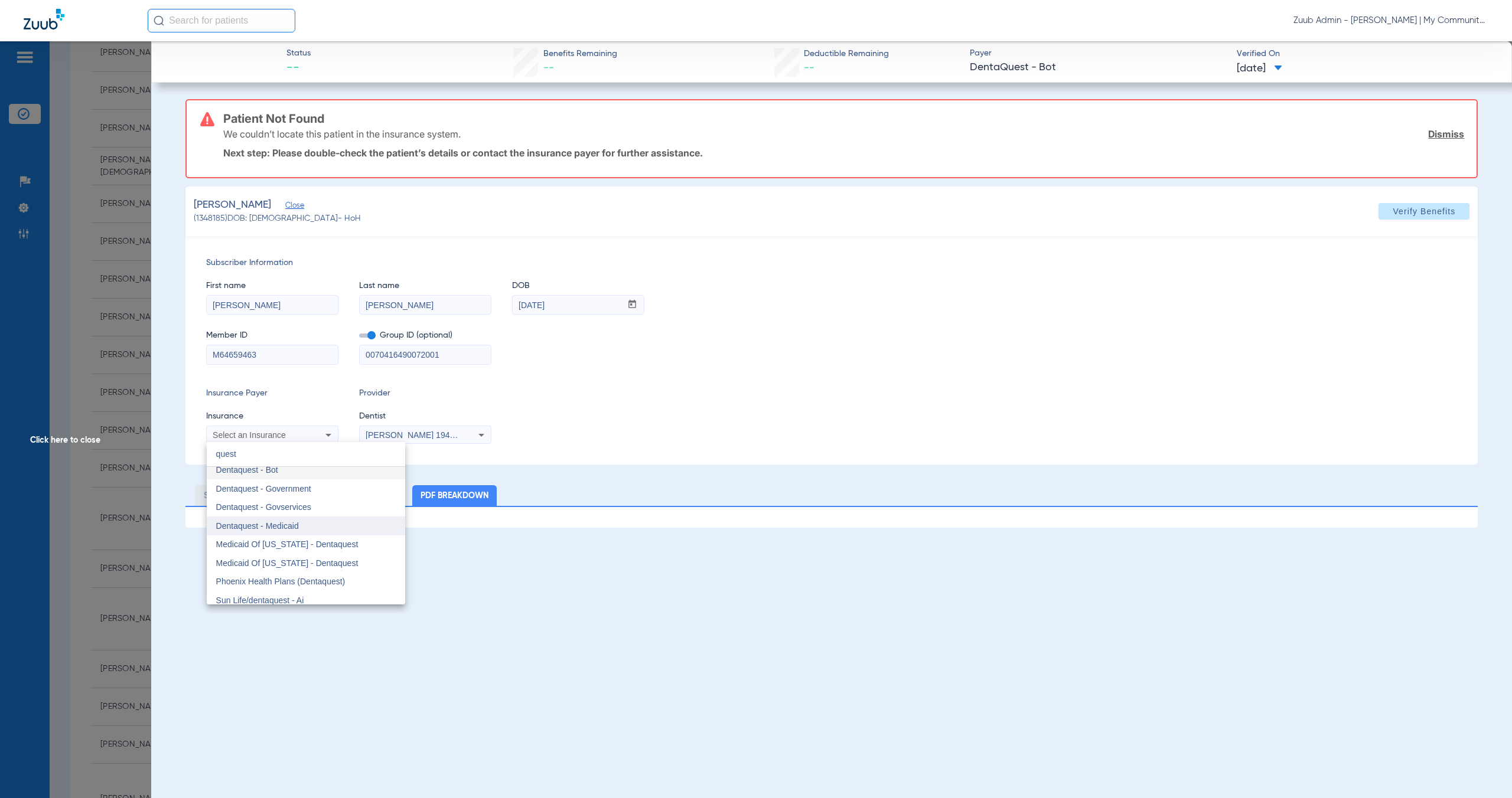
scroll to position [0, 0]
type input "quest"
click at [286, 478] on mat-option "Dentaquest - Bot" at bounding box center [306, 476] width 198 height 19
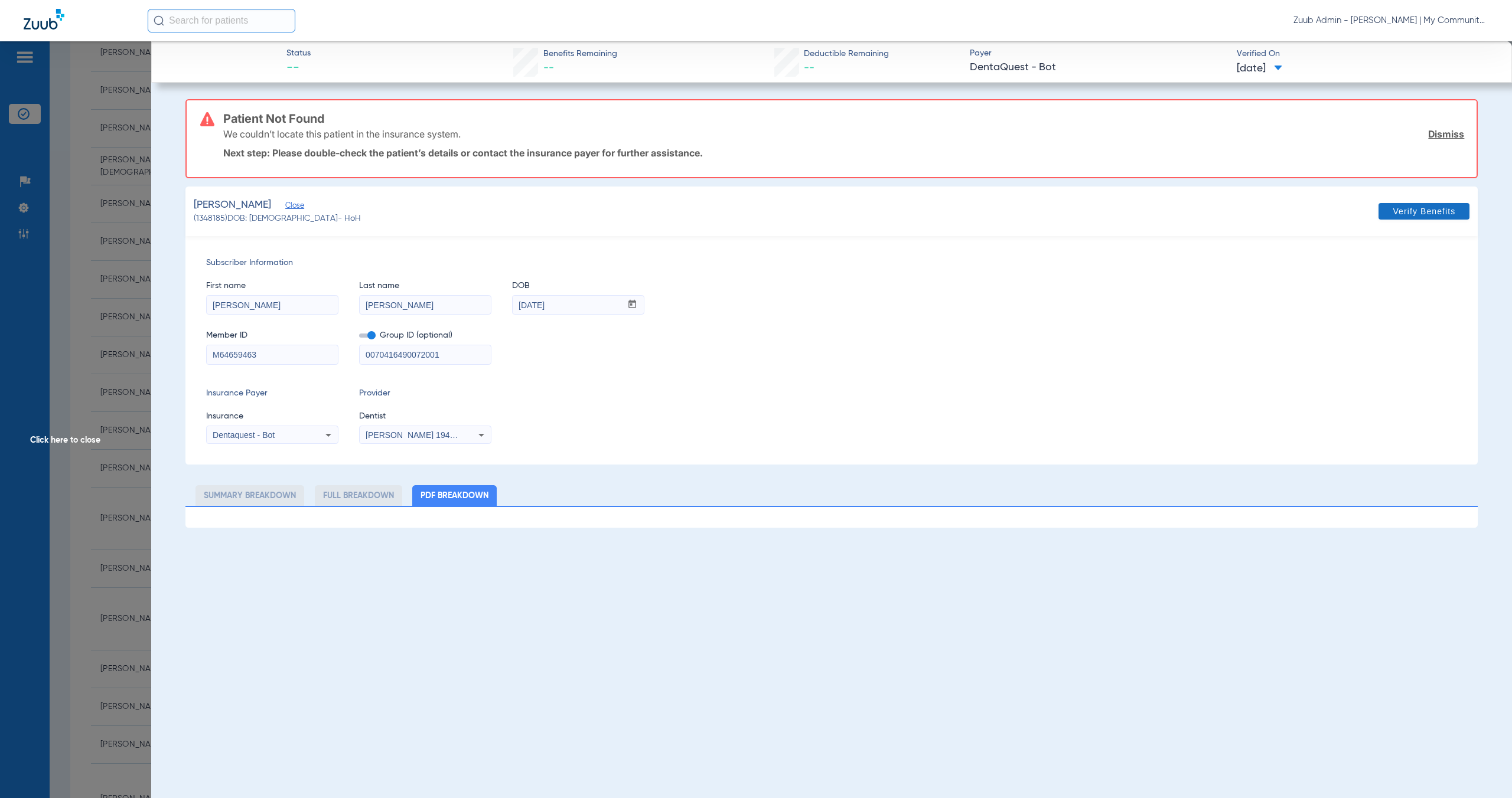
click at [1433, 207] on span "Verify Benefits" at bounding box center [1424, 211] width 63 height 10
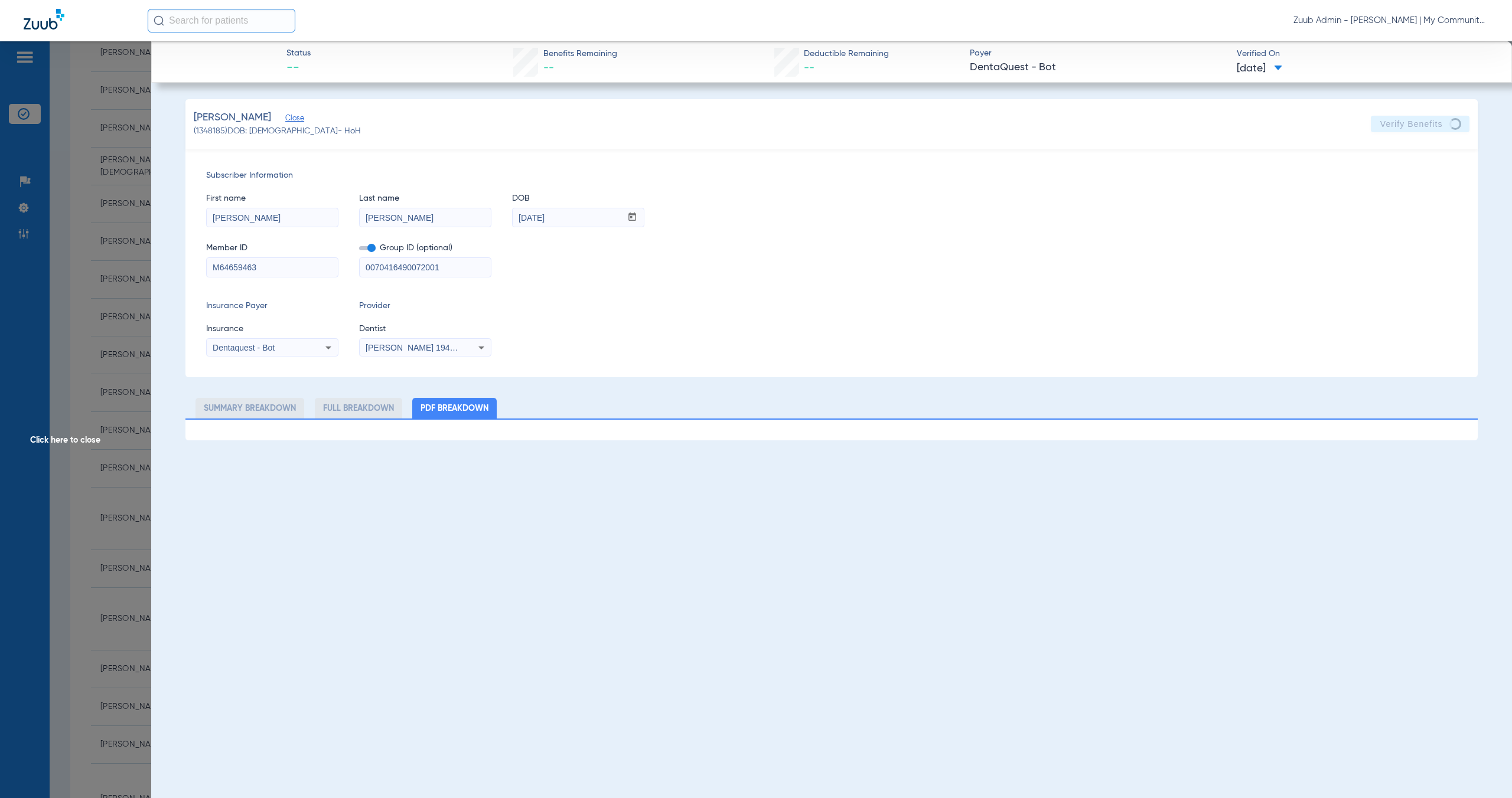
click at [76, 439] on span "Click here to close" at bounding box center [75, 440] width 151 height 798
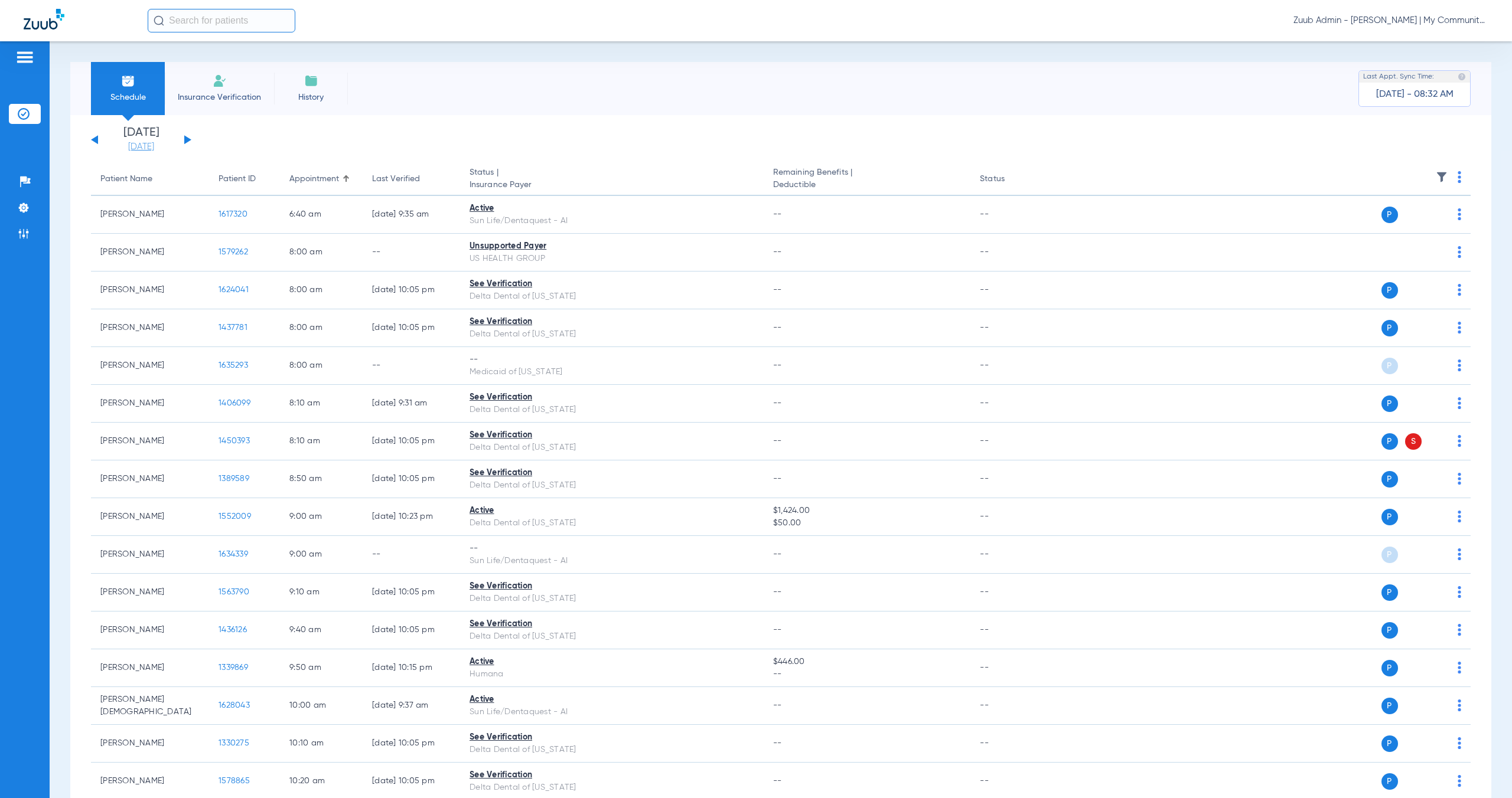
click at [133, 144] on link "[DATE]" at bounding box center [141, 147] width 71 height 12
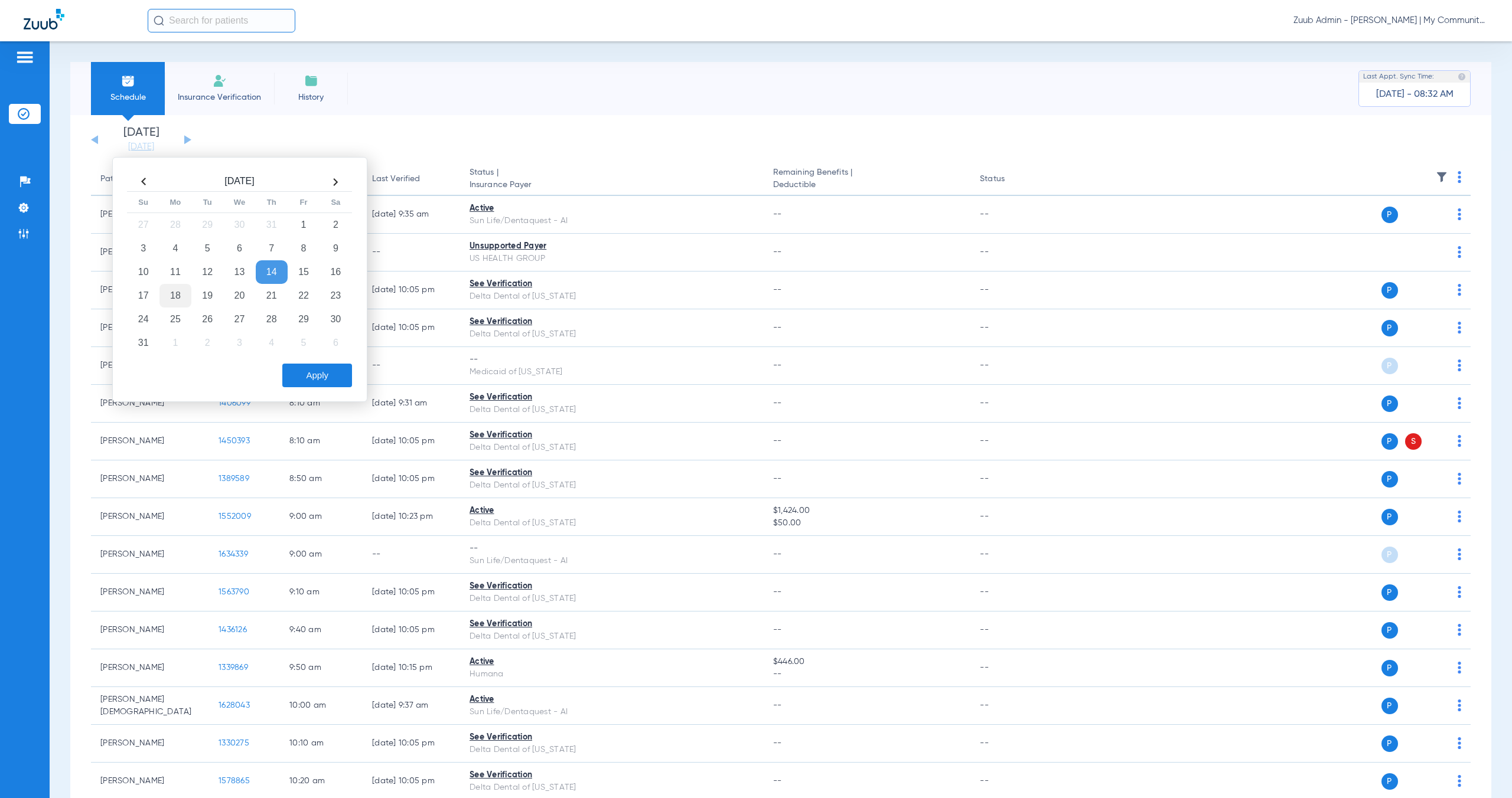
click at [174, 294] on td "18" at bounding box center [175, 295] width 32 height 23
click at [322, 376] on button "Apply" at bounding box center [317, 375] width 70 height 23
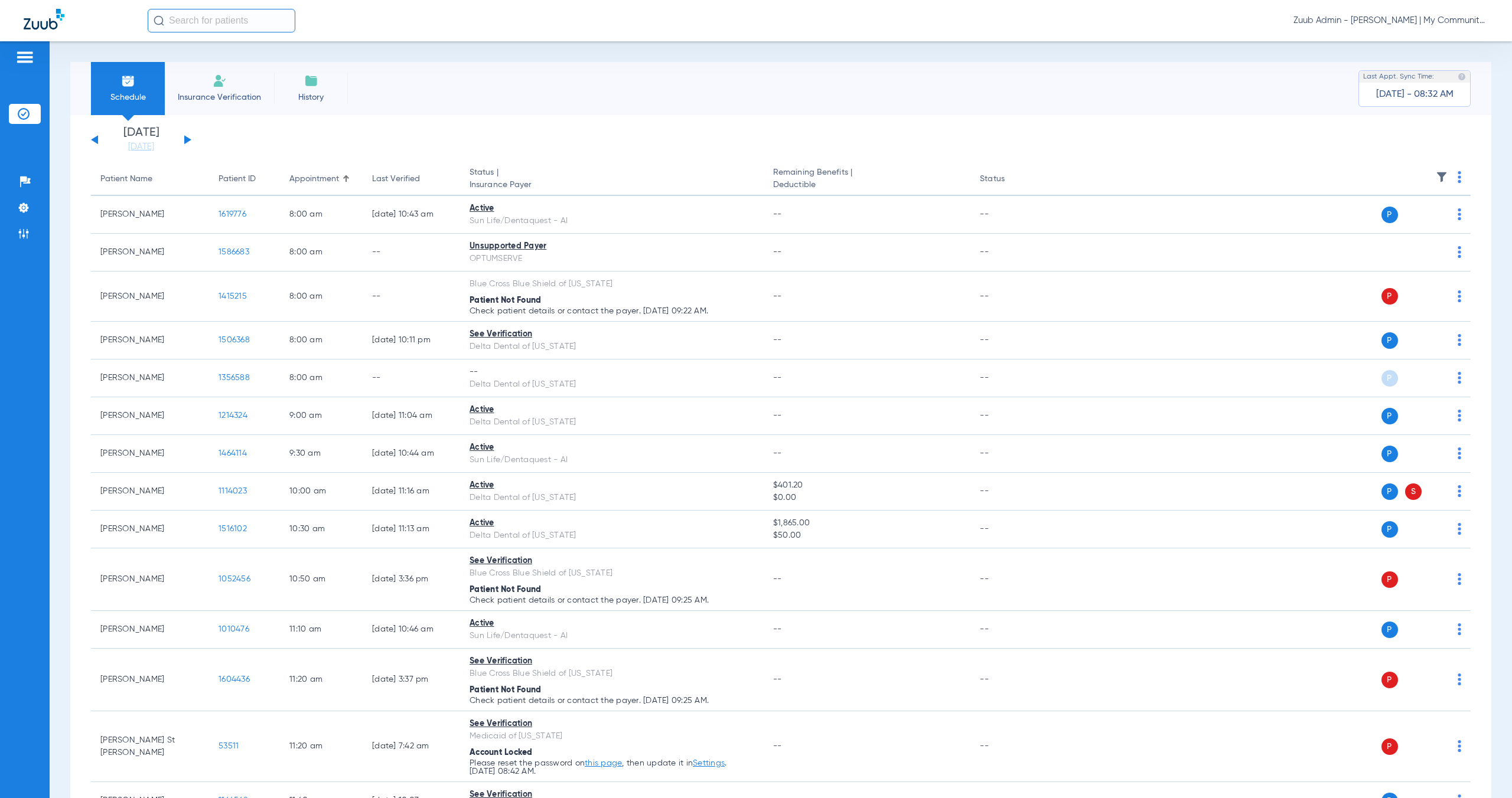
click at [1435, 178] on img at bounding box center [1441, 177] width 12 height 12
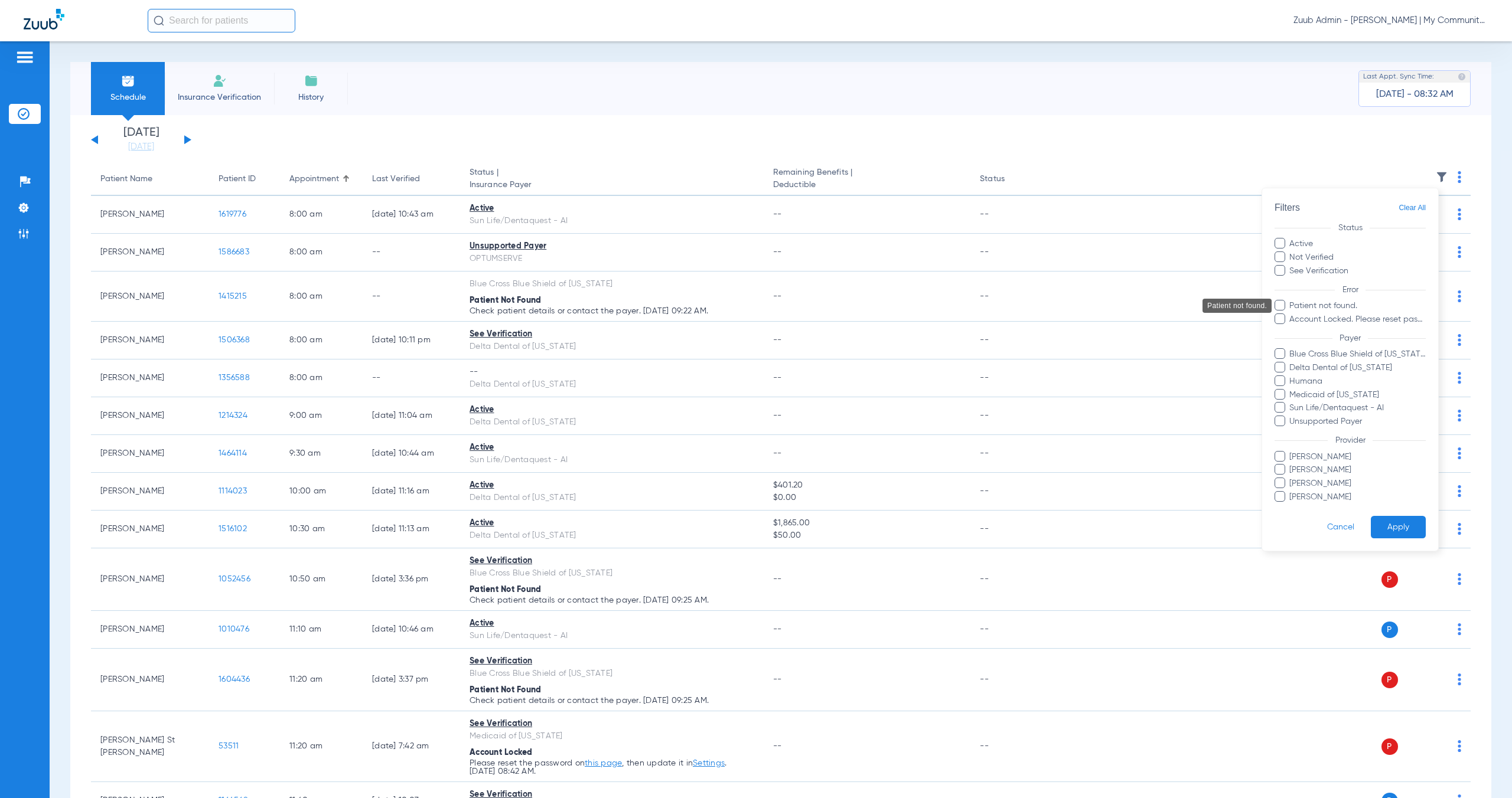
click at [1304, 305] on span "Patient not found." at bounding box center [1357, 306] width 137 height 13
click at [1291, 314] on input "Patient not found." at bounding box center [1291, 314] width 0 height 0
click at [1389, 522] on button "Apply" at bounding box center [1398, 526] width 55 height 23
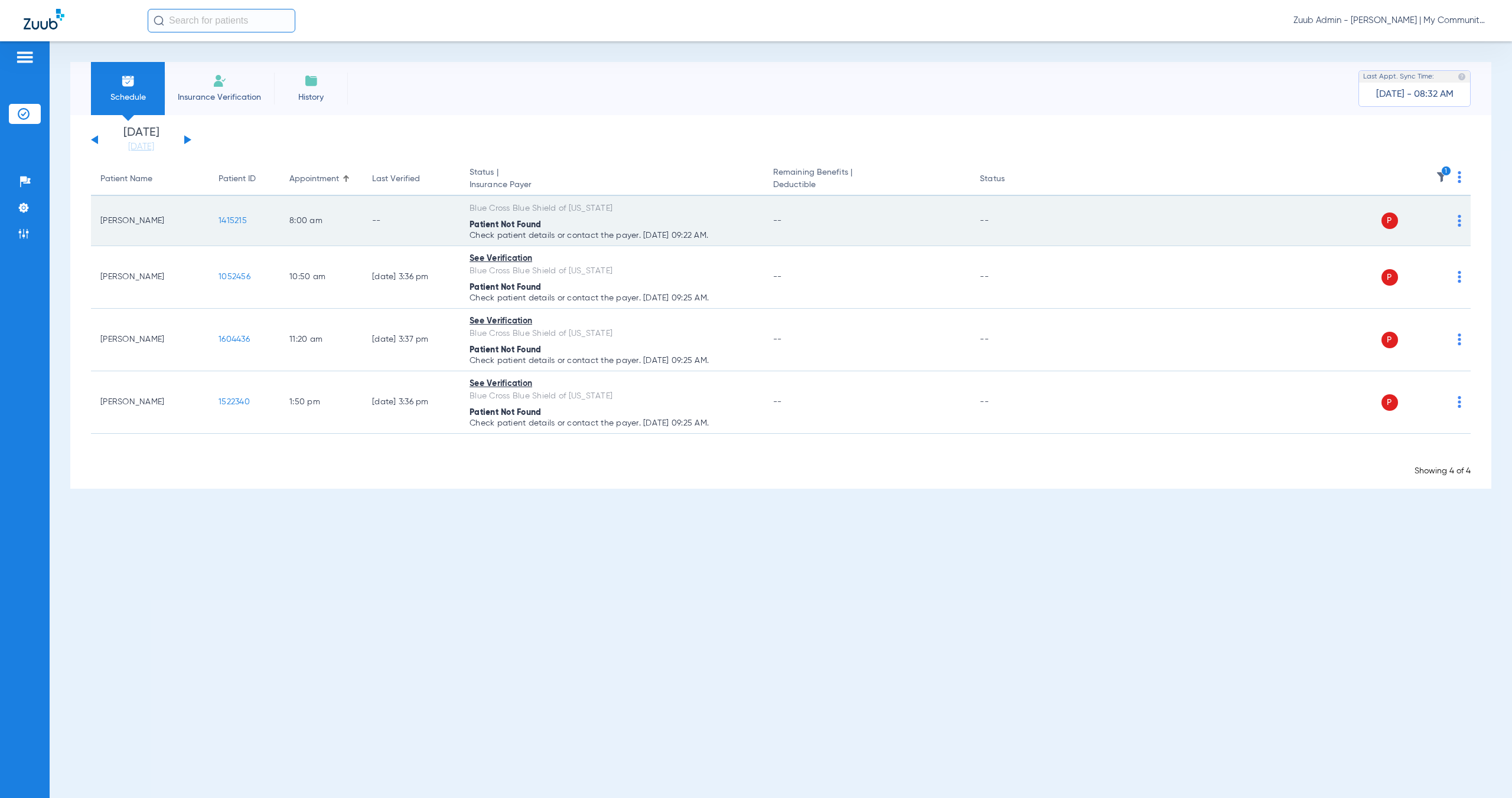
click at [237, 222] on span "1415215" at bounding box center [233, 221] width 28 height 8
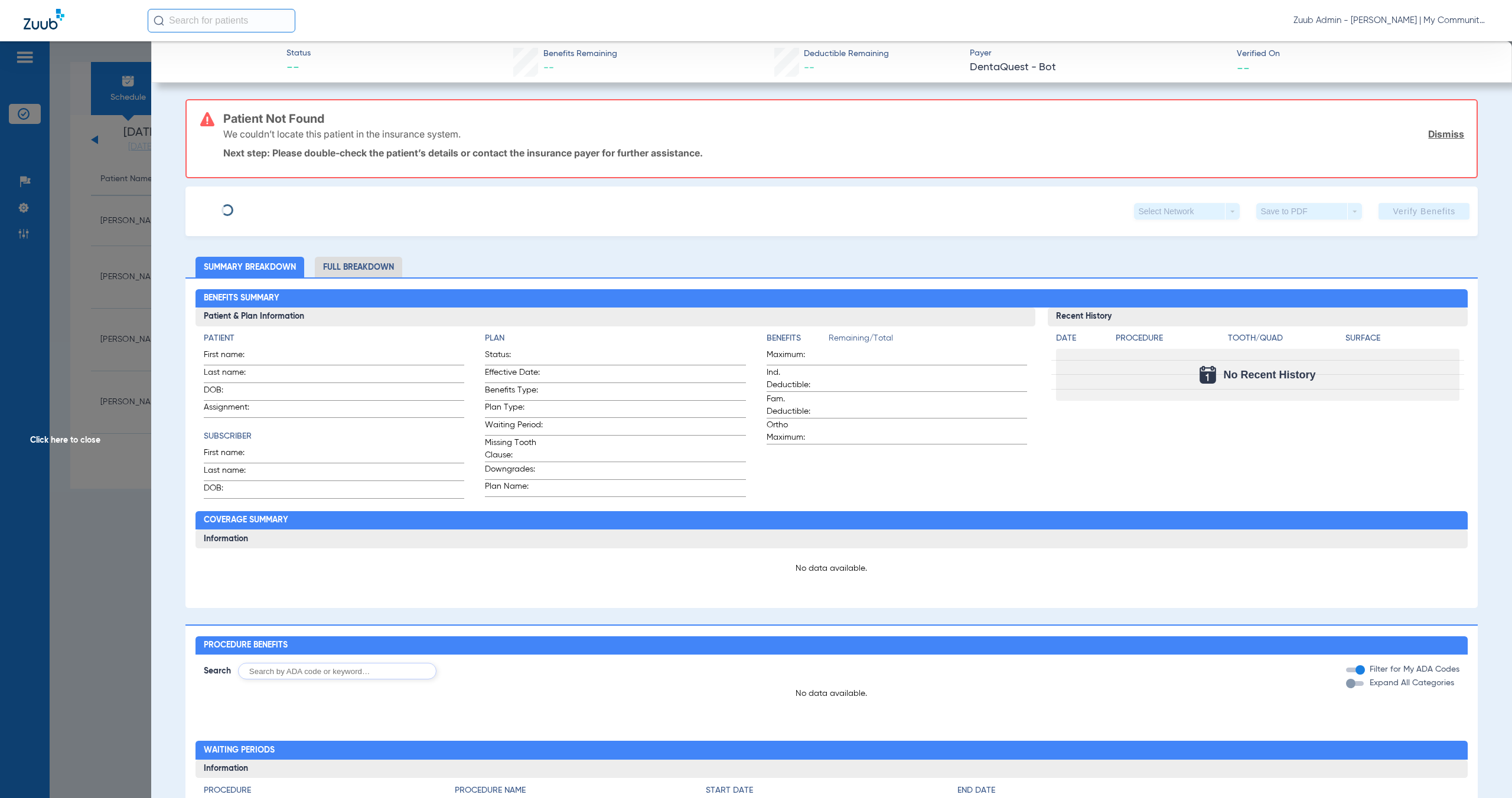
type input "Hannah"
type input "Kimball"
type input "10/18/2007"
type input "1021117624"
type input "1234"
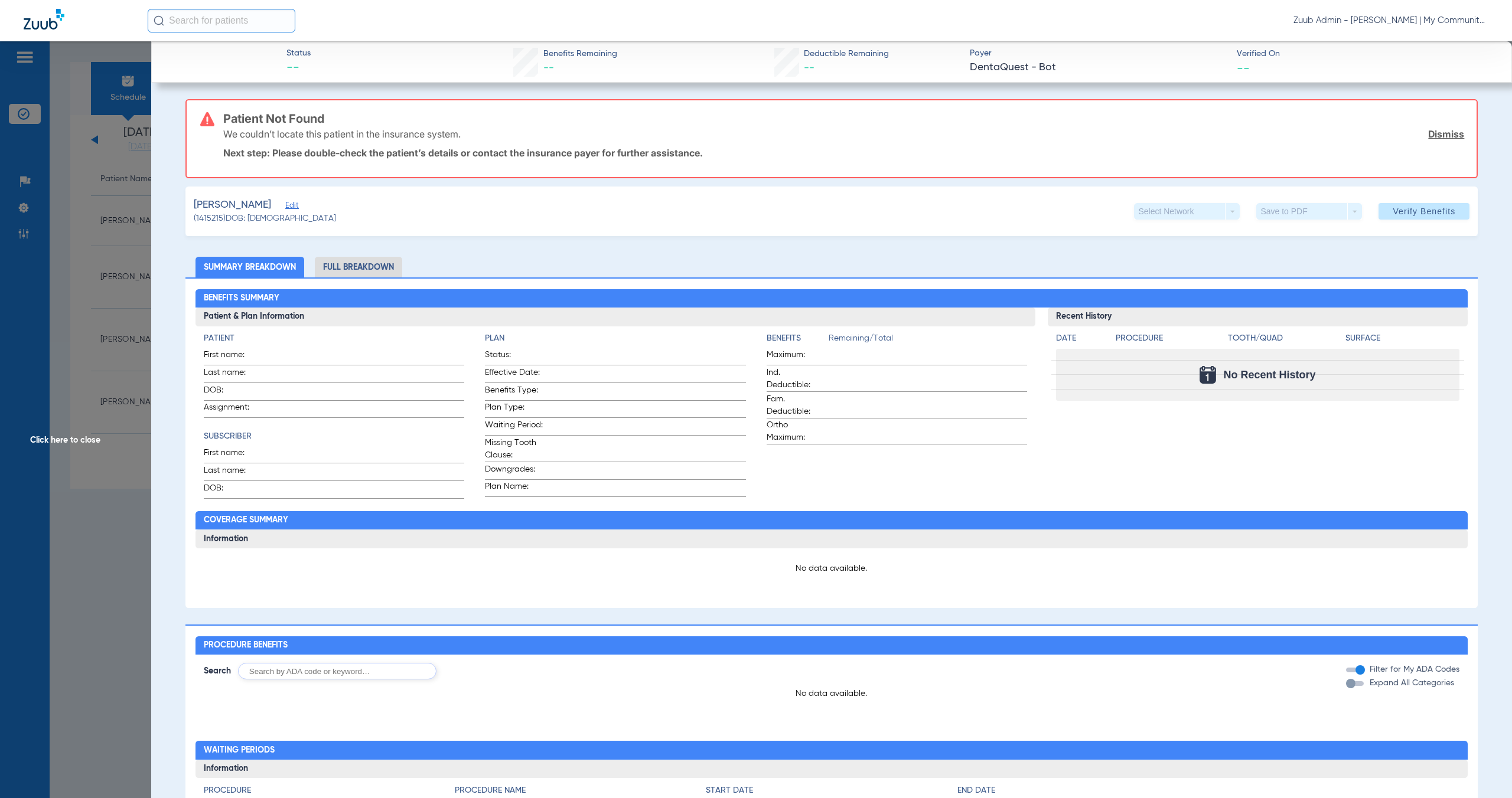
click at [293, 208] on span "Edit" at bounding box center [290, 207] width 11 height 11
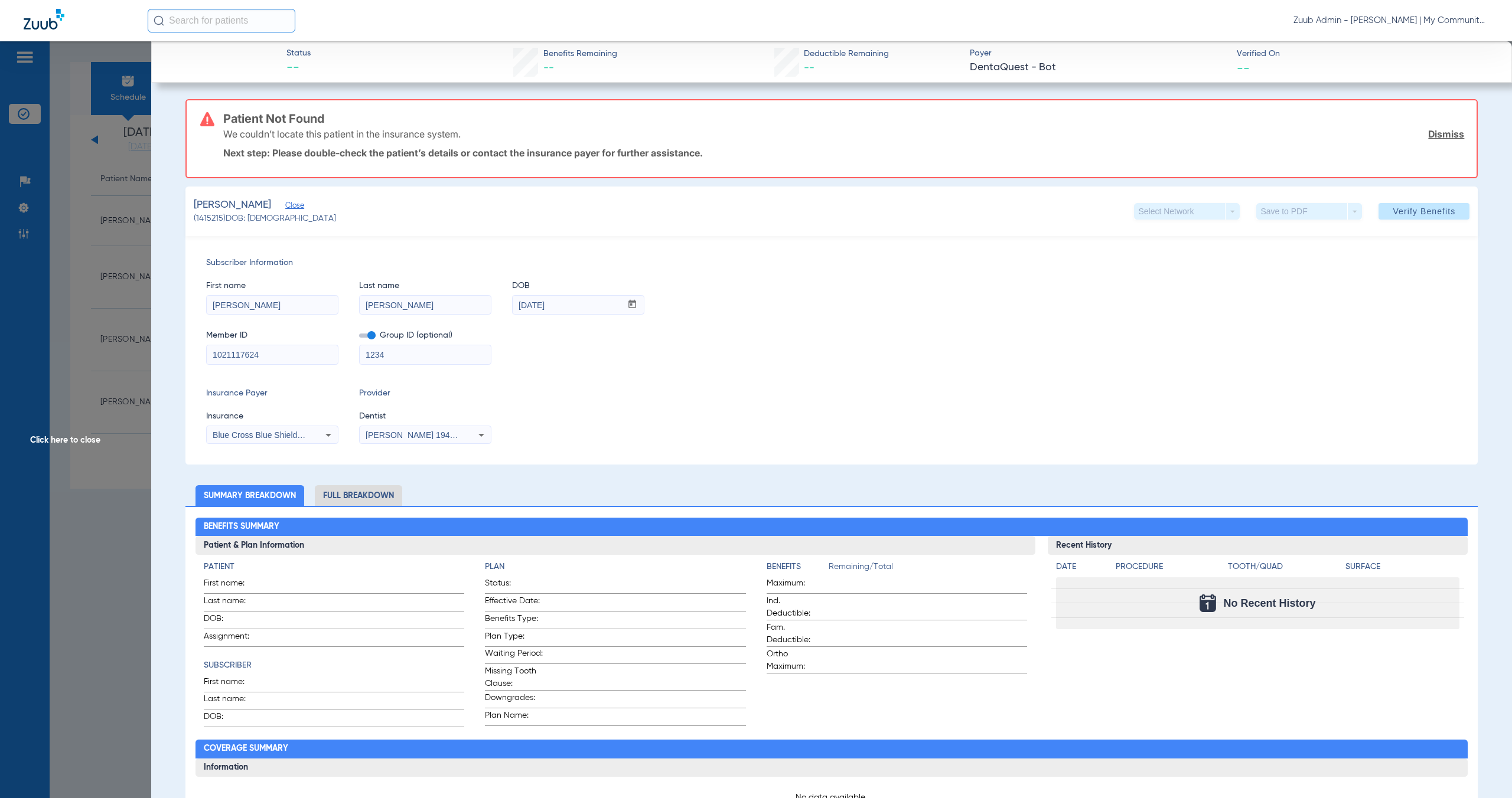
click at [327, 435] on icon at bounding box center [328, 435] width 14 height 14
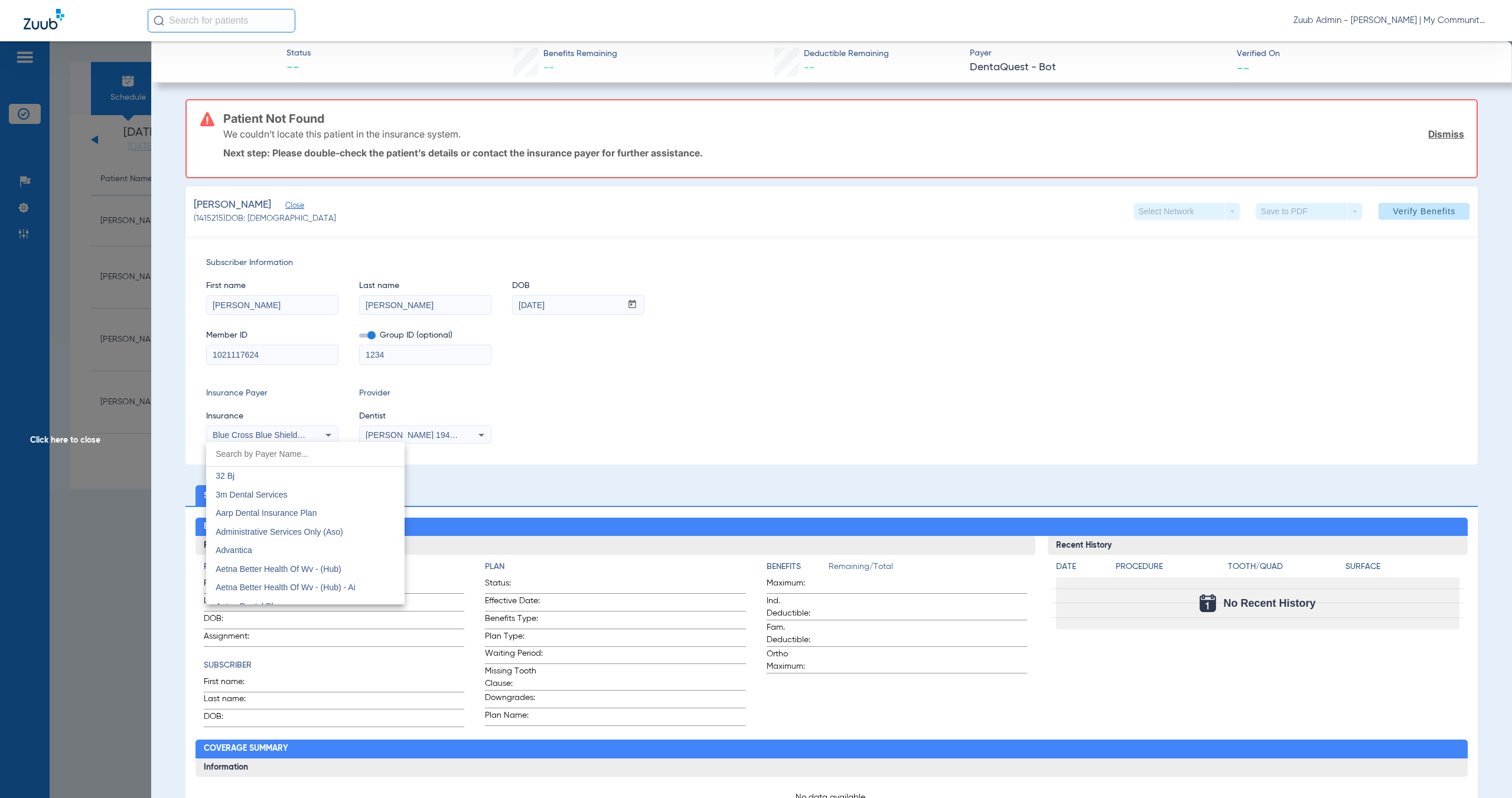
scroll to position [1071, 0]
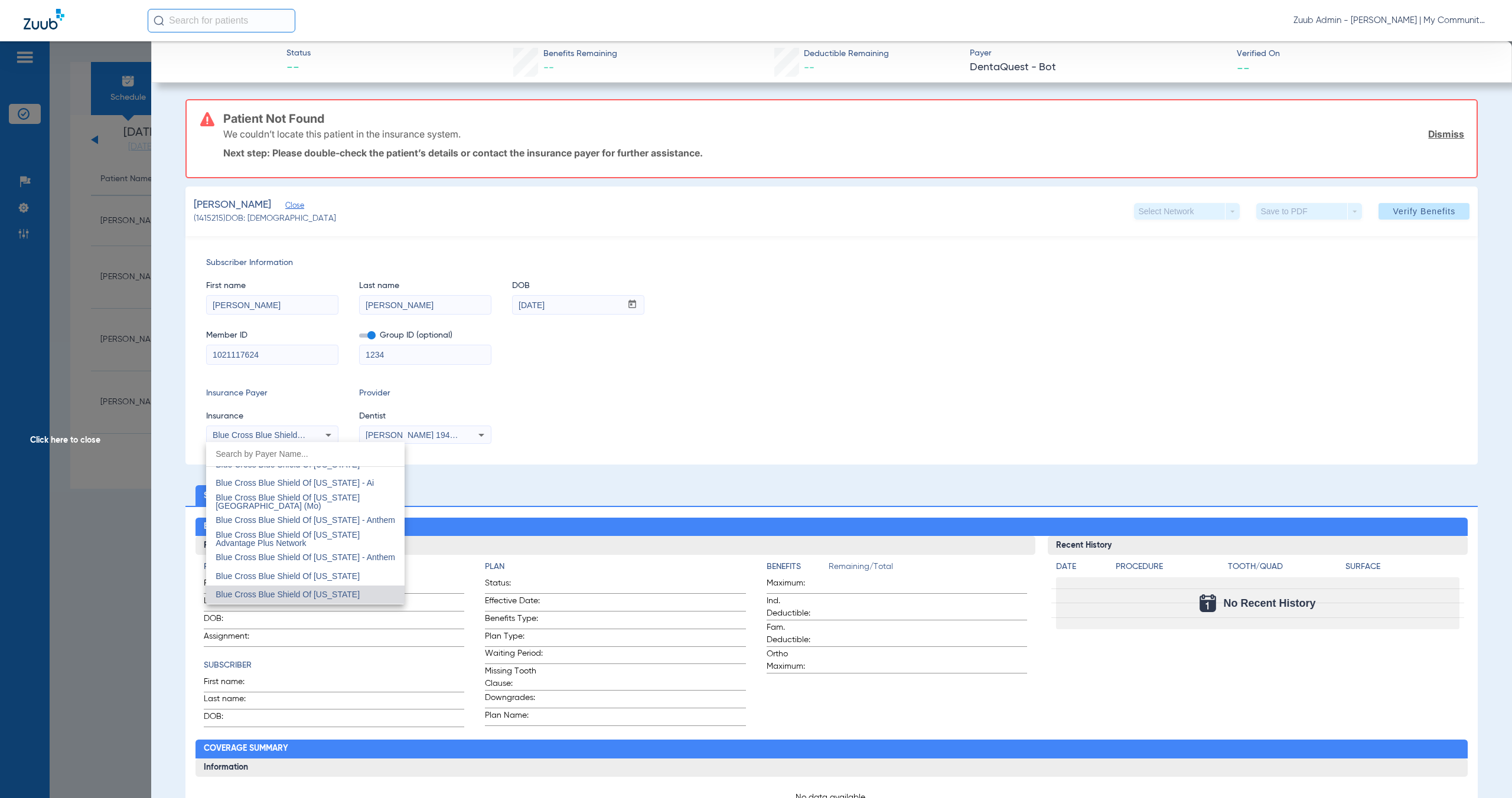
drag, startPoint x: 261, startPoint y: 357, endPoint x: 213, endPoint y: 353, distance: 48.2
click at [213, 353] on div at bounding box center [756, 399] width 1512 height 798
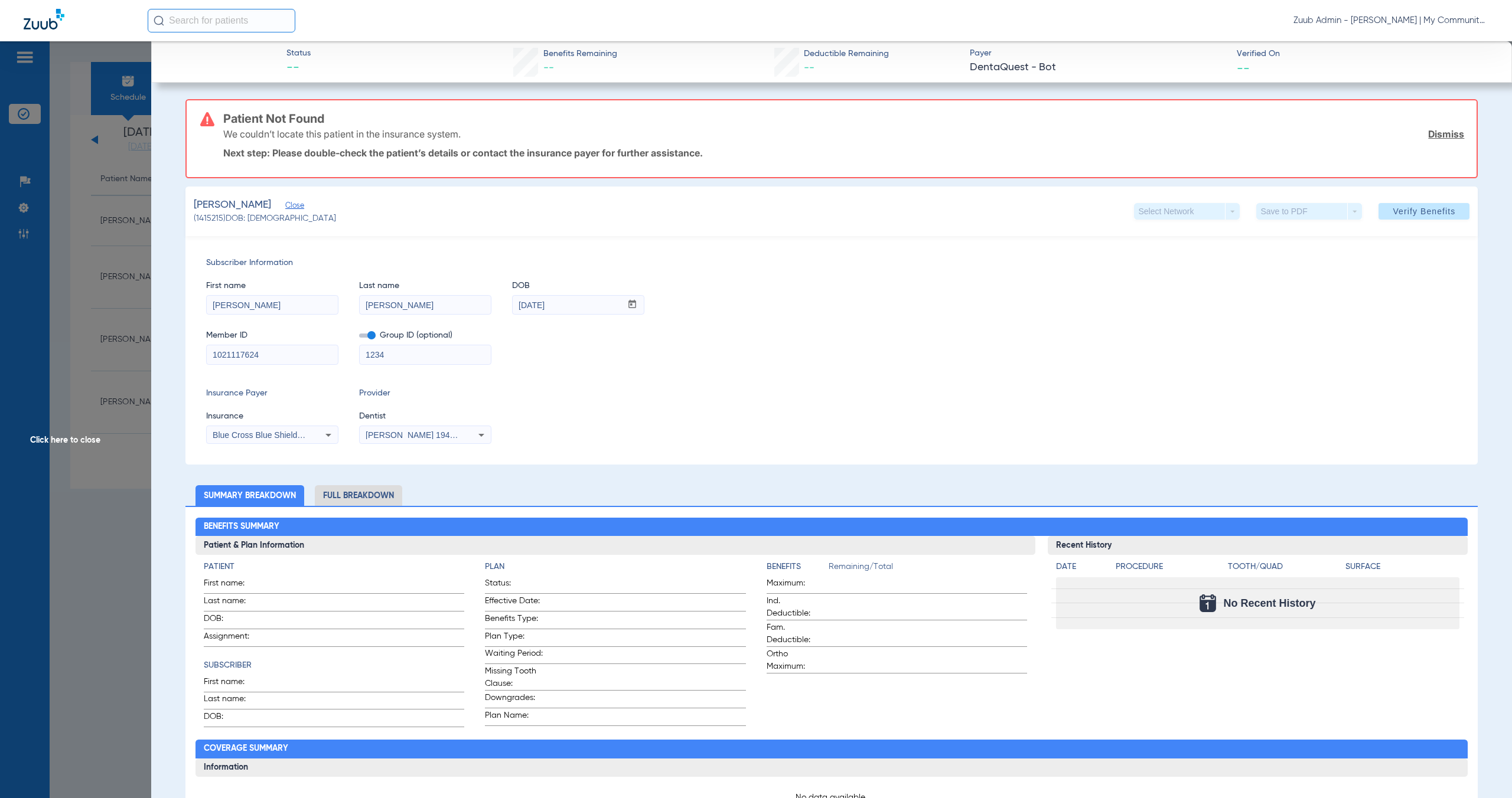
drag, startPoint x: 221, startPoint y: 217, endPoint x: 195, endPoint y: 217, distance: 26.0
click at [195, 217] on span "(1415215) DOB: 10/18/2007" at bounding box center [265, 219] width 142 height 13
copy span "1415215"
click at [53, 443] on span "Click here to close" at bounding box center [75, 440] width 151 height 798
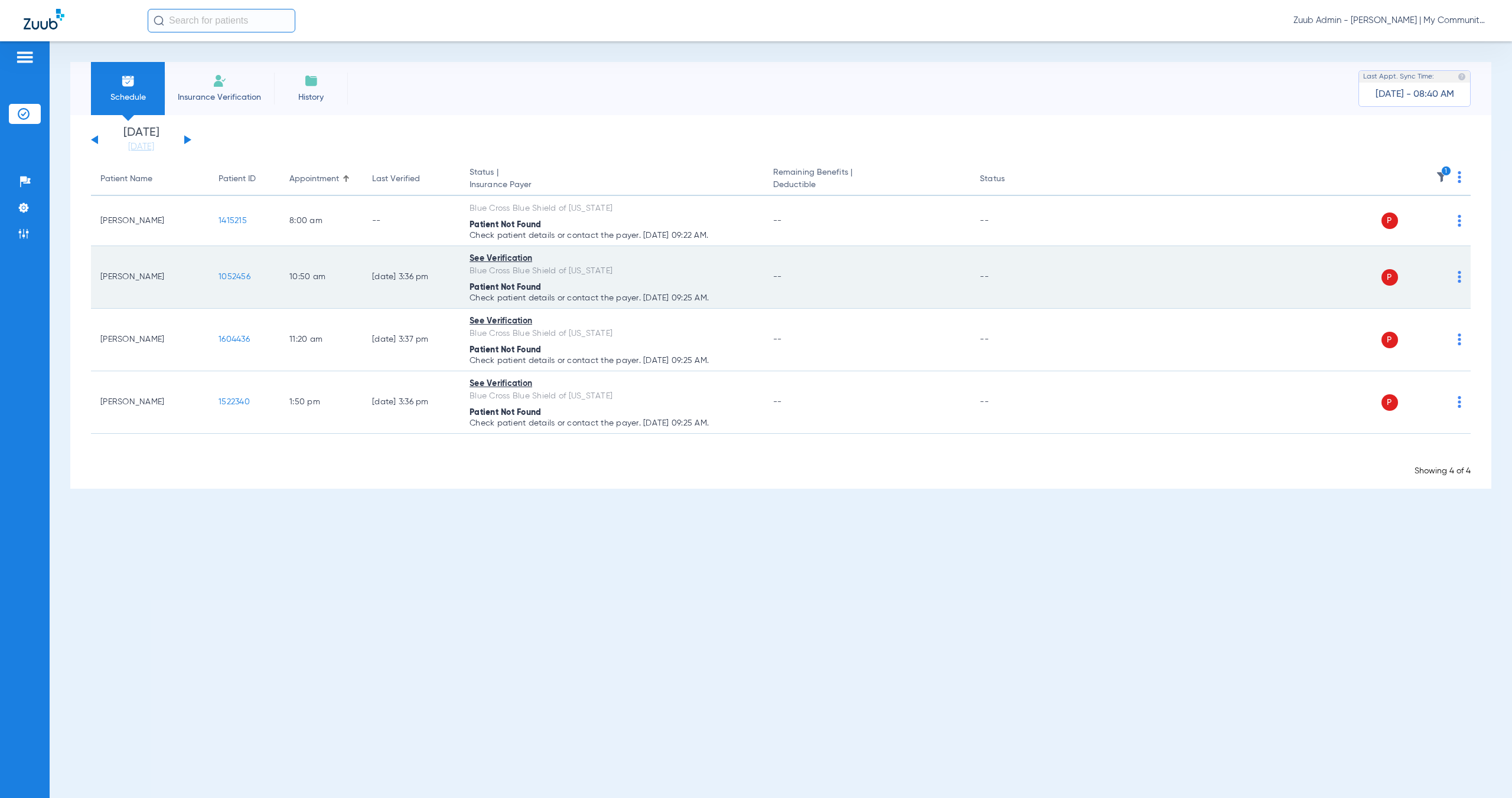
click at [246, 276] on span "1052456" at bounding box center [234, 277] width 32 height 8
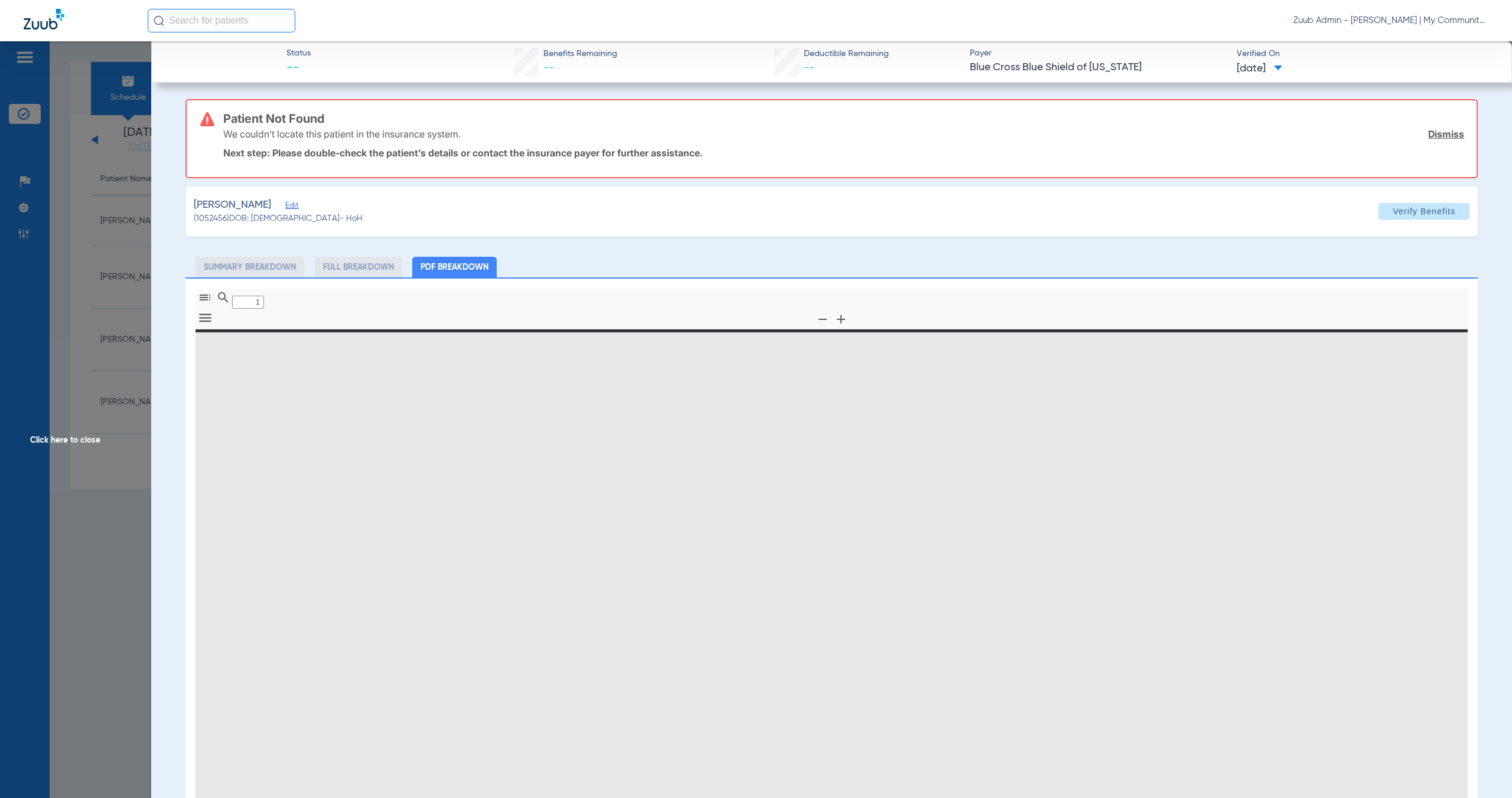
click at [285, 207] on span "Edit" at bounding box center [290, 207] width 11 height 11
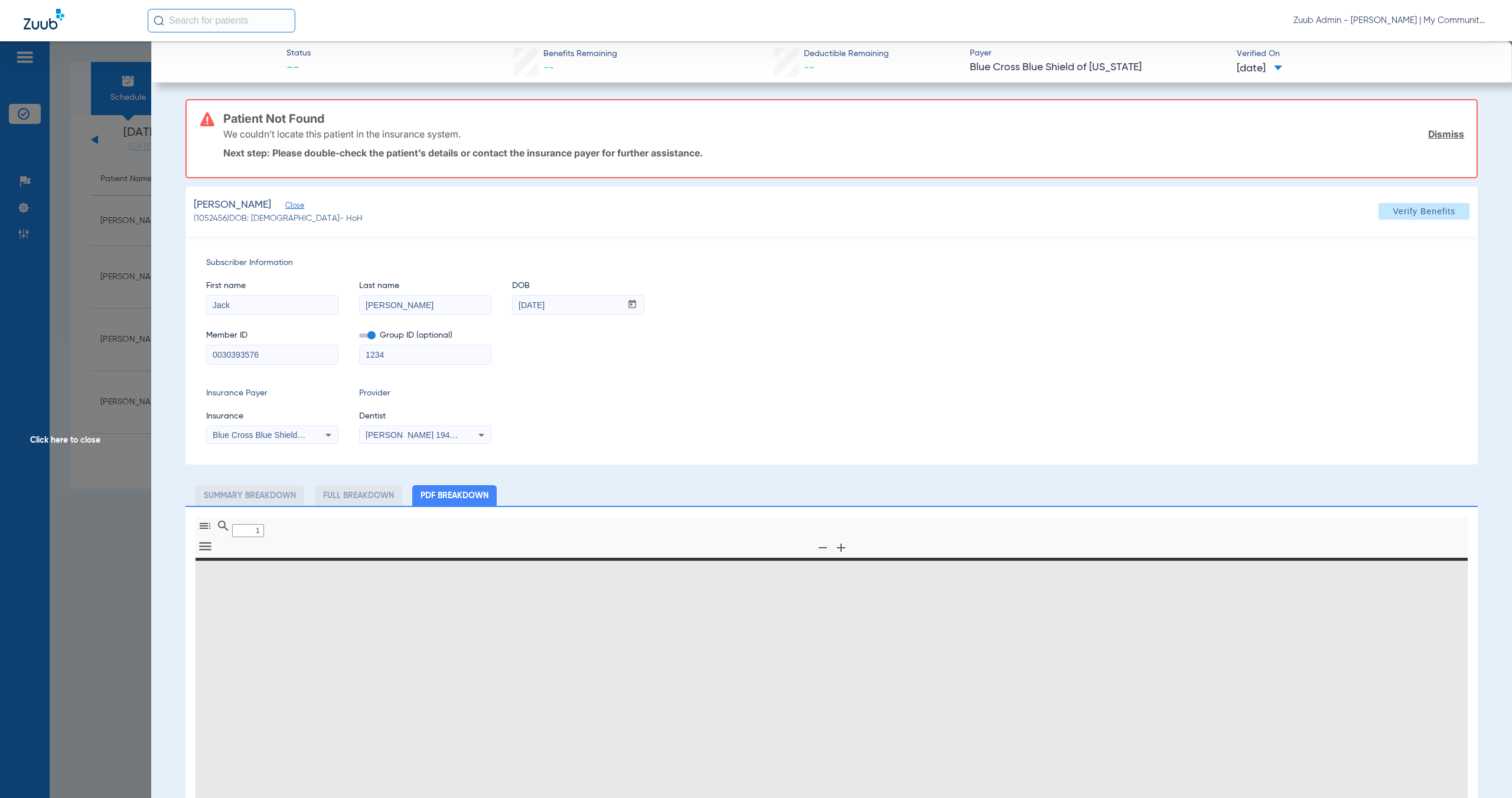
type input "0"
select select "page-width"
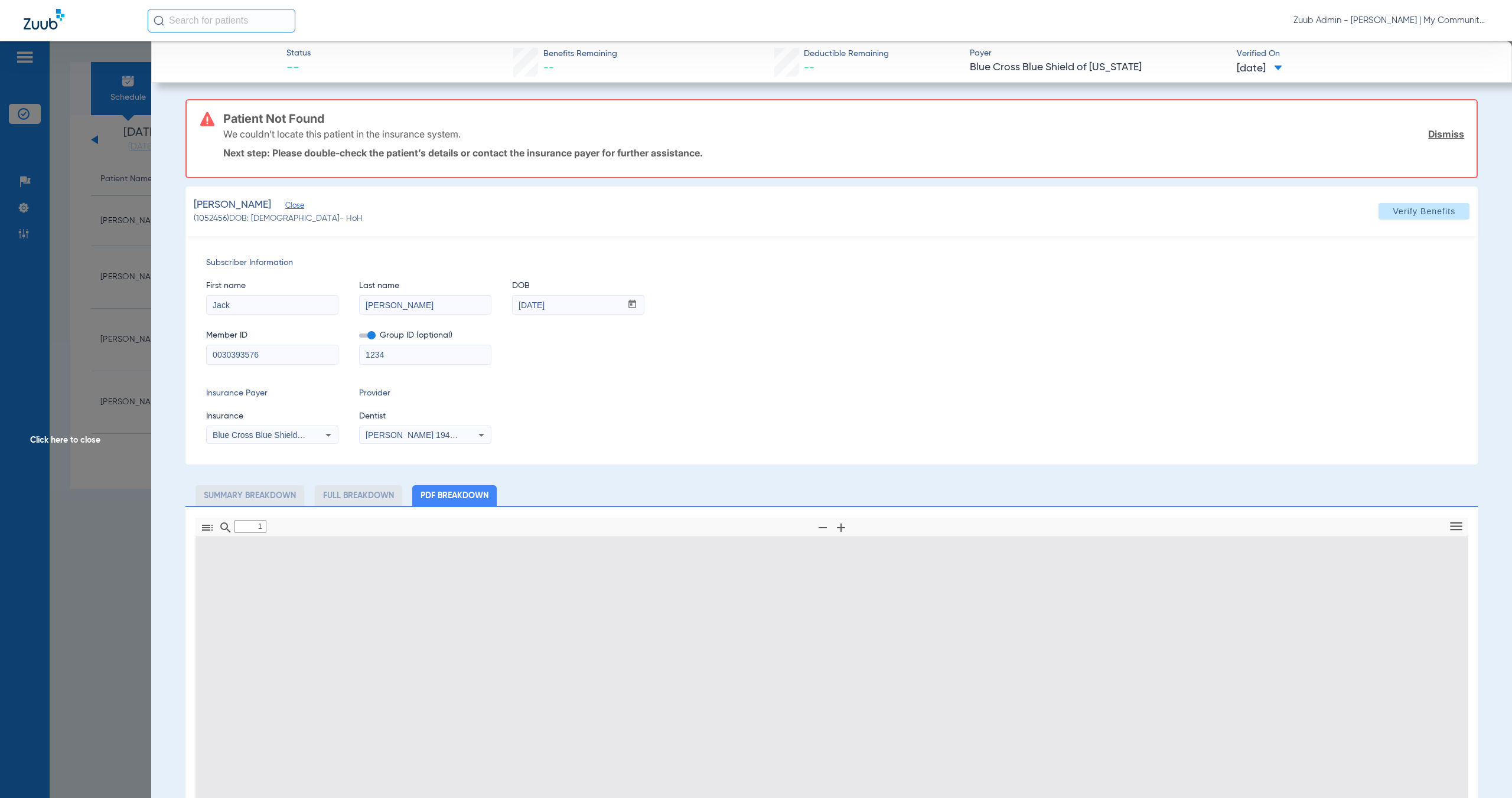
scroll to position [6, 0]
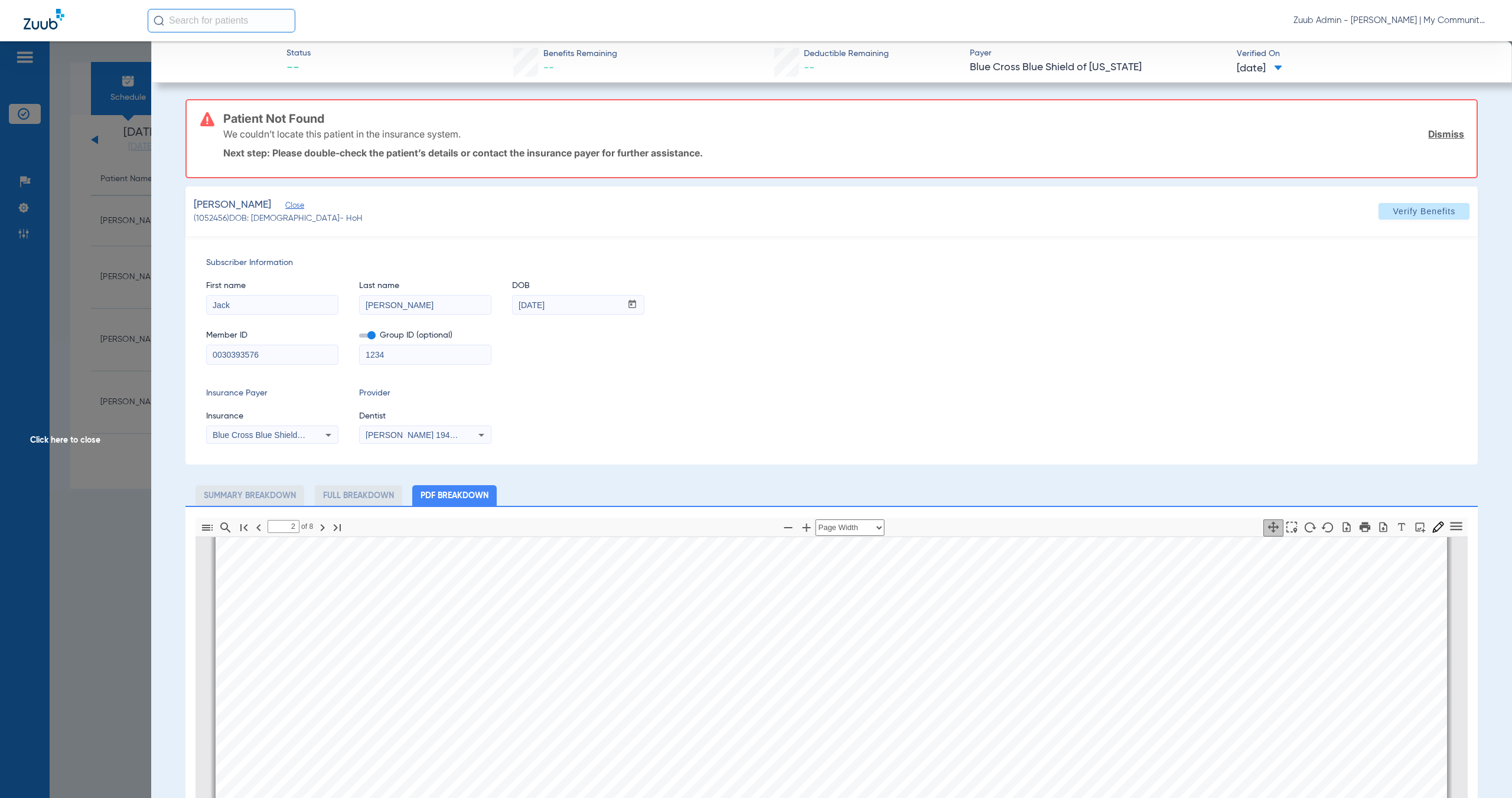
type input "1"
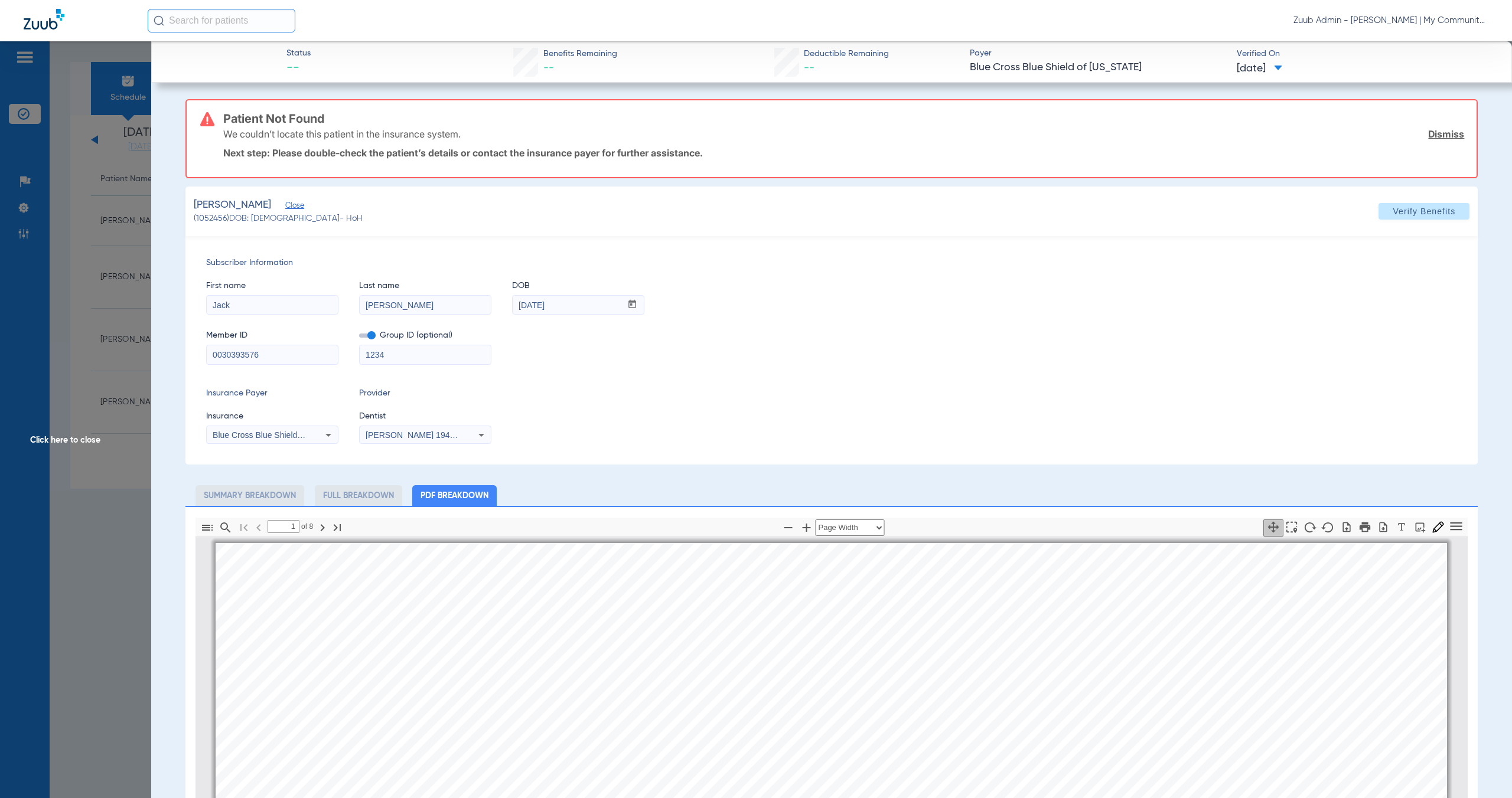
click at [68, 438] on span "Click here to close" at bounding box center [75, 440] width 151 height 798
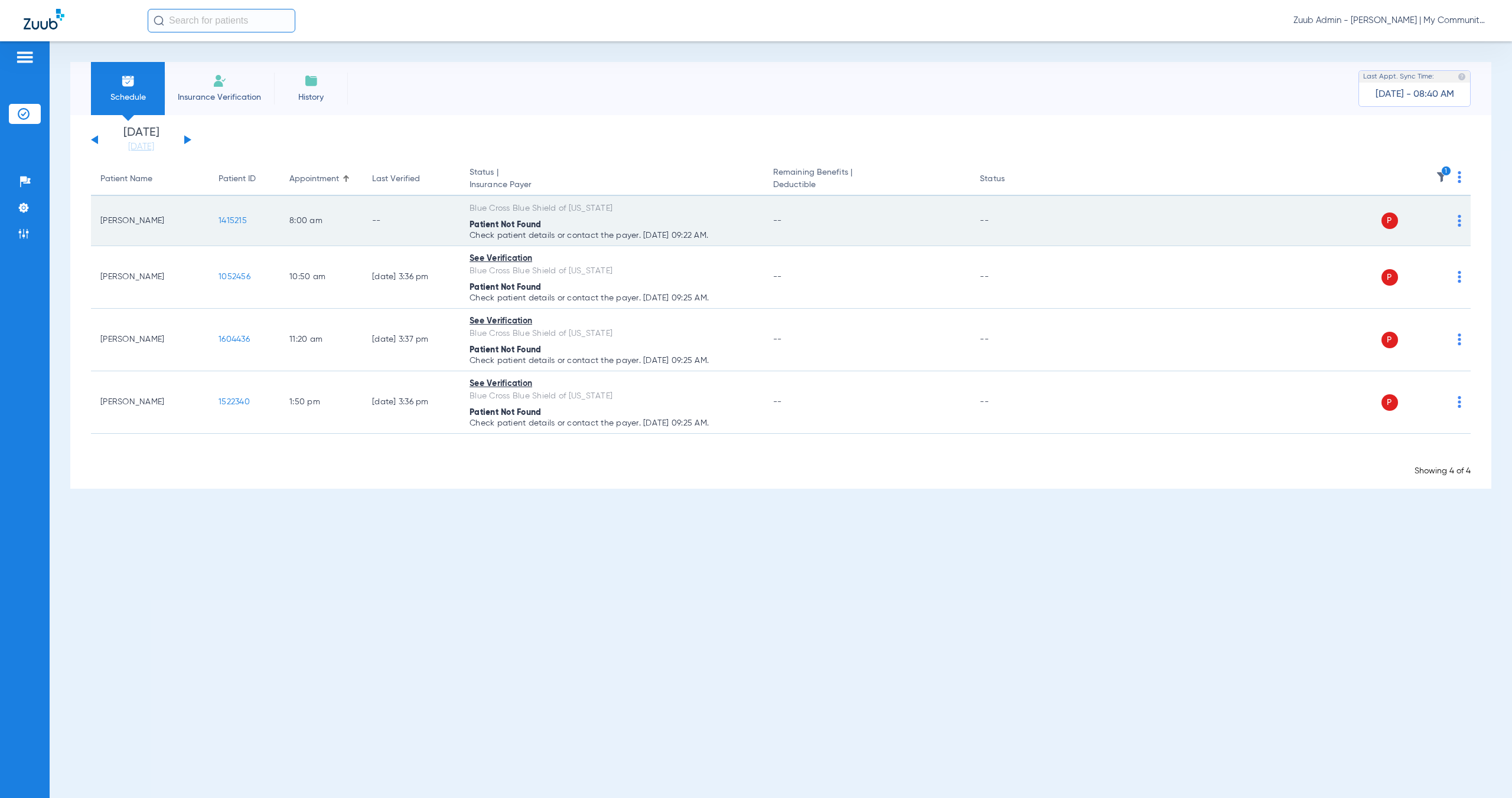
click at [236, 222] on span "1415215" at bounding box center [233, 221] width 28 height 8
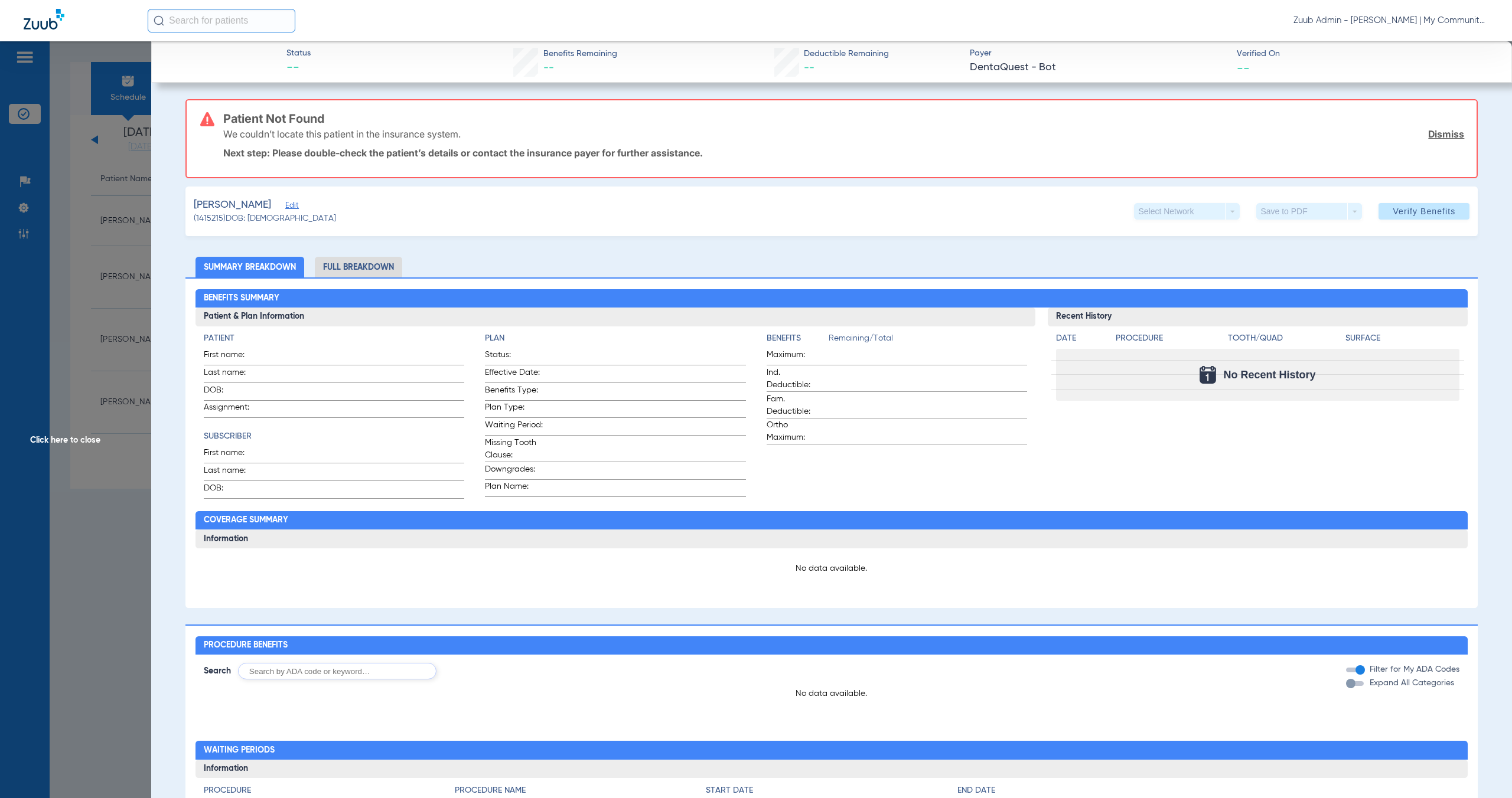
click at [86, 442] on span "Click here to close" at bounding box center [75, 440] width 151 height 798
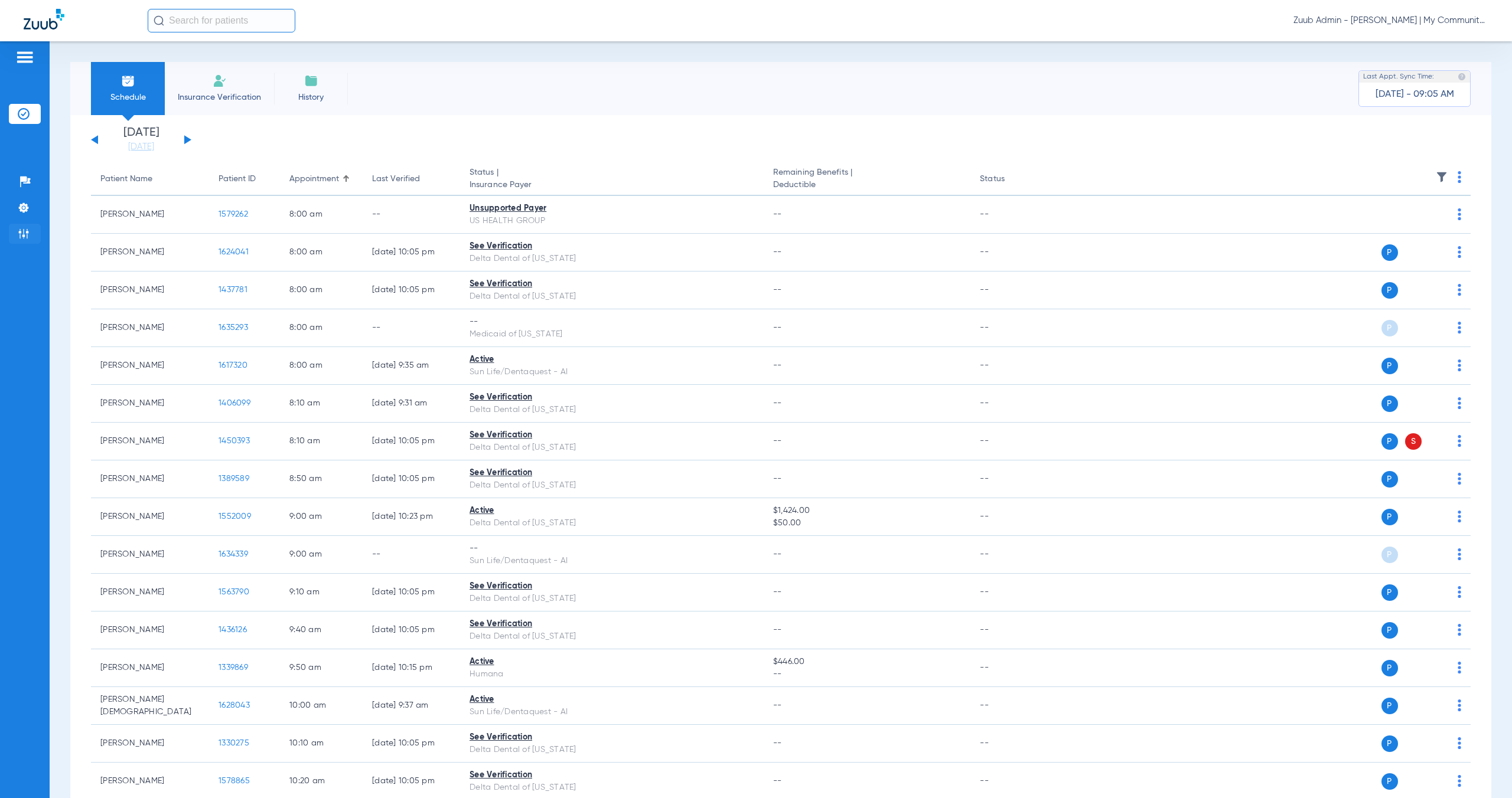
click at [24, 237] on img at bounding box center [24, 234] width 12 height 12
